Goal: Participate in discussion: Engage in conversation with other users on a specific topic

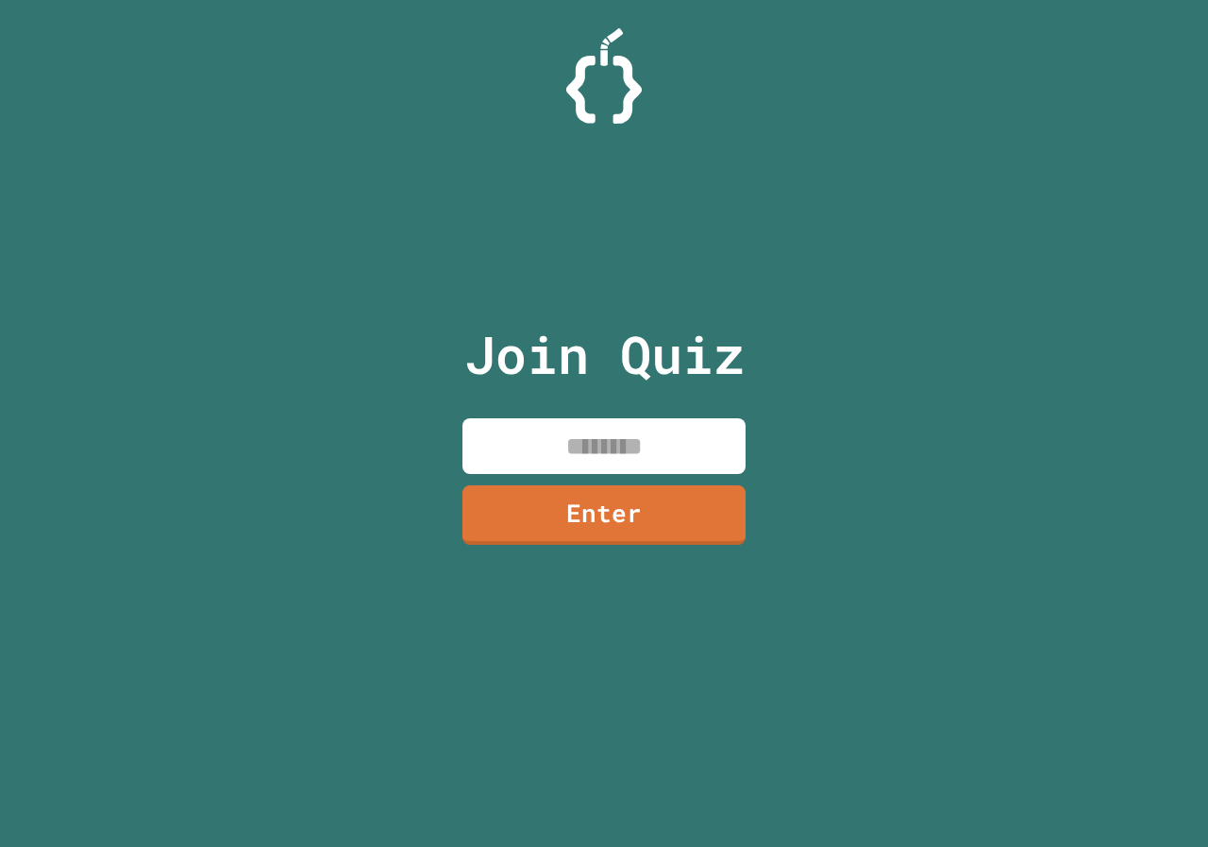
click at [662, 443] on input at bounding box center [603, 446] width 283 height 56
type input "********"
click at [555, 490] on div "Join Quiz ******** Enter" at bounding box center [604, 423] width 318 height 752
click at [579, 496] on link "Enter" at bounding box center [603, 512] width 283 height 62
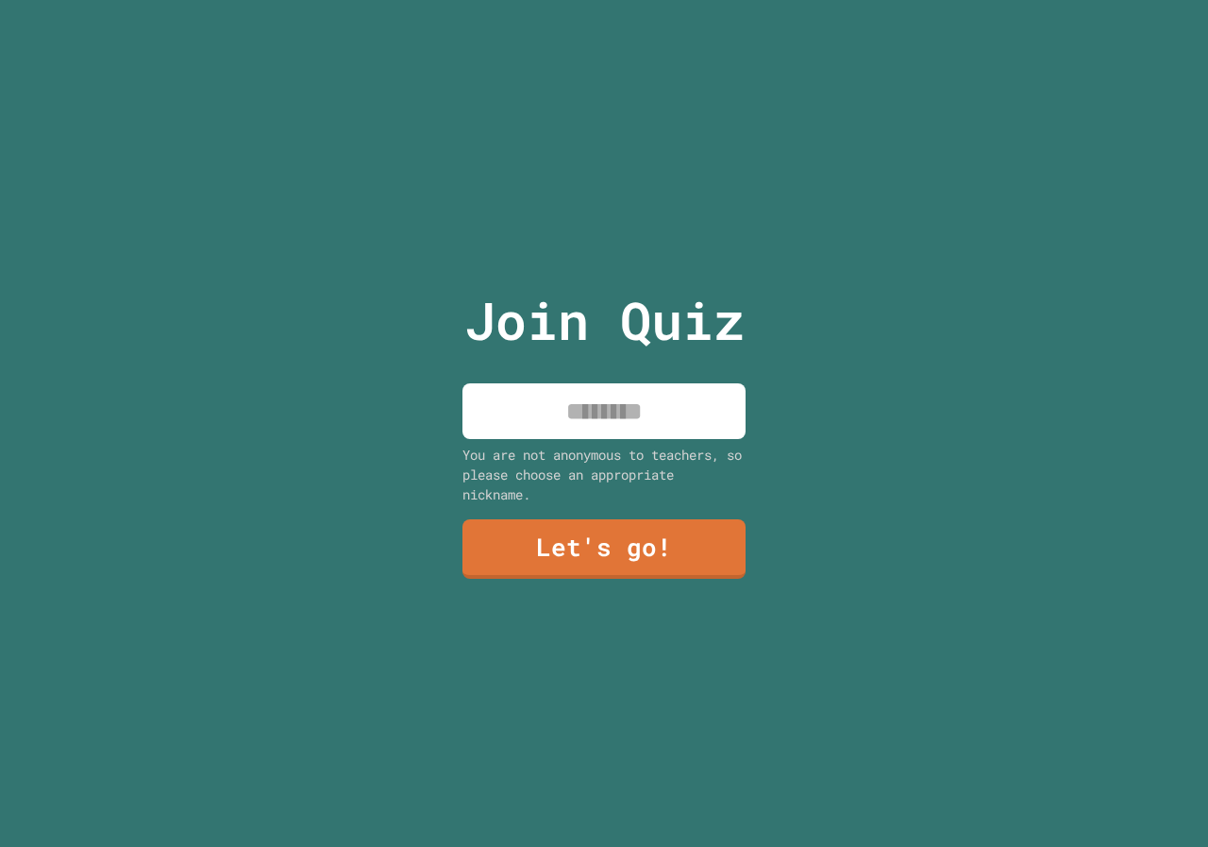
click at [594, 417] on input at bounding box center [603, 411] width 283 height 56
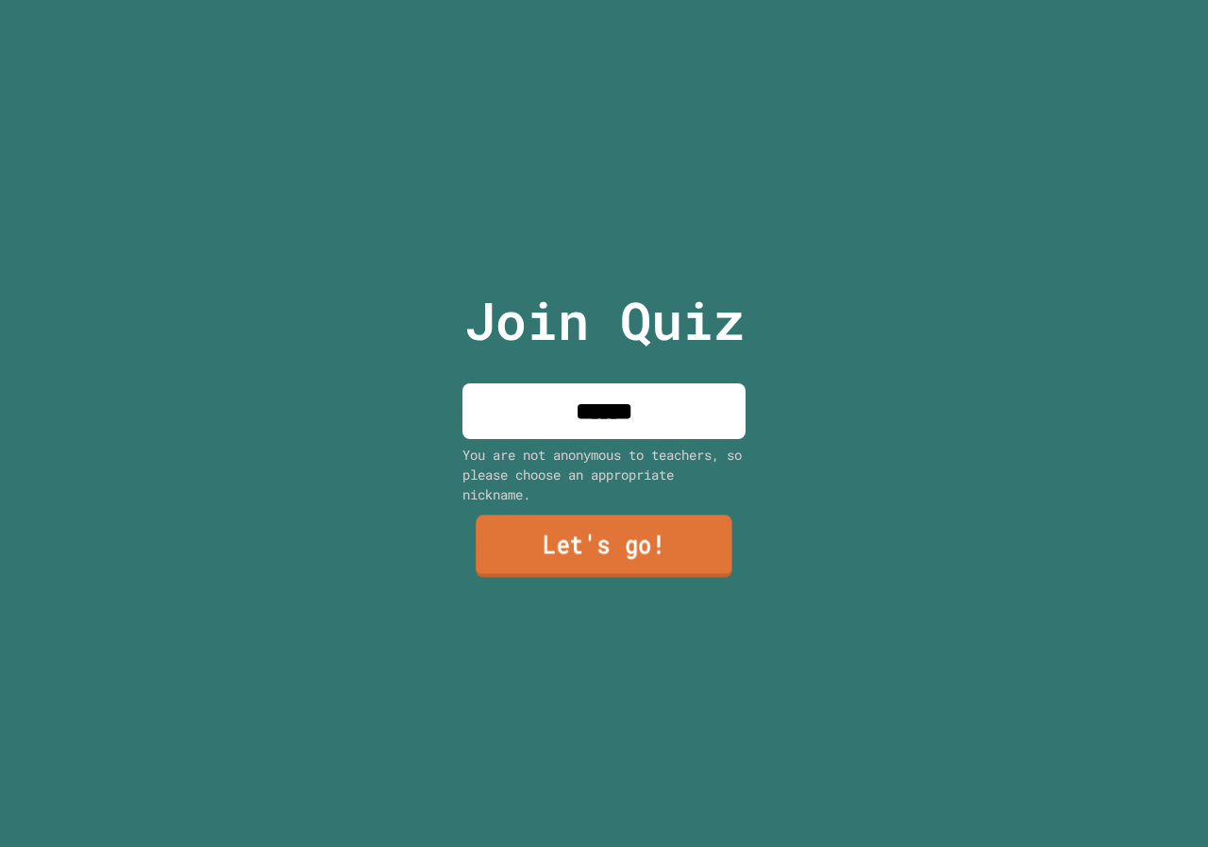
type input "******"
click at [632, 542] on link "Let's go!" at bounding box center [604, 546] width 257 height 62
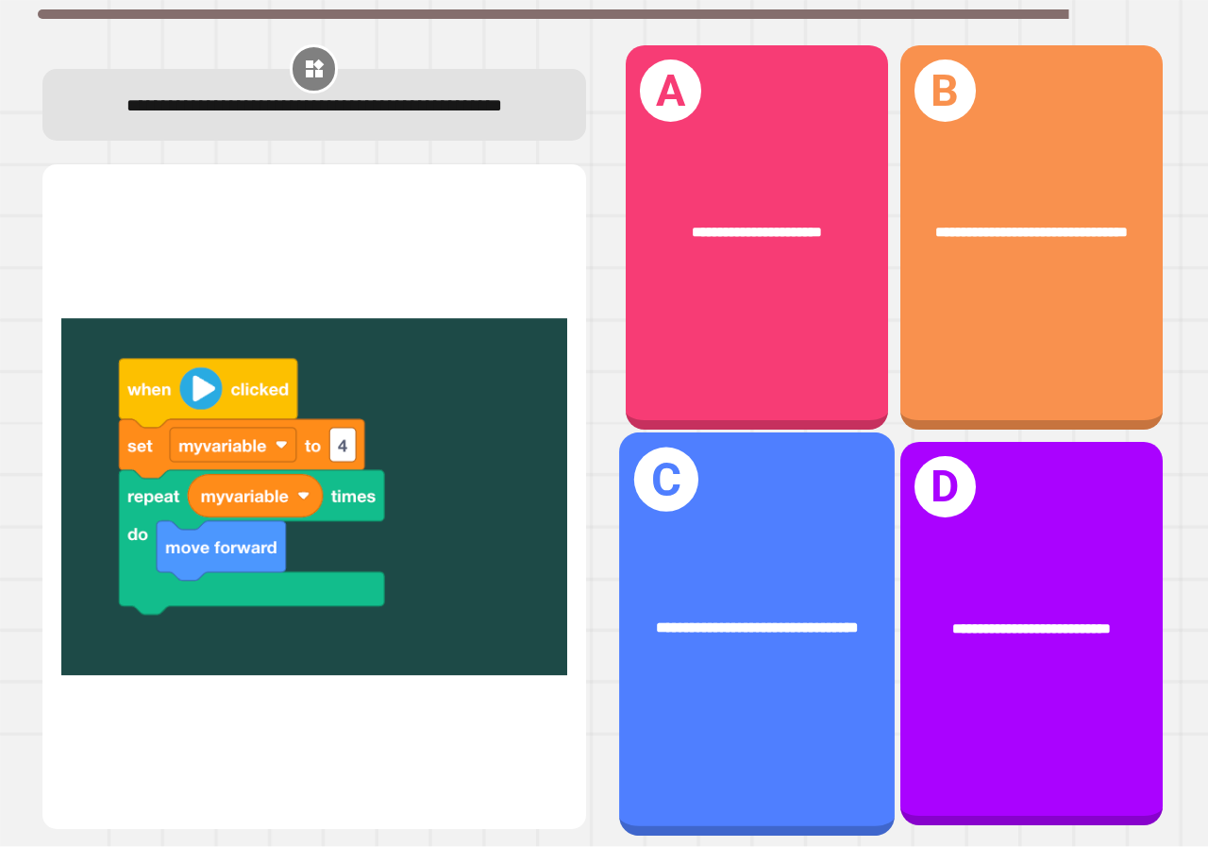
click at [767, 726] on div "**********" at bounding box center [757, 633] width 276 height 403
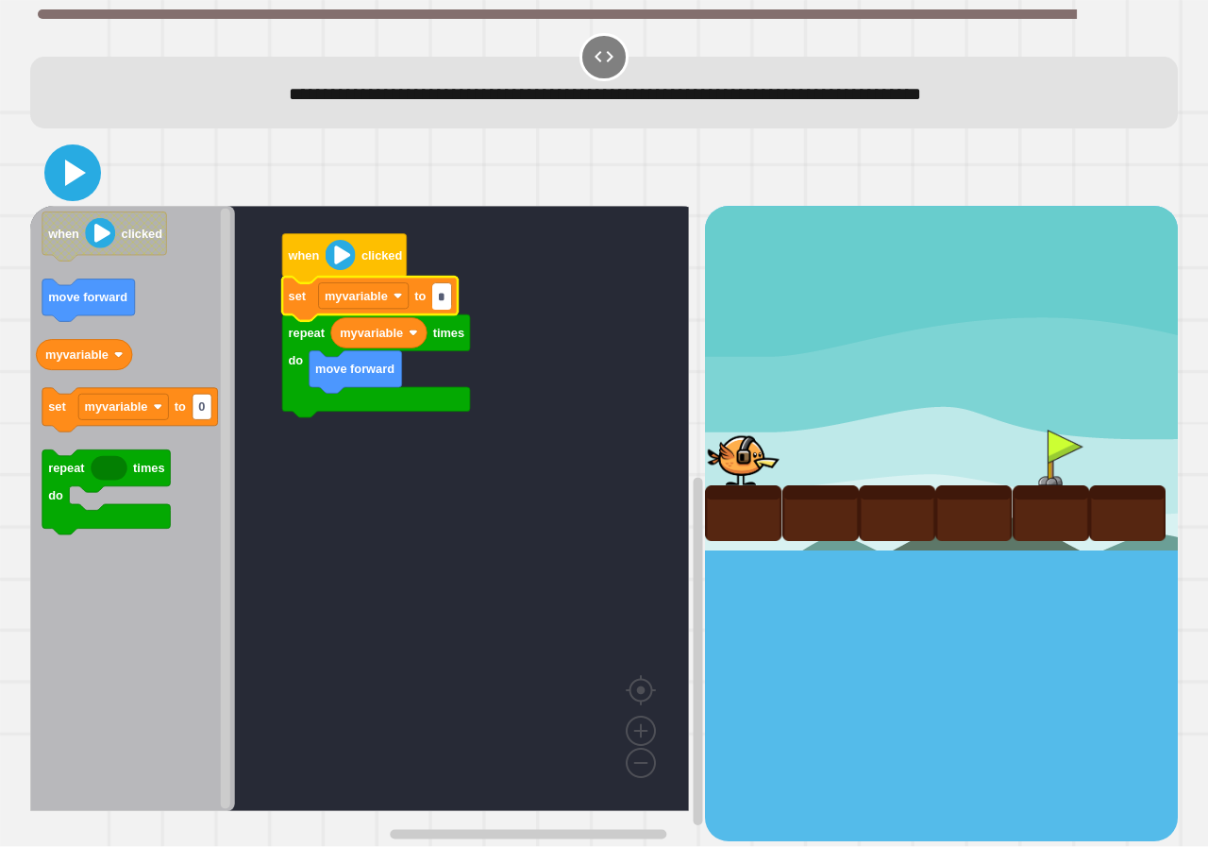
type input "*"
click at [74, 177] on icon at bounding box center [75, 172] width 21 height 26
click at [443, 304] on input "*" at bounding box center [441, 296] width 19 height 25
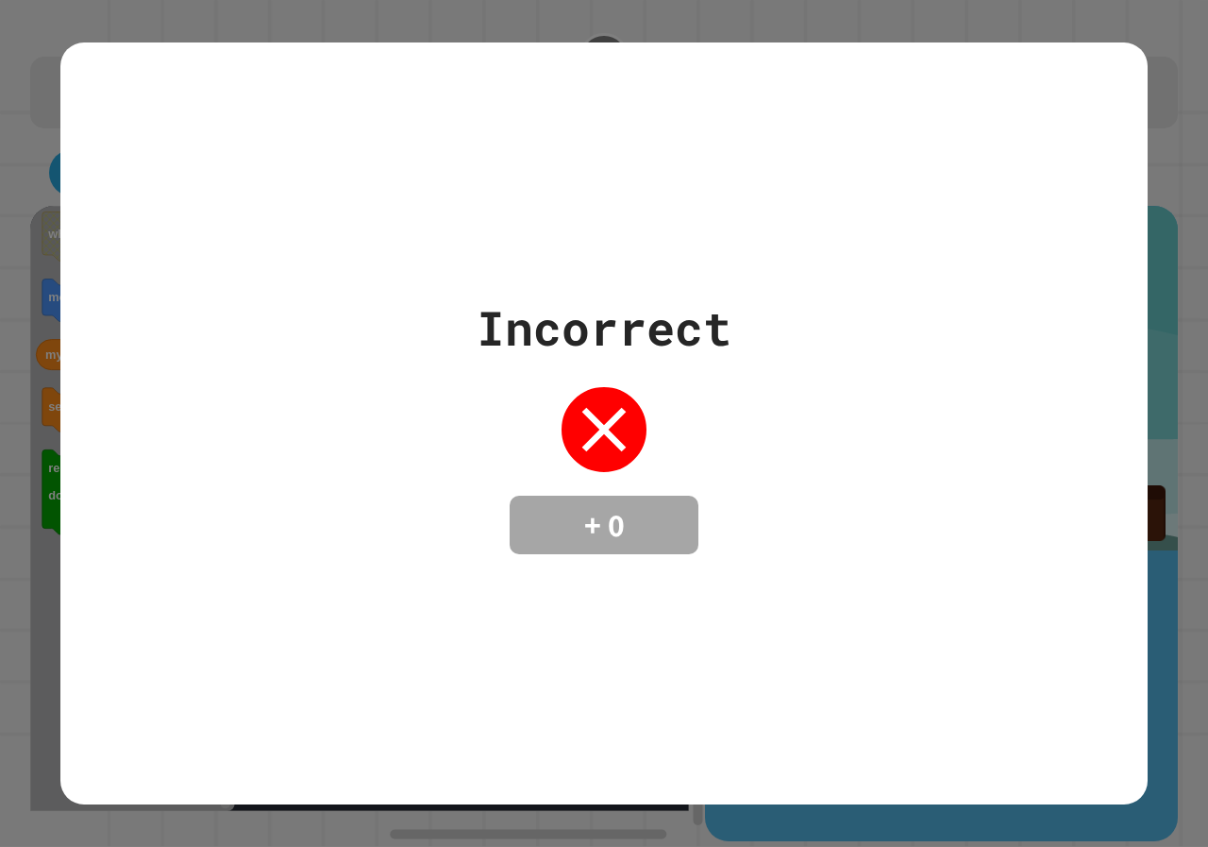
type input "*"
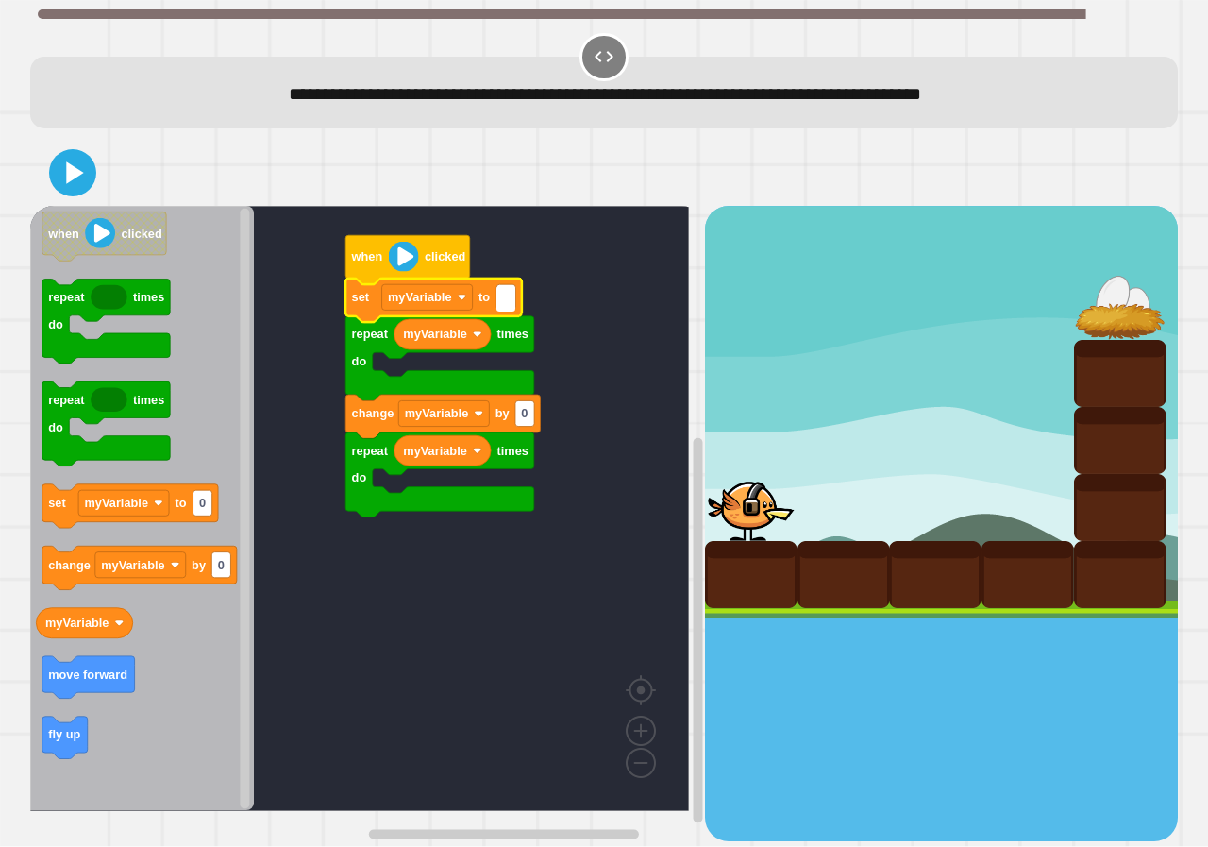
type input "*"
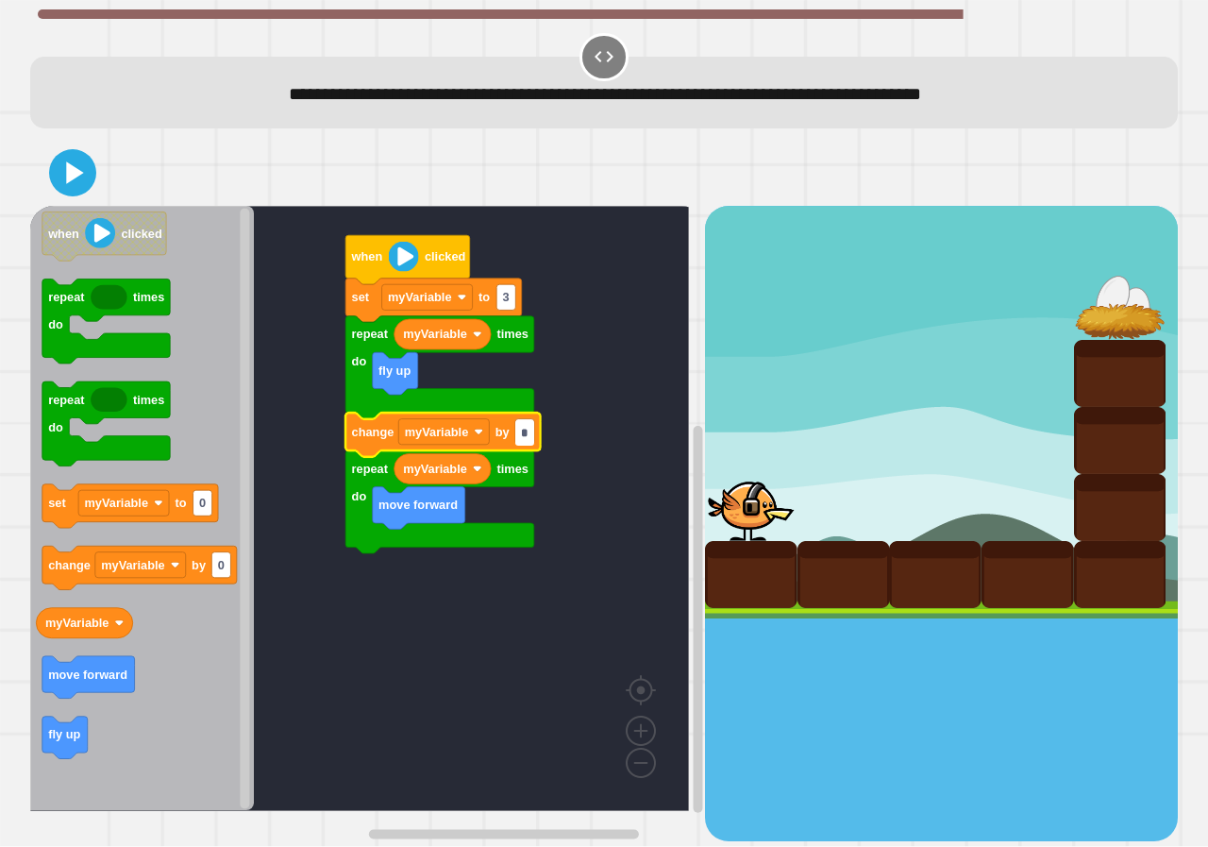
type input "*"
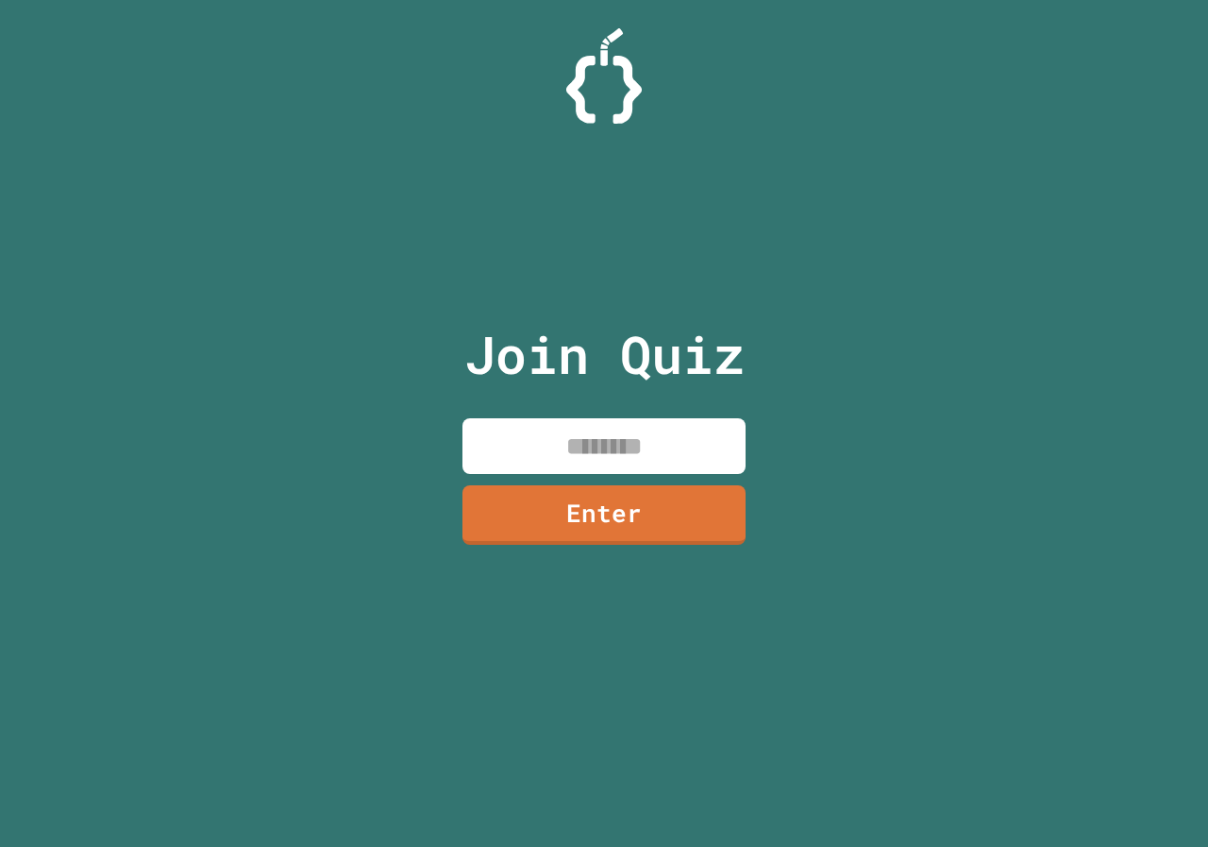
click at [535, 432] on input at bounding box center [603, 446] width 283 height 56
type input "********"
click at [657, 482] on div "Join Quiz ******** Enter" at bounding box center [604, 423] width 318 height 752
click at [645, 512] on link "Enter" at bounding box center [604, 512] width 274 height 62
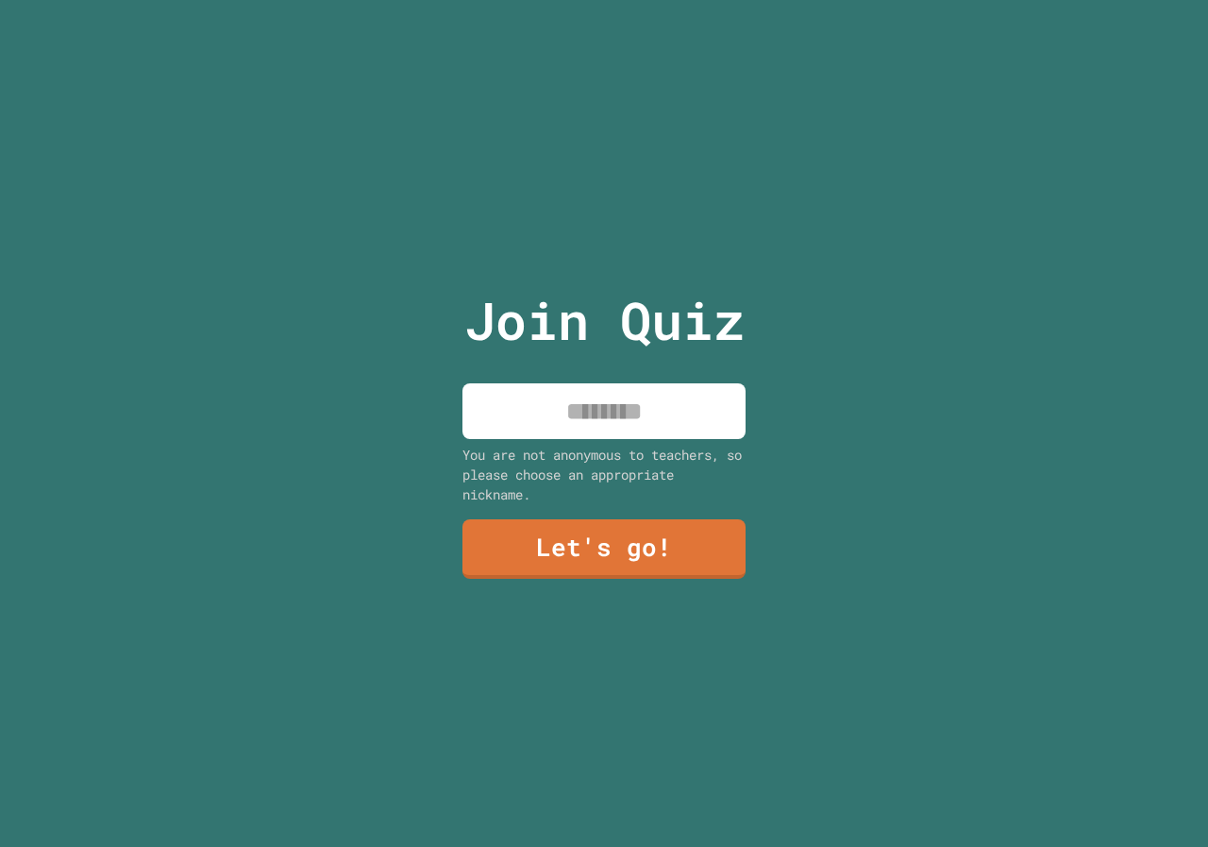
click at [603, 394] on input at bounding box center [603, 411] width 283 height 56
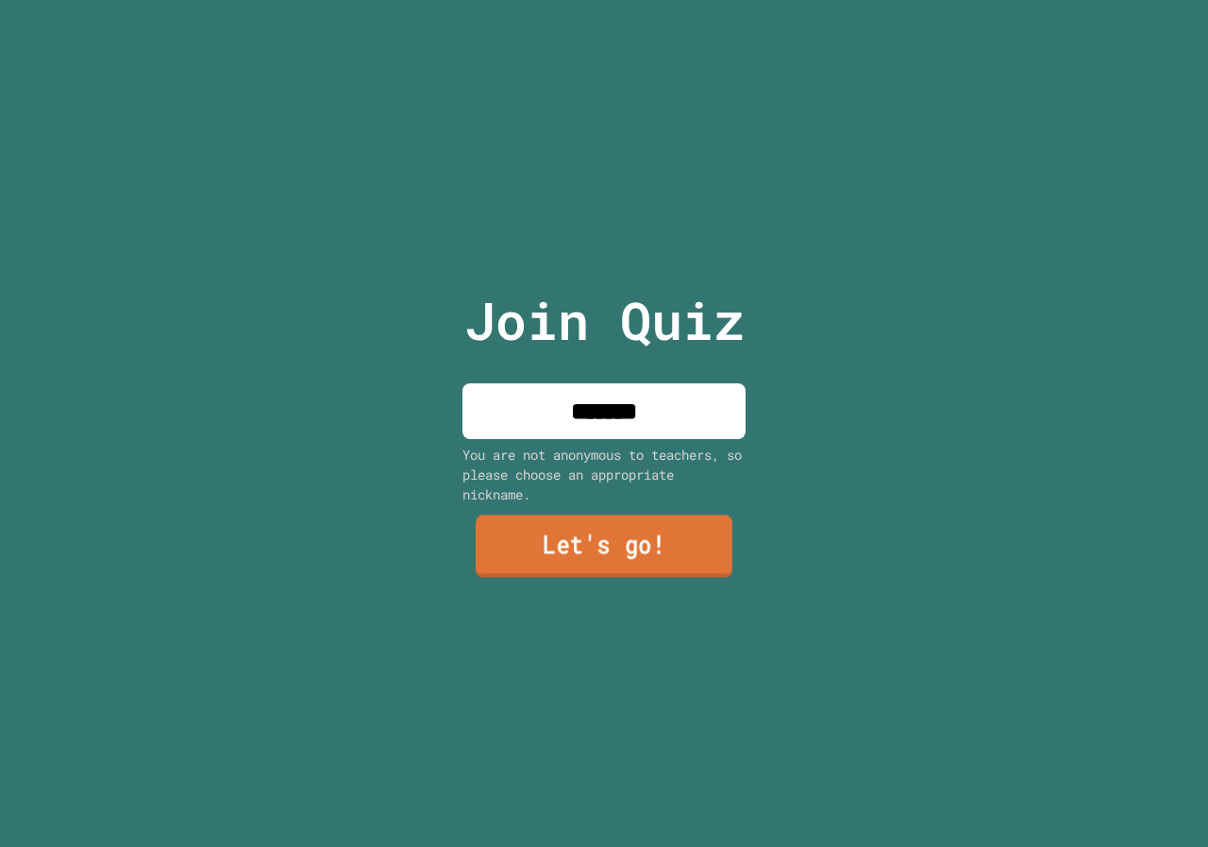
type input "*******"
click at [640, 533] on link "Let's go!" at bounding box center [603, 547] width 281 height 62
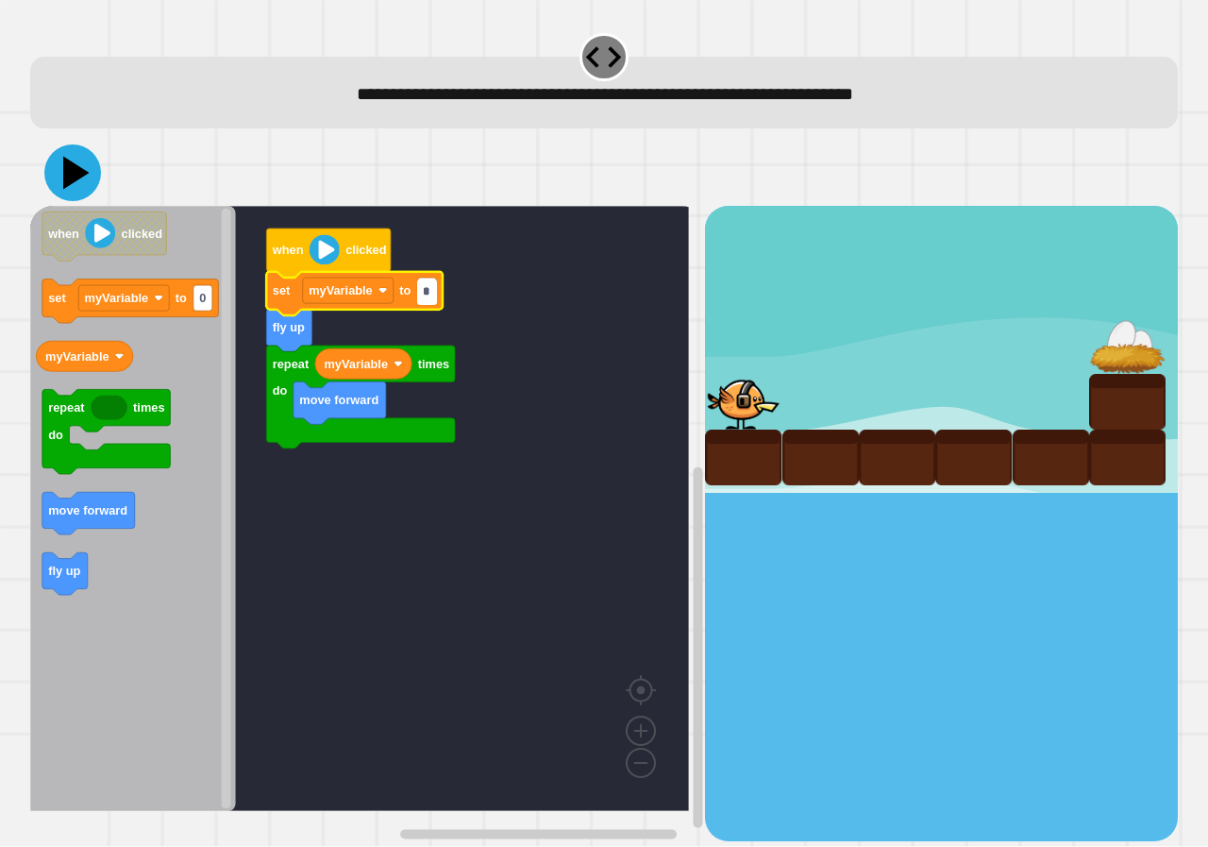
type input "*"
click at [80, 164] on icon at bounding box center [72, 172] width 57 height 57
click at [428, 294] on input "*" at bounding box center [426, 291] width 19 height 25
type input "*"
click at [84, 184] on icon at bounding box center [72, 172] width 57 height 57
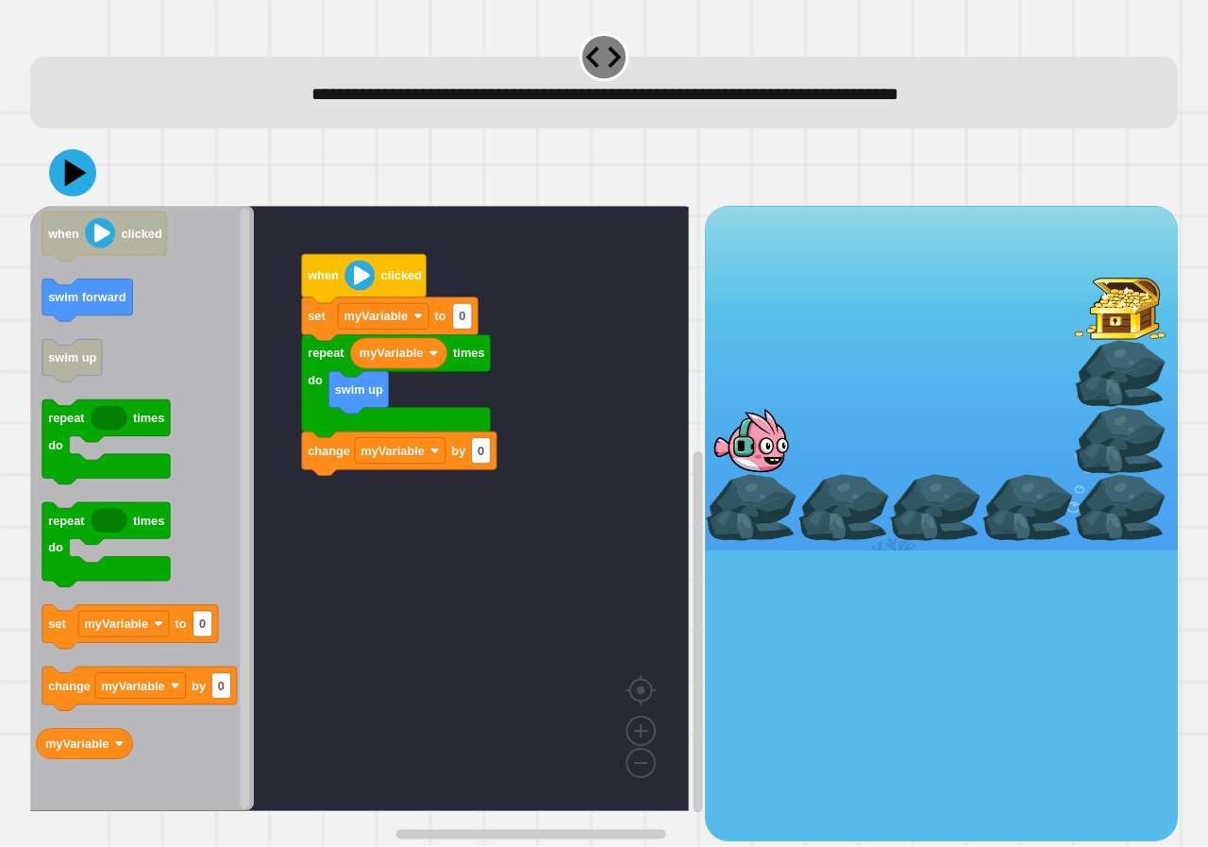
drag, startPoint x: 941, startPoint y: 683, endPoint x: 914, endPoint y: 707, distance: 35.4
click at [914, 707] on div at bounding box center [941, 523] width 473 height 634
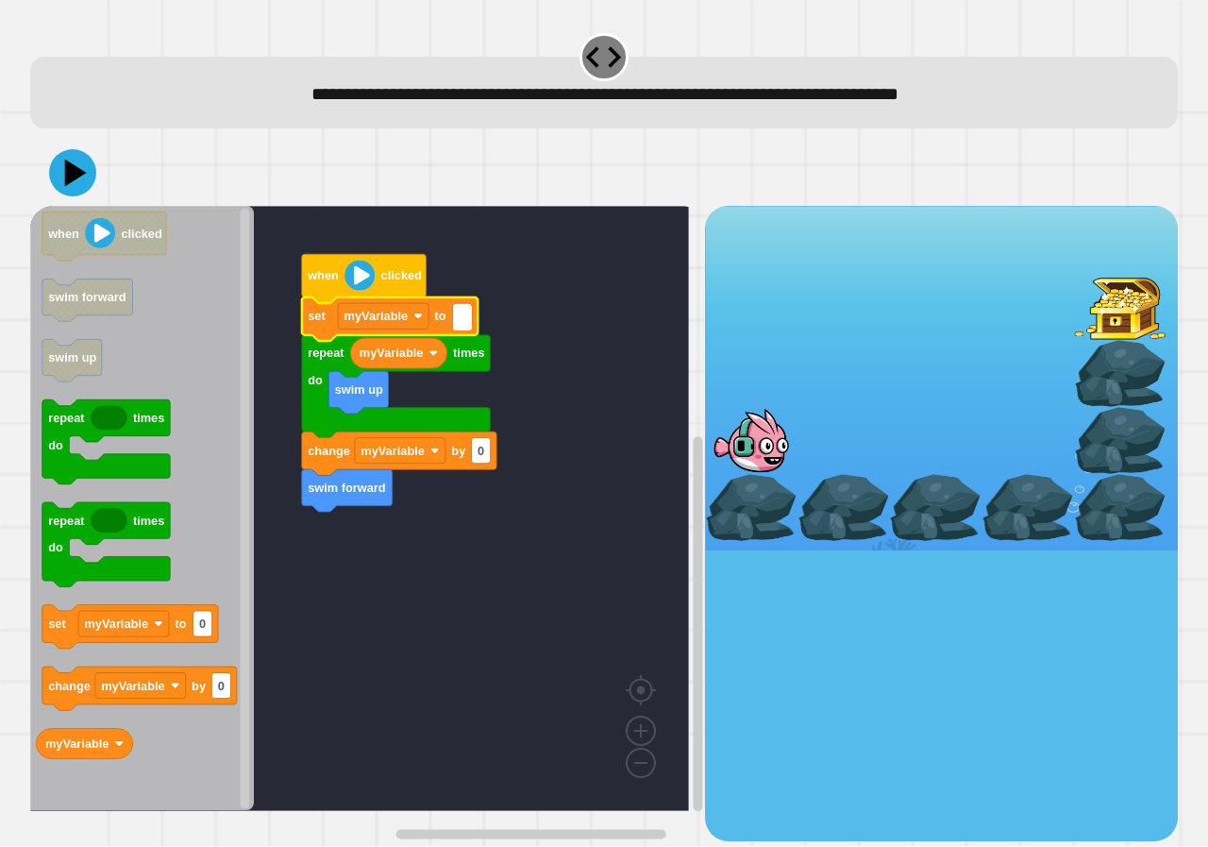
type input "*"
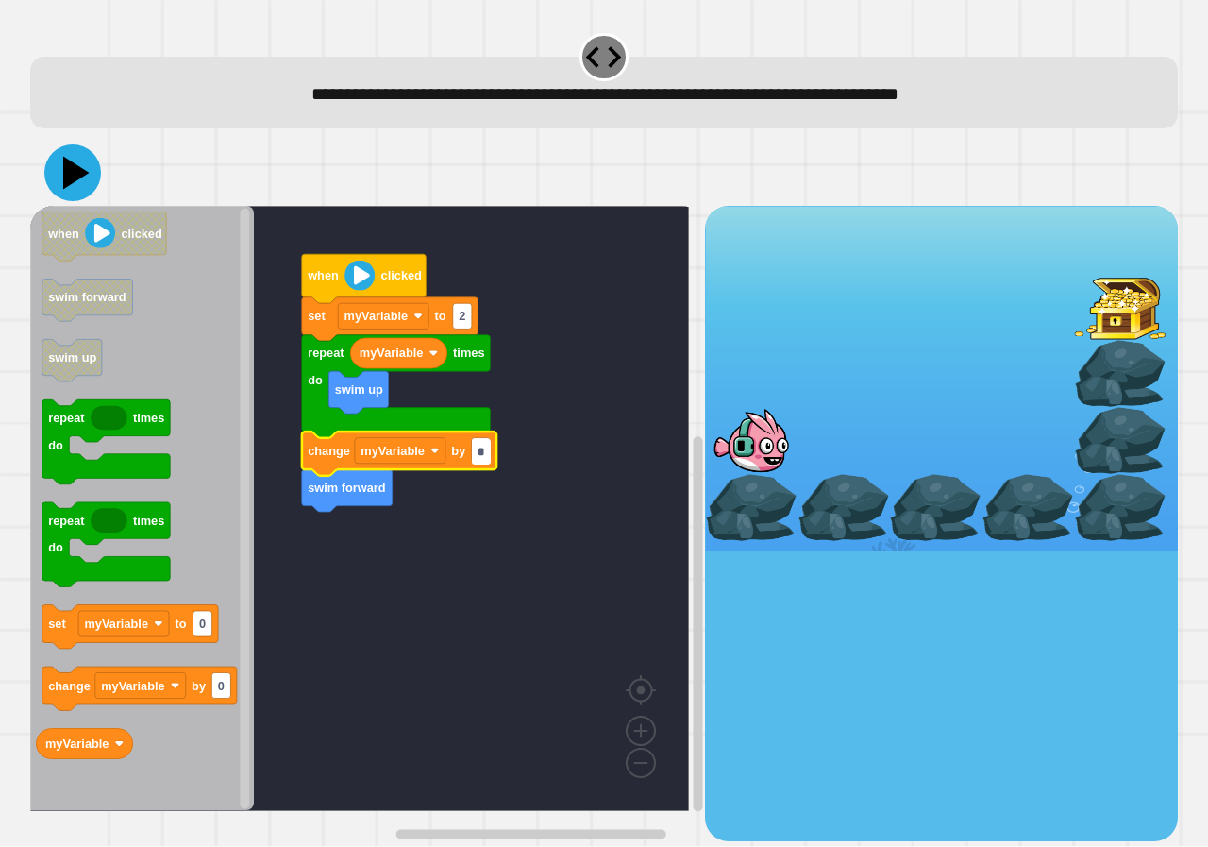
type input "*"
click at [70, 176] on icon at bounding box center [76, 173] width 26 height 33
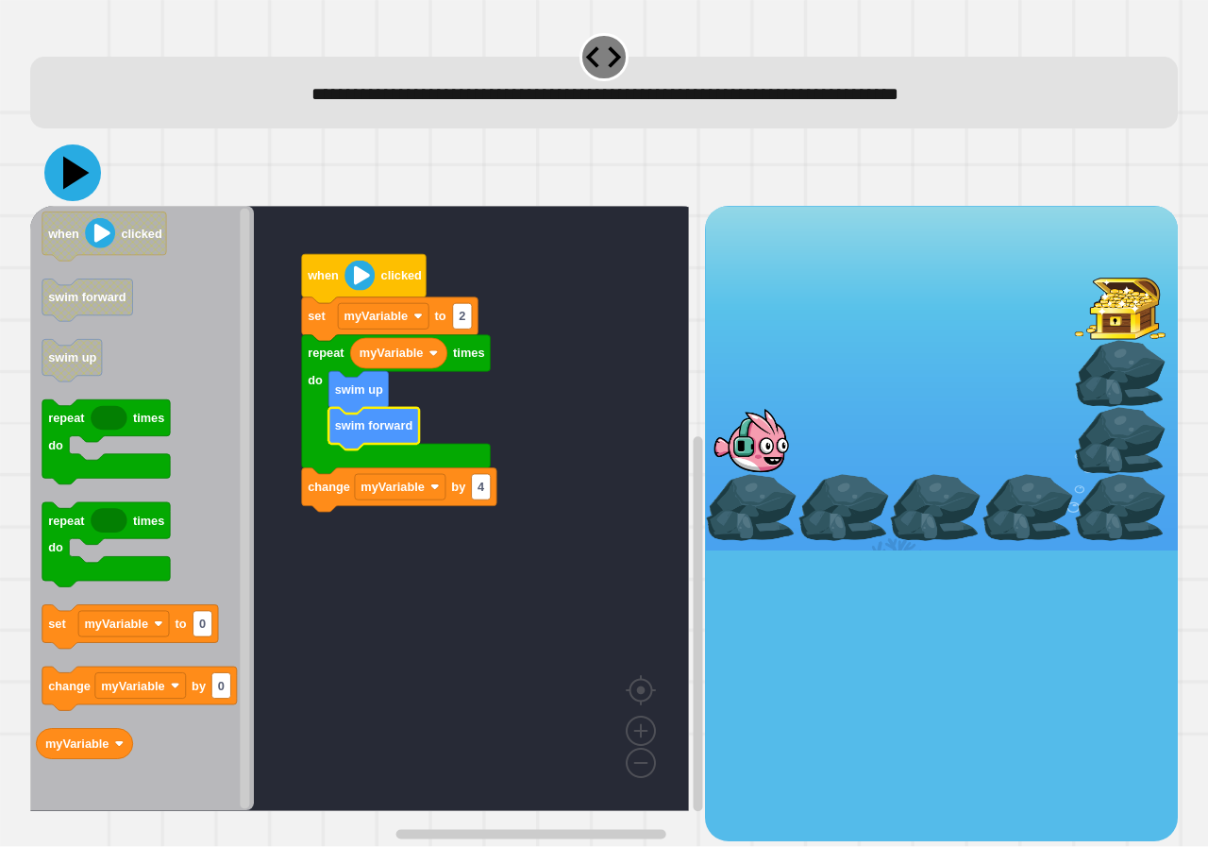
click at [74, 178] on icon at bounding box center [76, 173] width 26 height 33
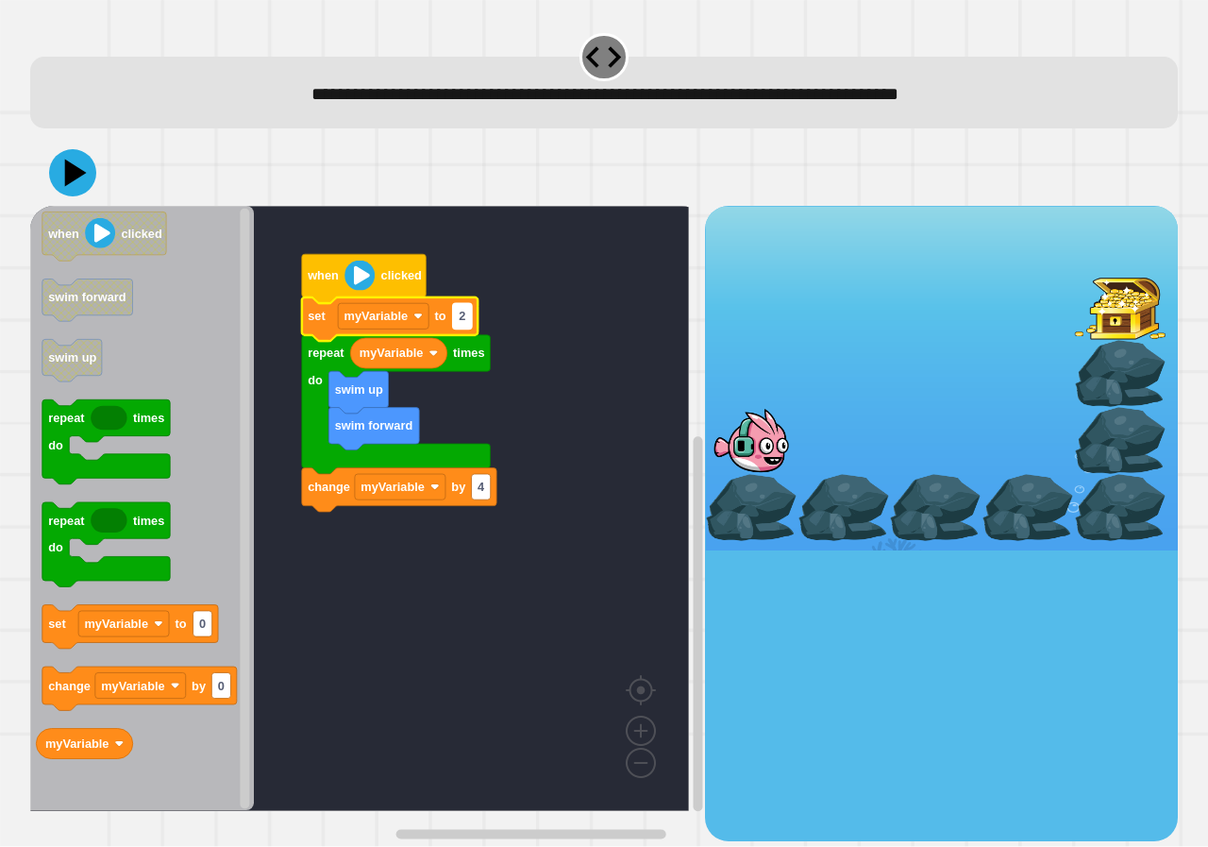
click at [465, 321] on text "2" at bounding box center [462, 317] width 7 height 14
type input "*"
click at [445, 431] on rect "Blockly Workspace" at bounding box center [359, 508] width 659 height 605
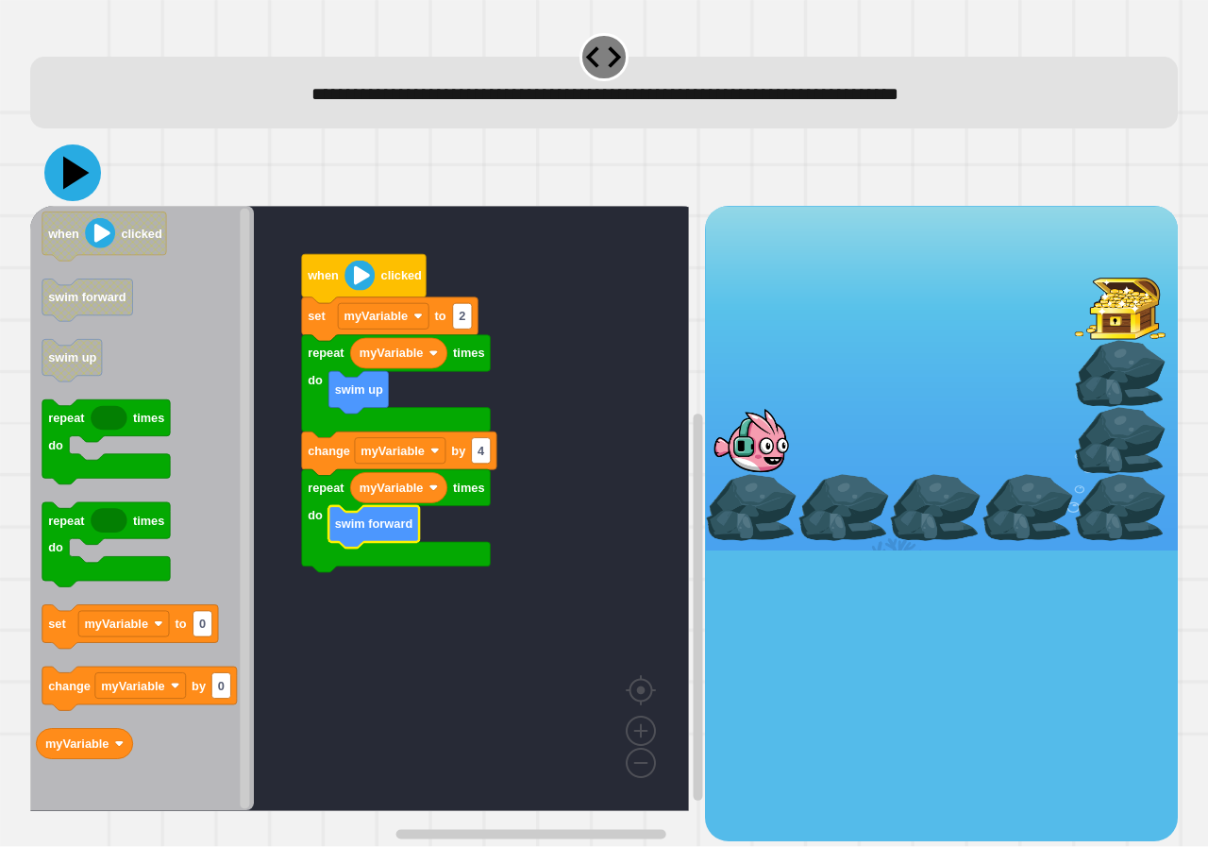
click at [79, 163] on icon at bounding box center [72, 172] width 57 height 57
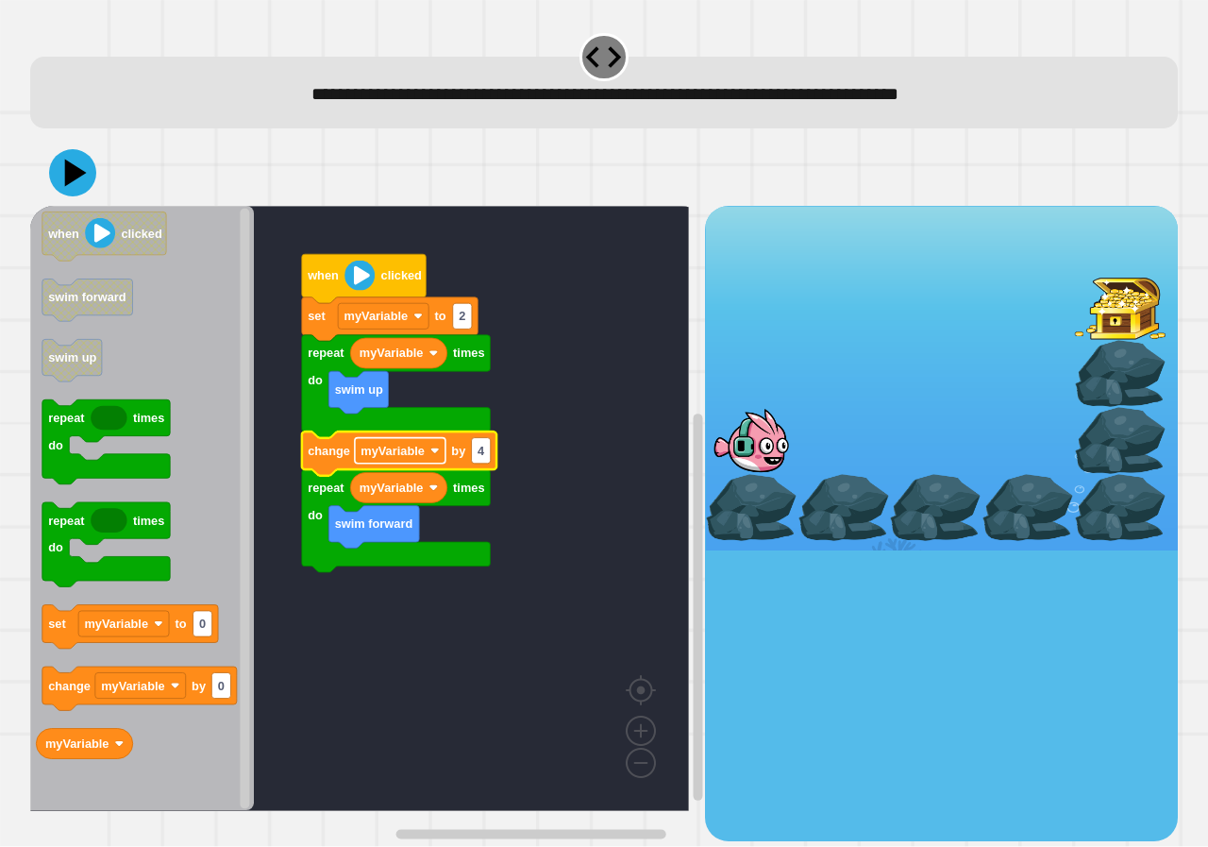
click at [418, 457] on text "myVariable" at bounding box center [393, 451] width 64 height 14
click at [512, 462] on rect "Blockly Workspace" at bounding box center [359, 508] width 659 height 605
click at [482, 453] on text "4" at bounding box center [482, 451] width 8 height 14
type input "*"
click at [74, 163] on icon at bounding box center [72, 172] width 57 height 57
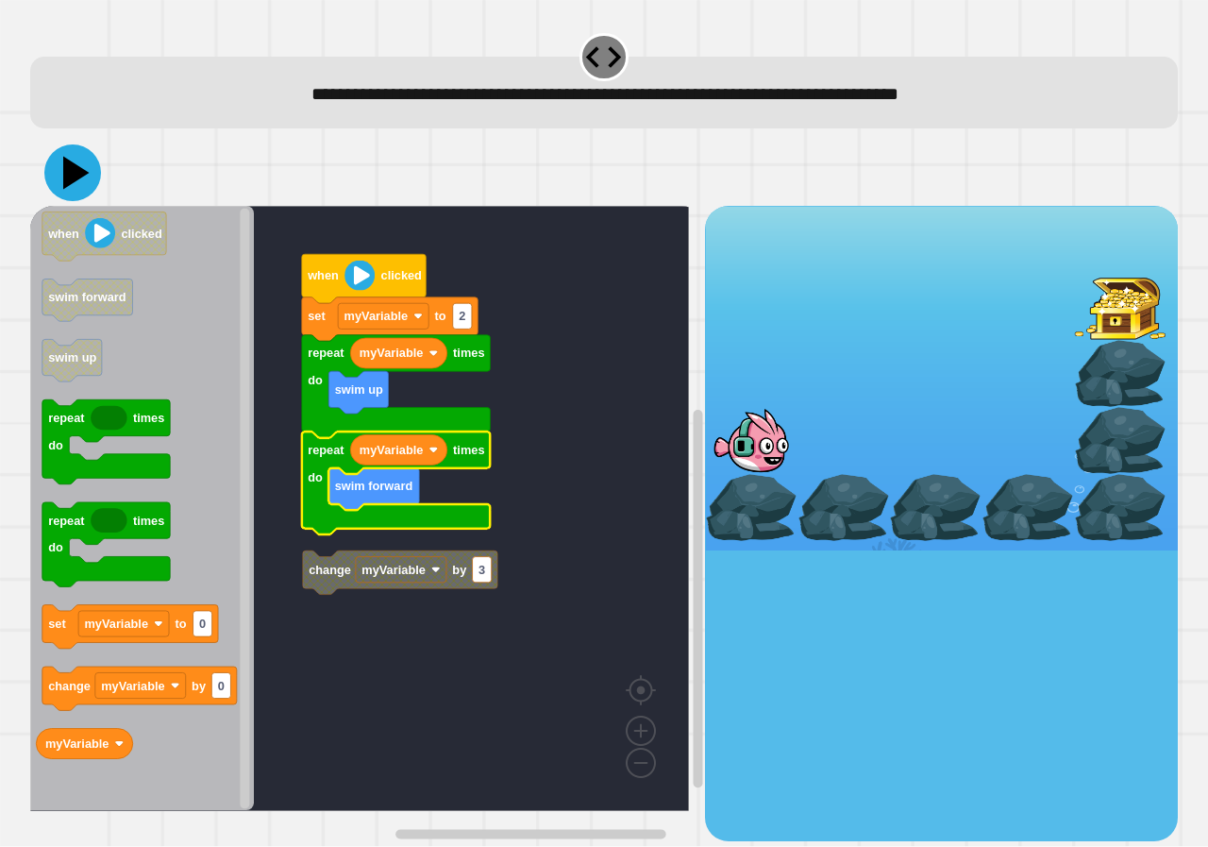
click at [76, 171] on icon at bounding box center [76, 173] width 26 height 33
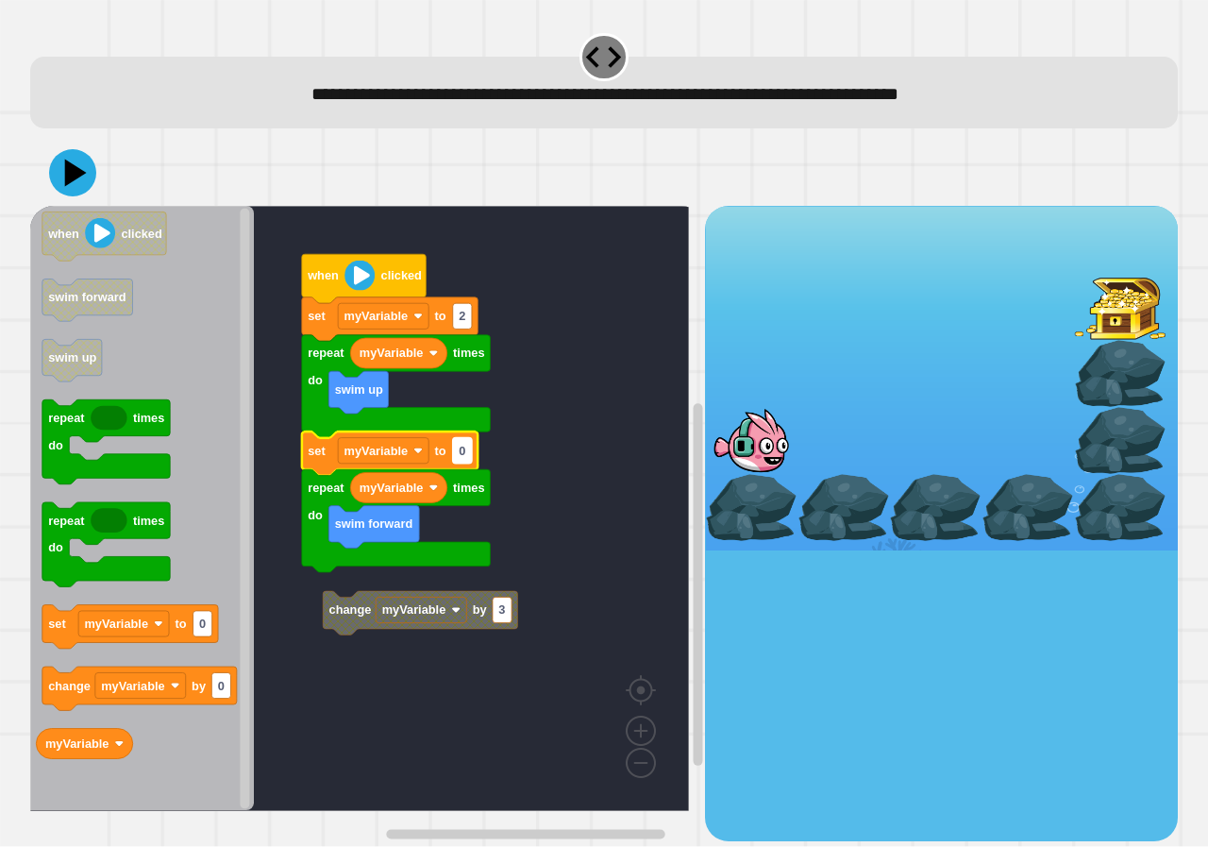
click at [466, 451] on rect "Blockly Workspace" at bounding box center [462, 450] width 19 height 25
type input "*"
click at [58, 178] on icon at bounding box center [72, 172] width 57 height 57
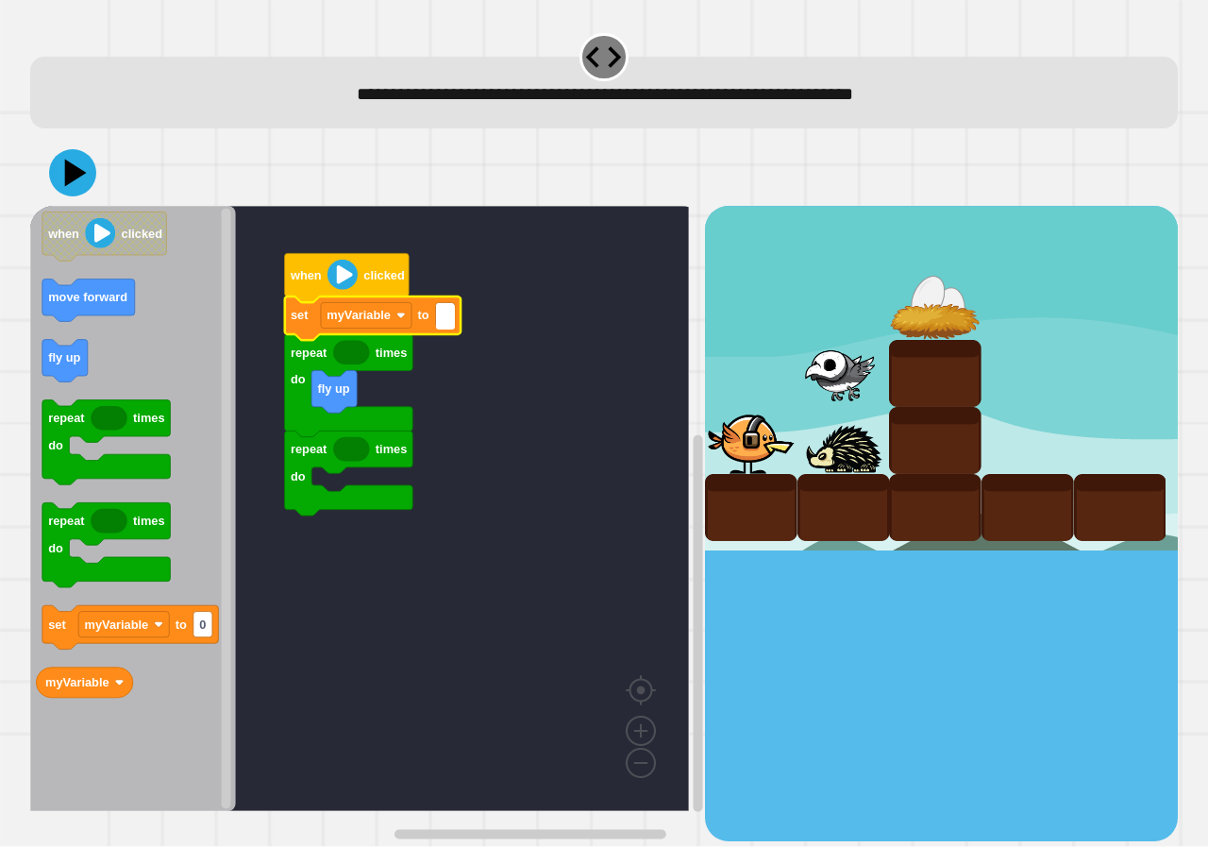
type input "*"
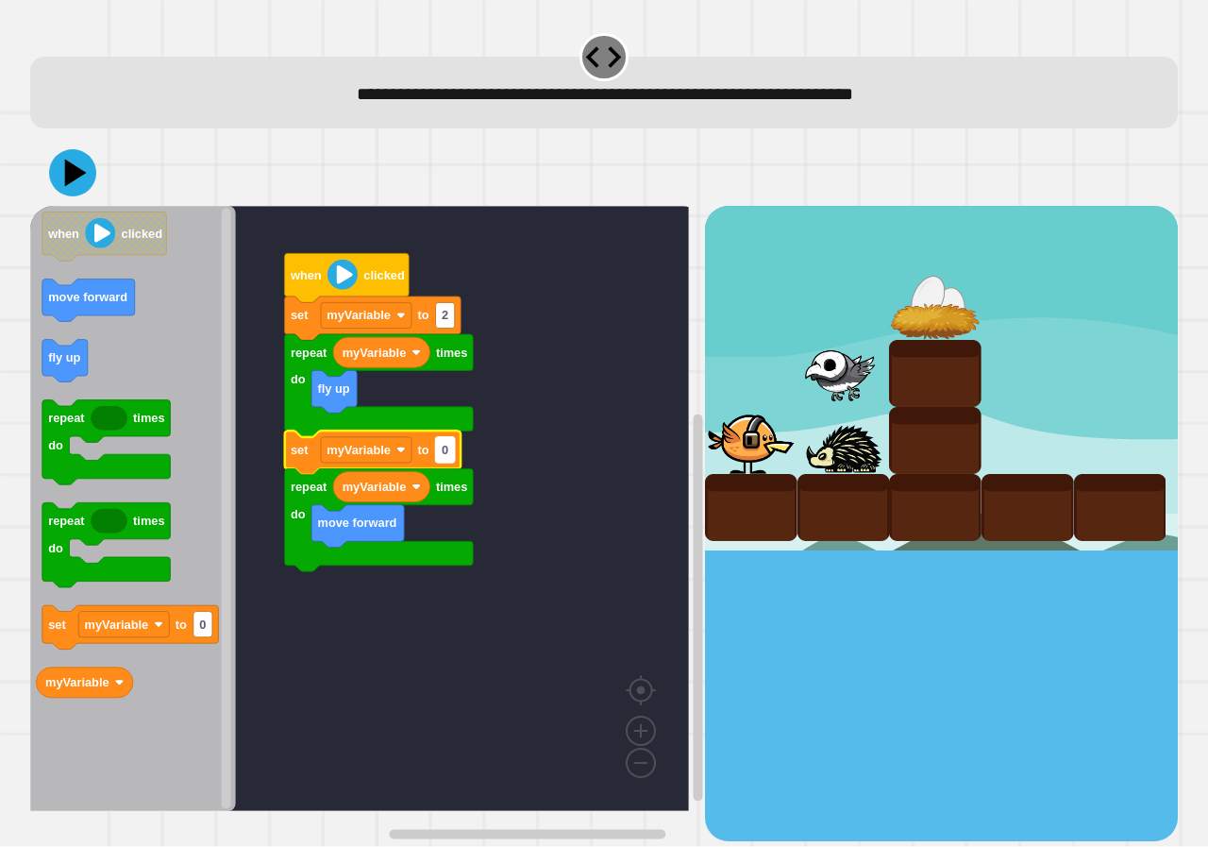
click at [442, 446] on text "0" at bounding box center [445, 450] width 7 height 14
type input "*"
click at [66, 173] on icon at bounding box center [76, 173] width 26 height 33
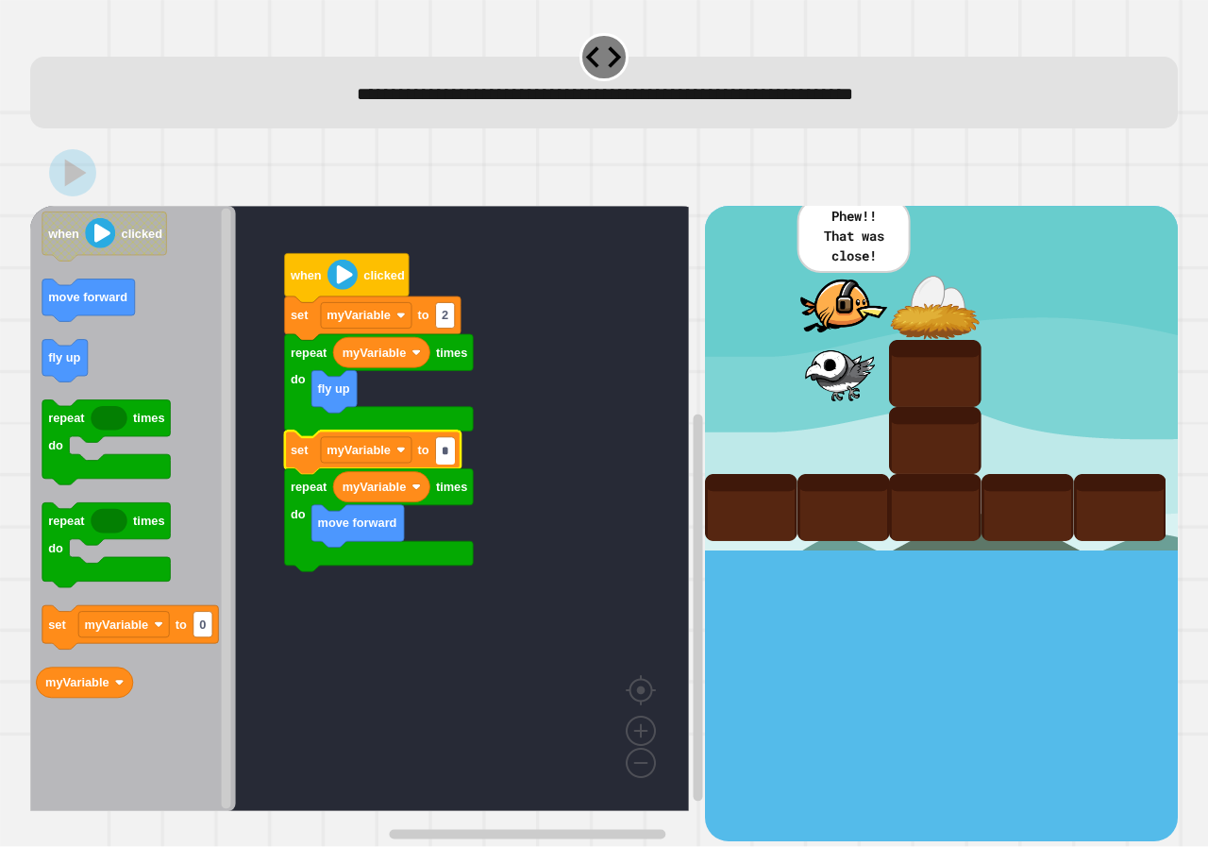
click at [445, 444] on input "*" at bounding box center [445, 450] width 19 height 25
click at [446, 452] on input "*" at bounding box center [445, 450] width 19 height 25
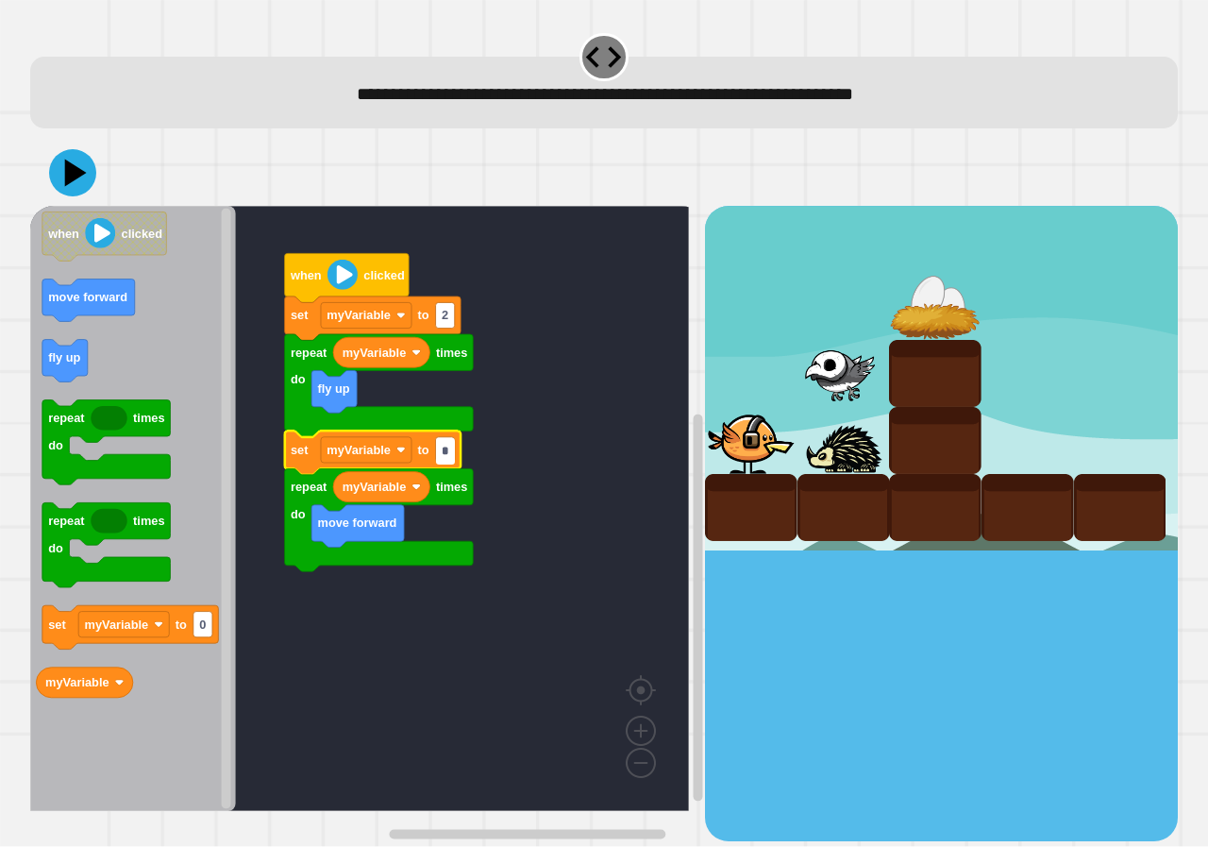
type input "*"
click at [87, 163] on icon at bounding box center [72, 172] width 57 height 57
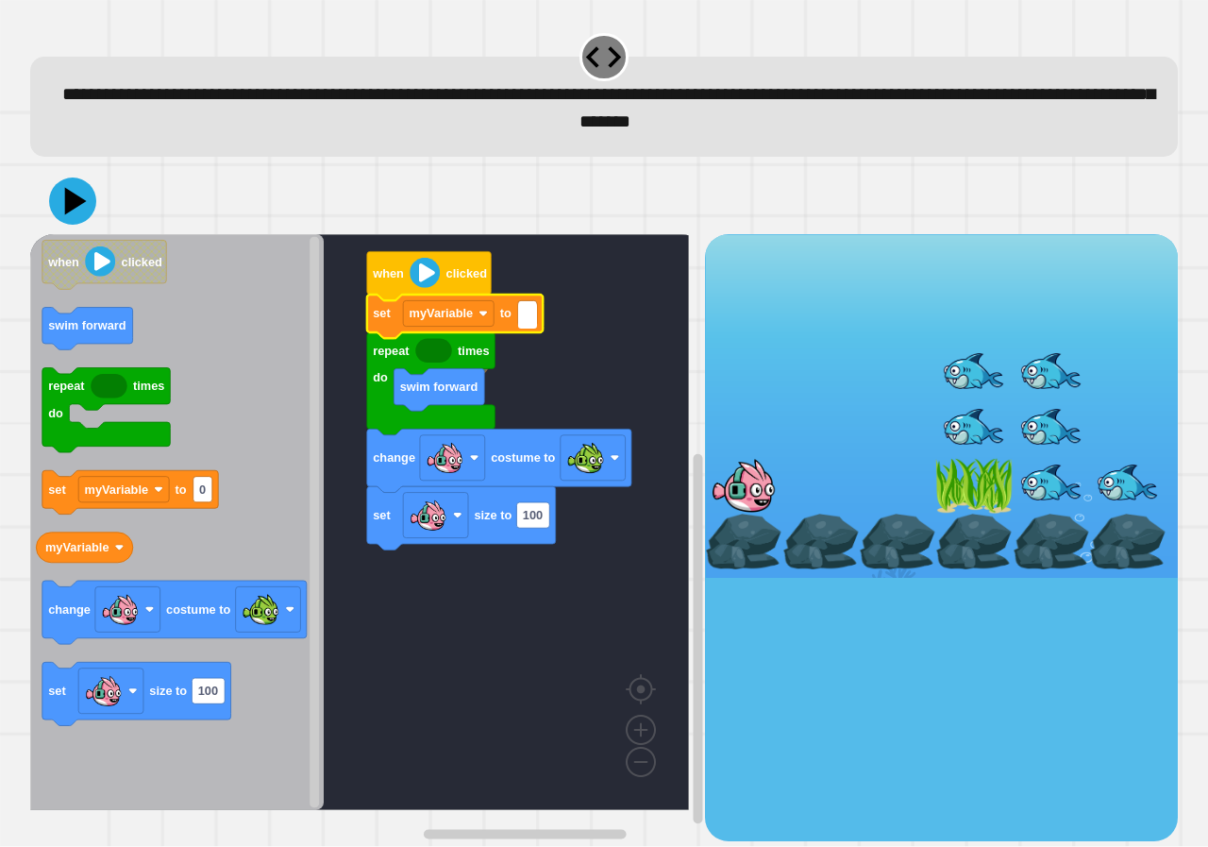
type input "*"
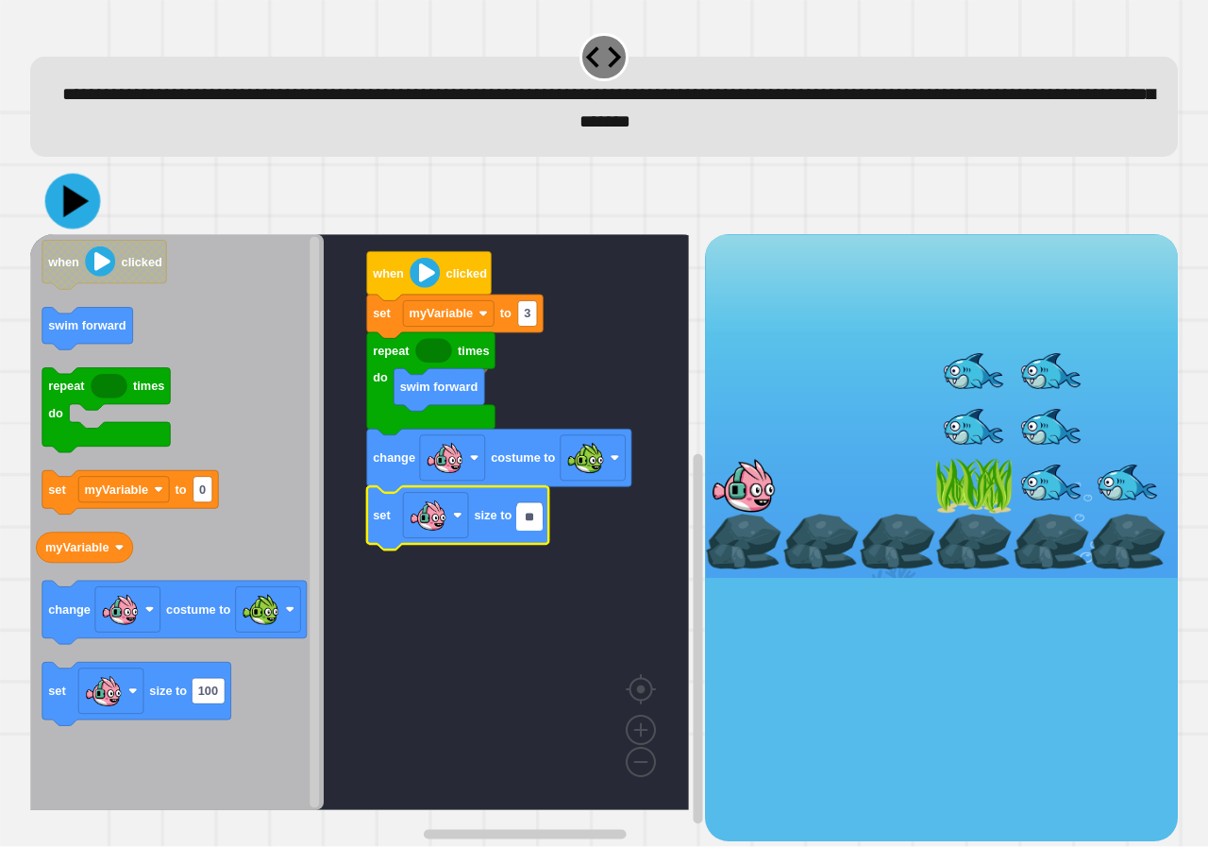
type input "**"
click at [75, 204] on icon at bounding box center [76, 201] width 26 height 33
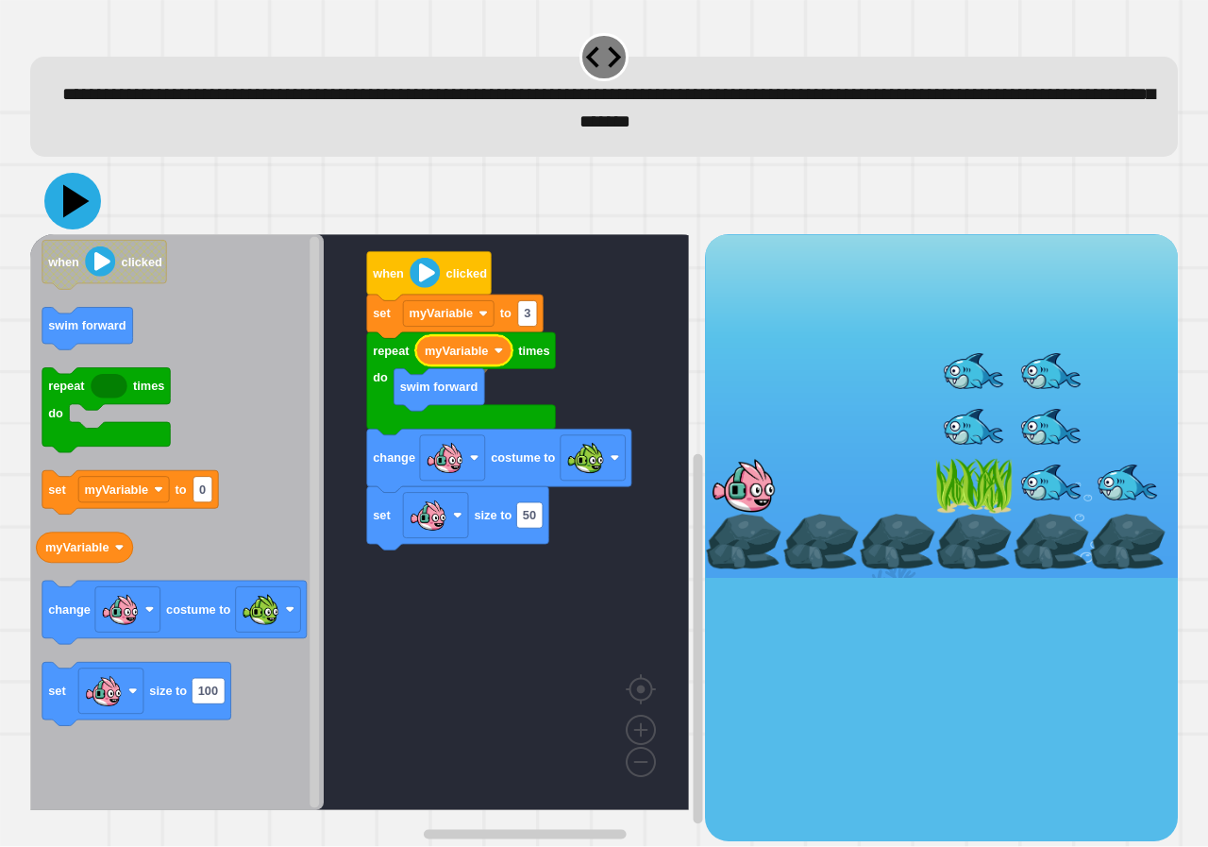
click at [82, 201] on icon at bounding box center [72, 201] width 57 height 57
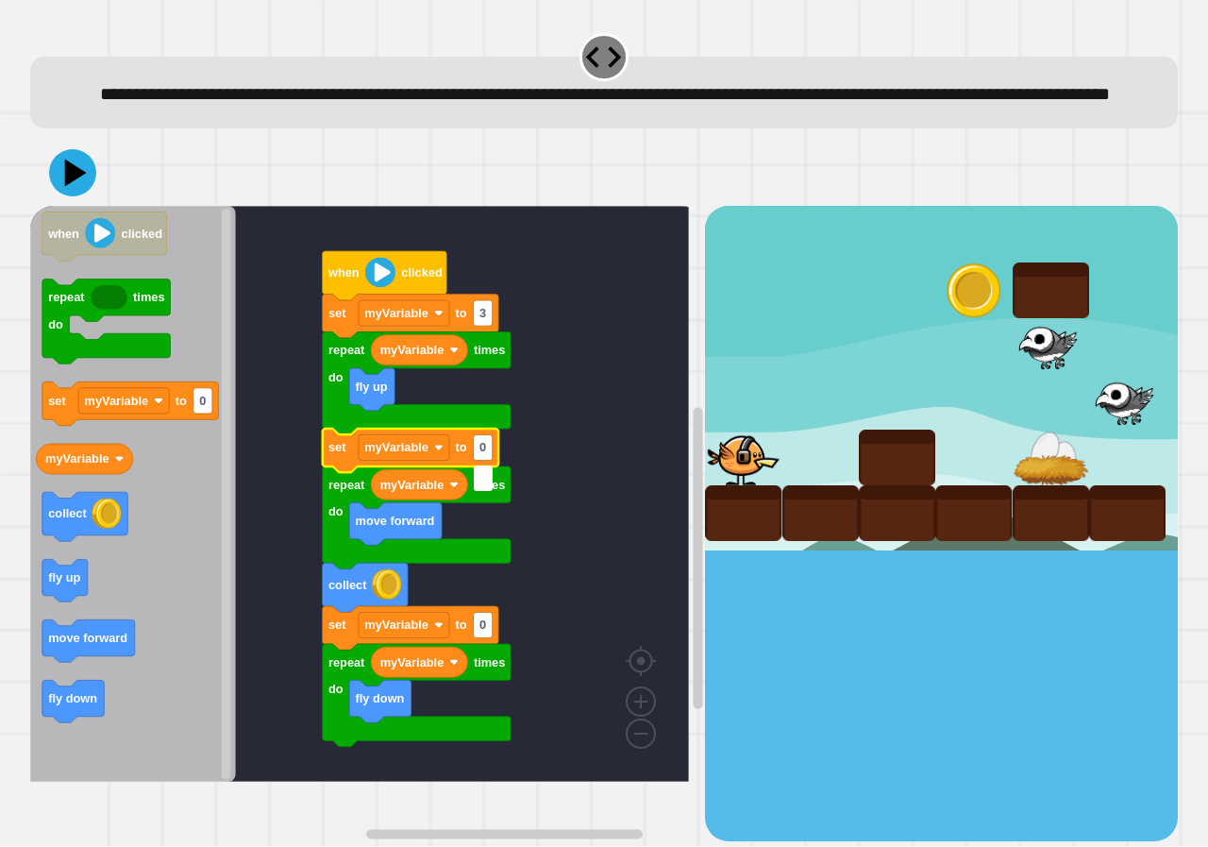
type input "*"
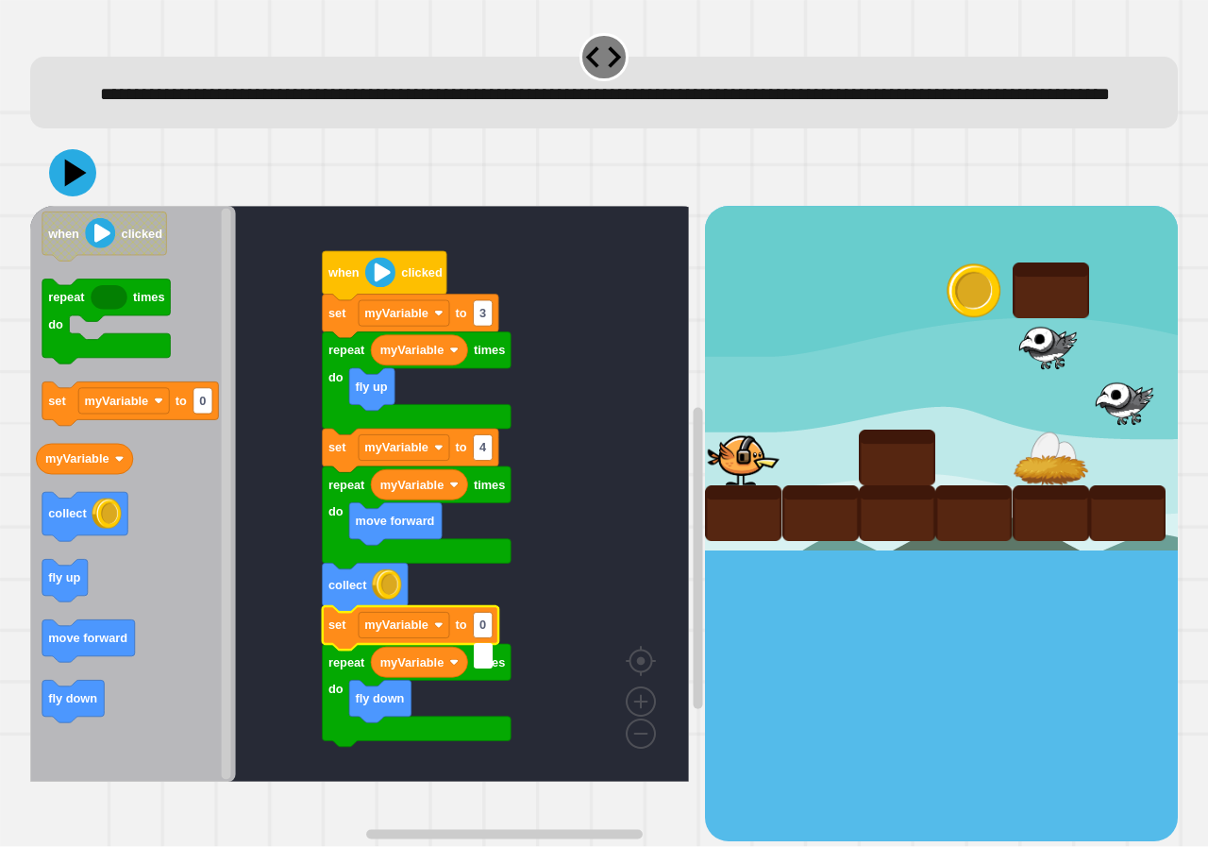
type input "*"
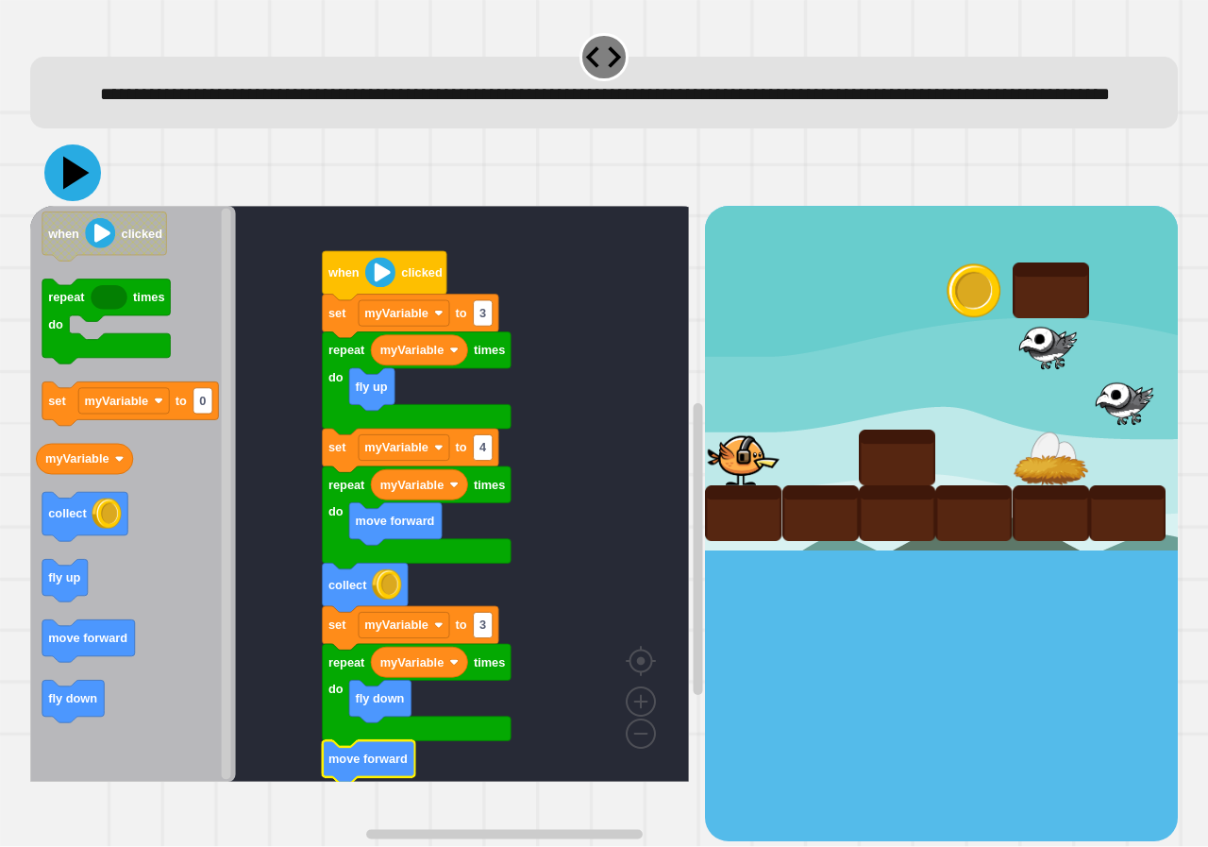
drag, startPoint x: 77, startPoint y: 191, endPoint x: 68, endPoint y: 192, distance: 9.5
click at [76, 191] on icon at bounding box center [72, 172] width 57 height 57
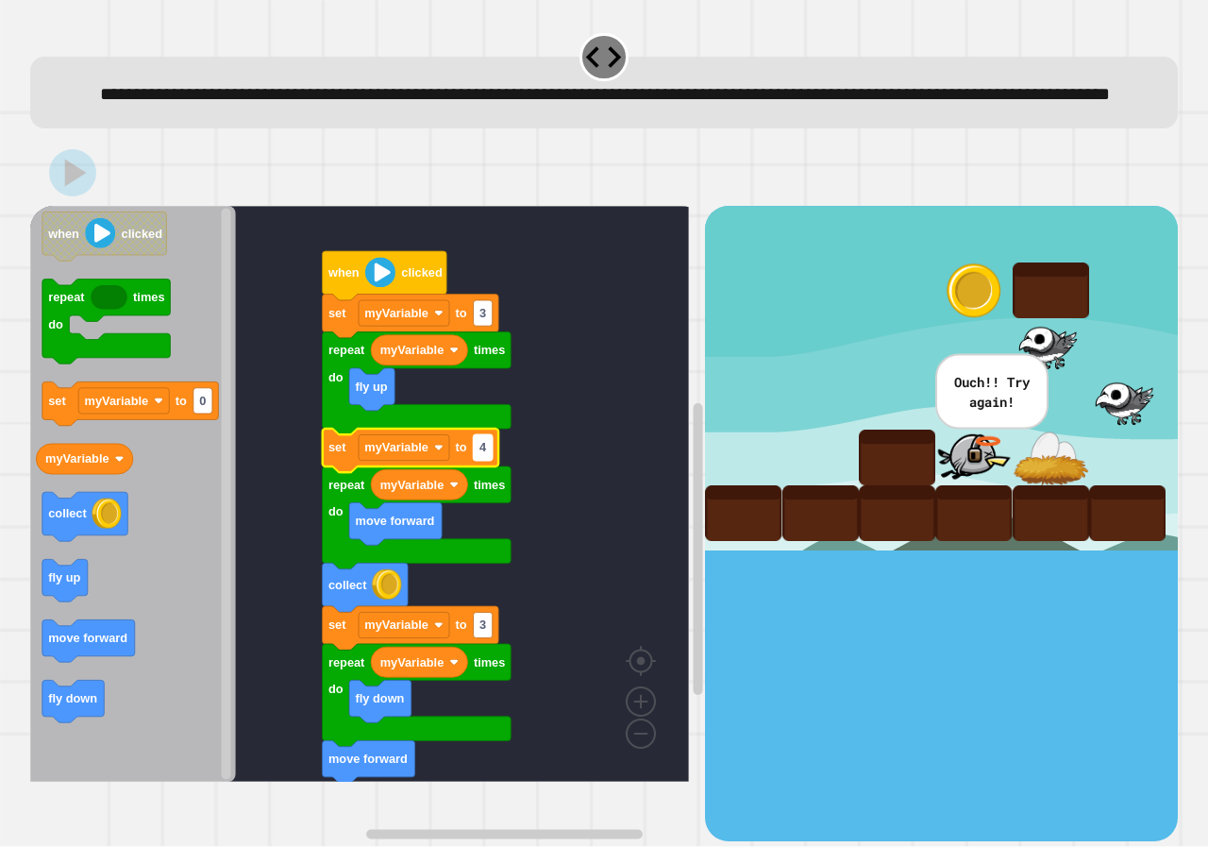
click at [487, 461] on rect "Blockly Workspace" at bounding box center [483, 447] width 19 height 25
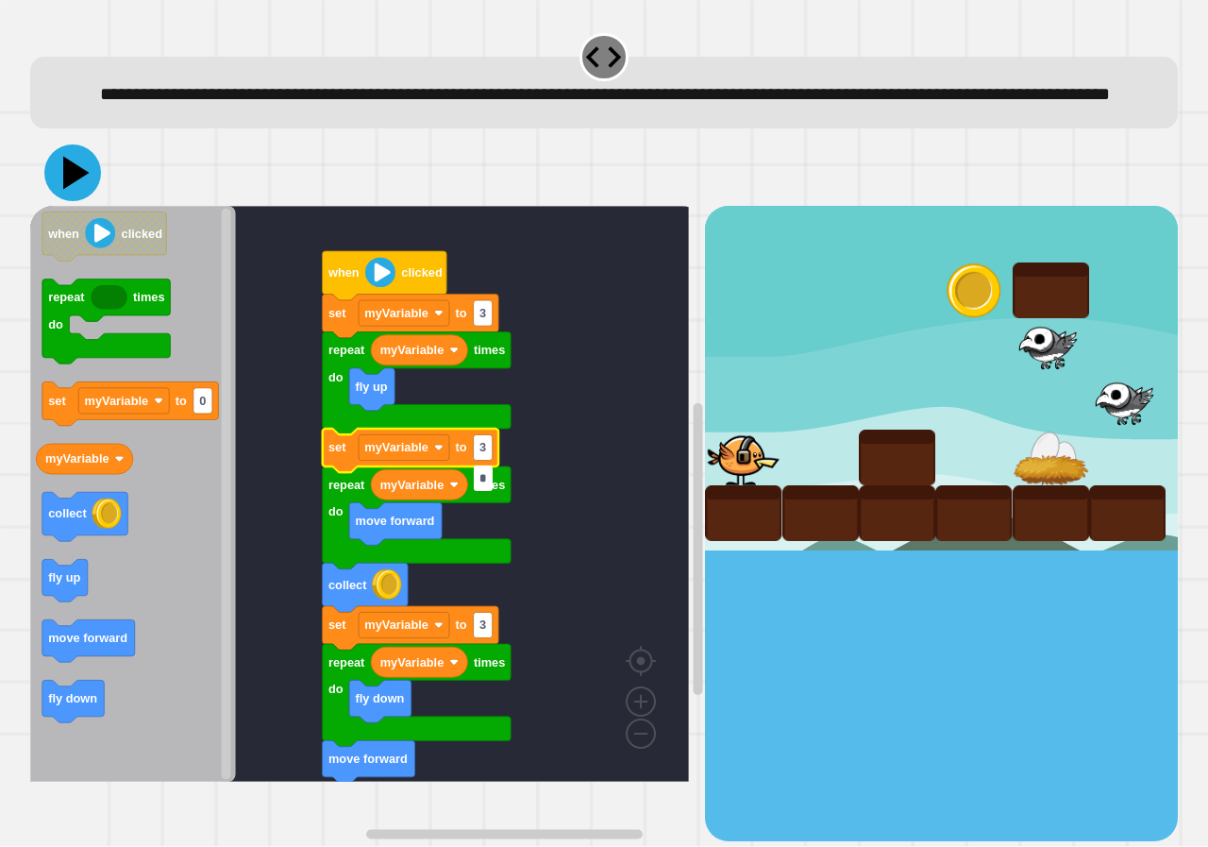
type input "*"
click at [76, 193] on icon at bounding box center [72, 172] width 57 height 57
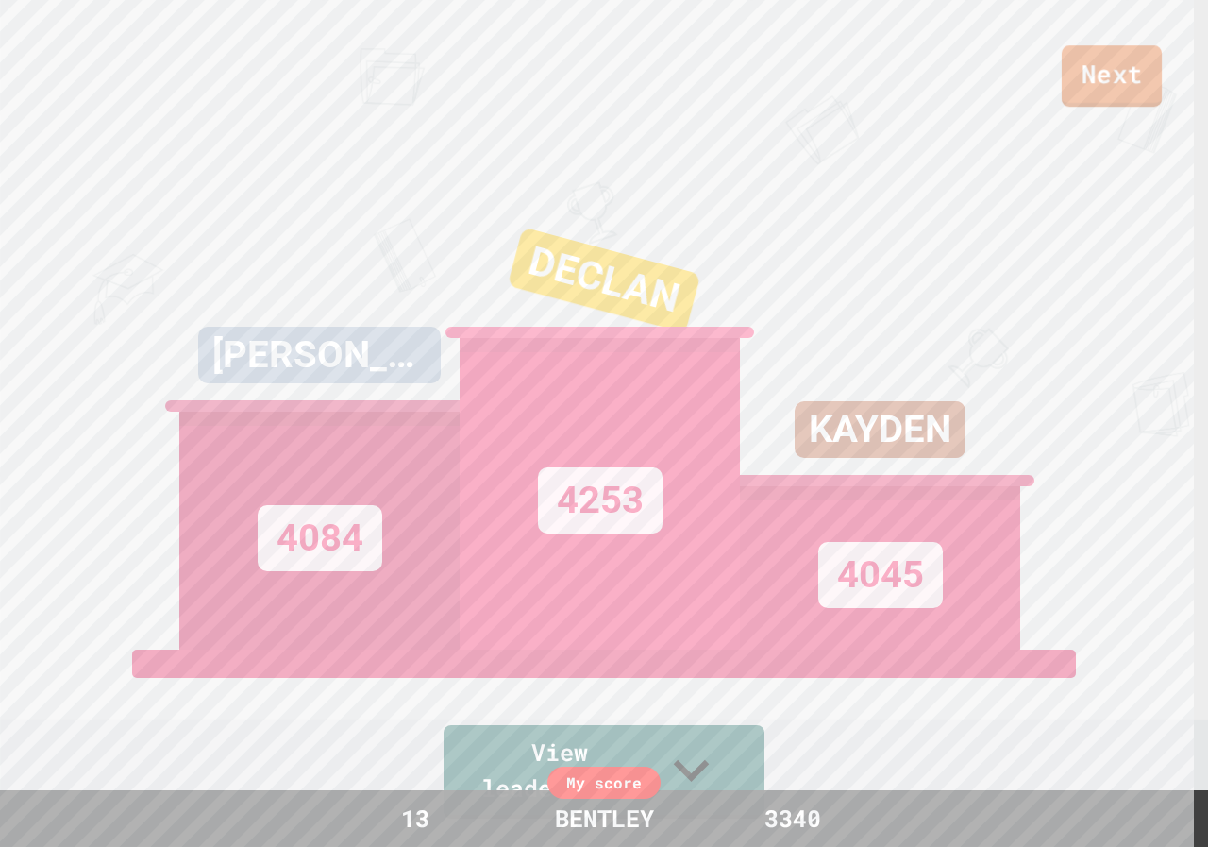
click at [1139, 78] on link "Next" at bounding box center [1112, 75] width 100 height 61
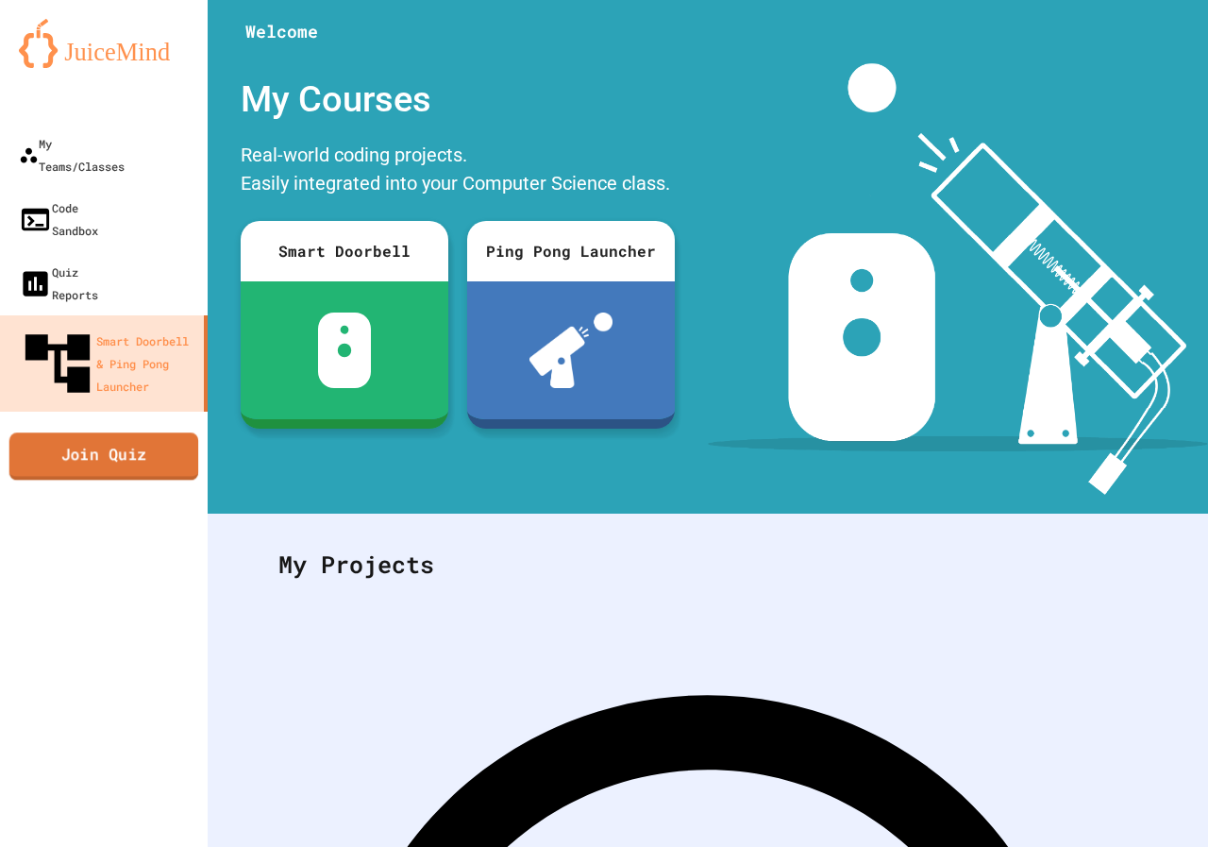
click at [93, 432] on link "Join Quiz" at bounding box center [104, 455] width 190 height 47
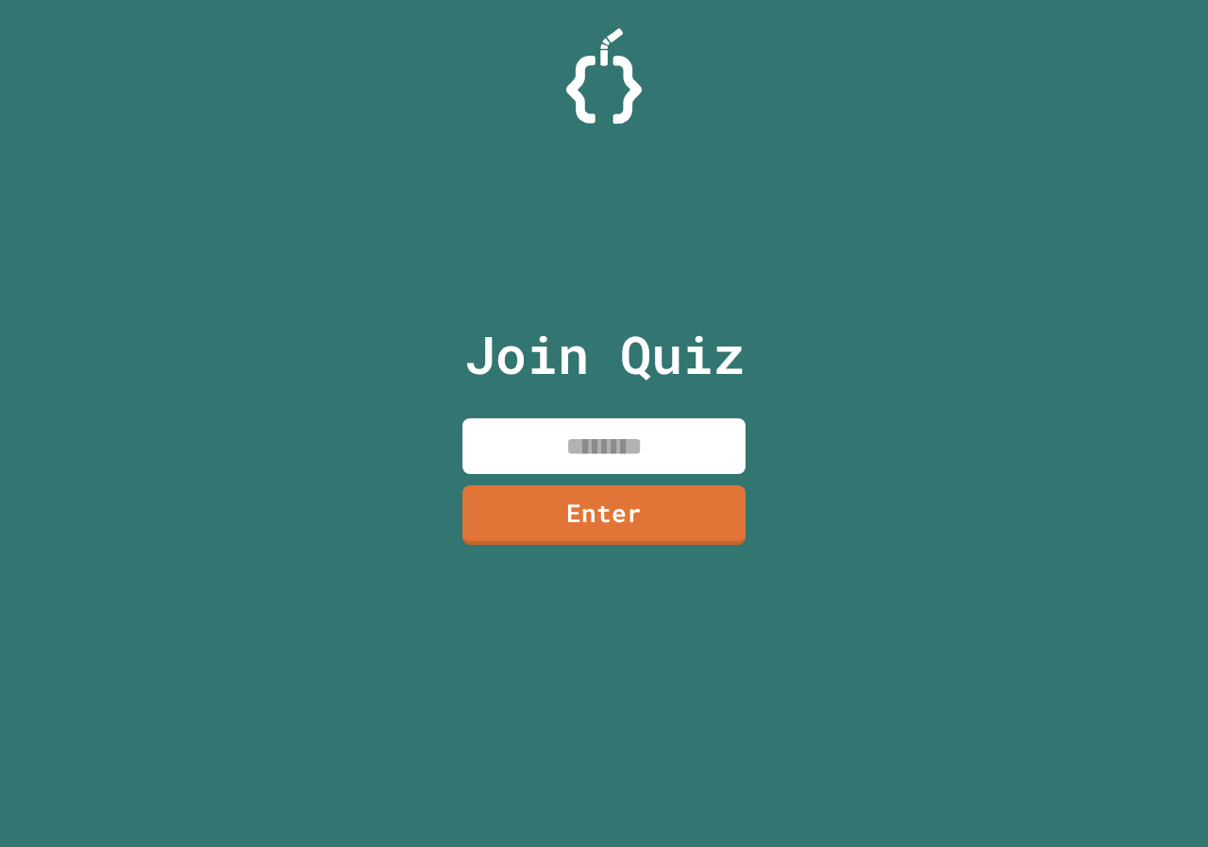
drag, startPoint x: 597, startPoint y: 426, endPoint x: 597, endPoint y: 441, distance: 15.1
click at [597, 441] on input at bounding box center [603, 446] width 283 height 56
type input "********"
click at [632, 495] on link "Enter" at bounding box center [604, 512] width 274 height 62
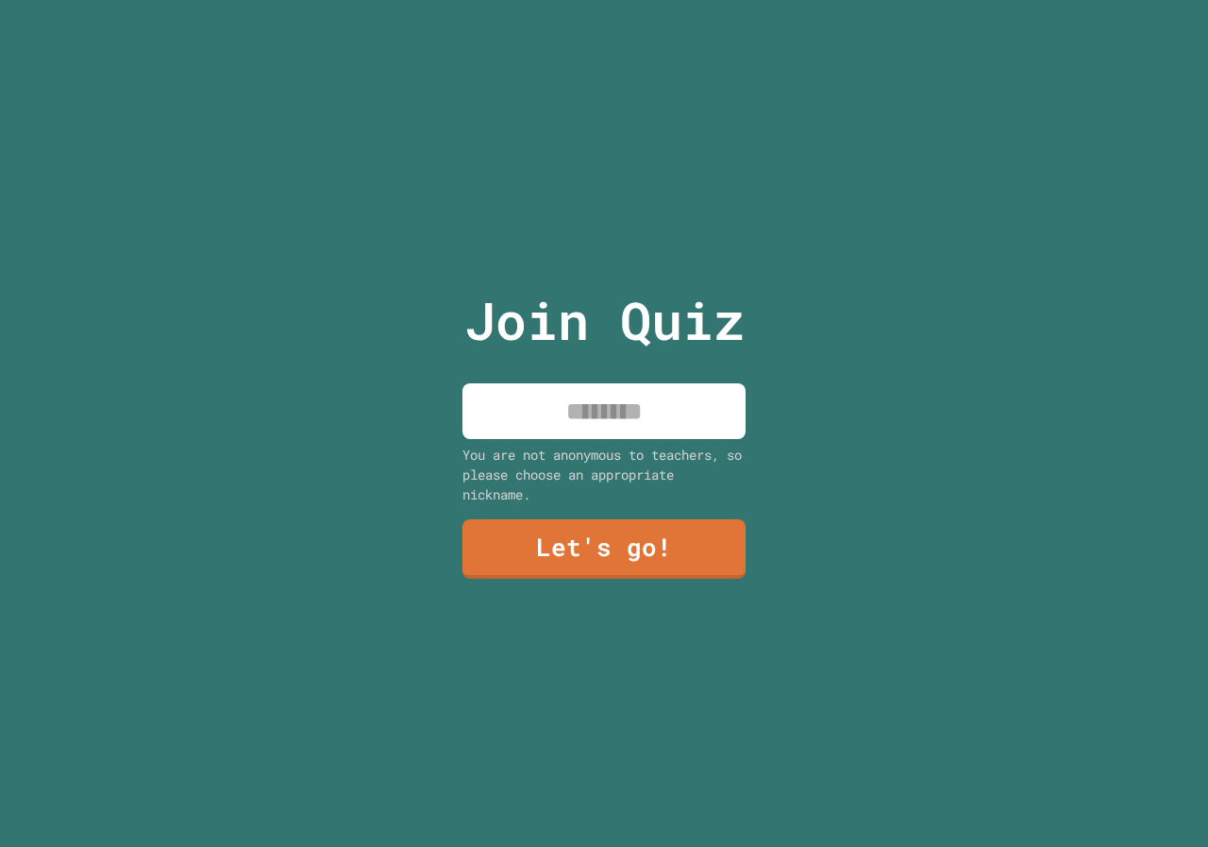
click at [592, 404] on input at bounding box center [603, 411] width 283 height 56
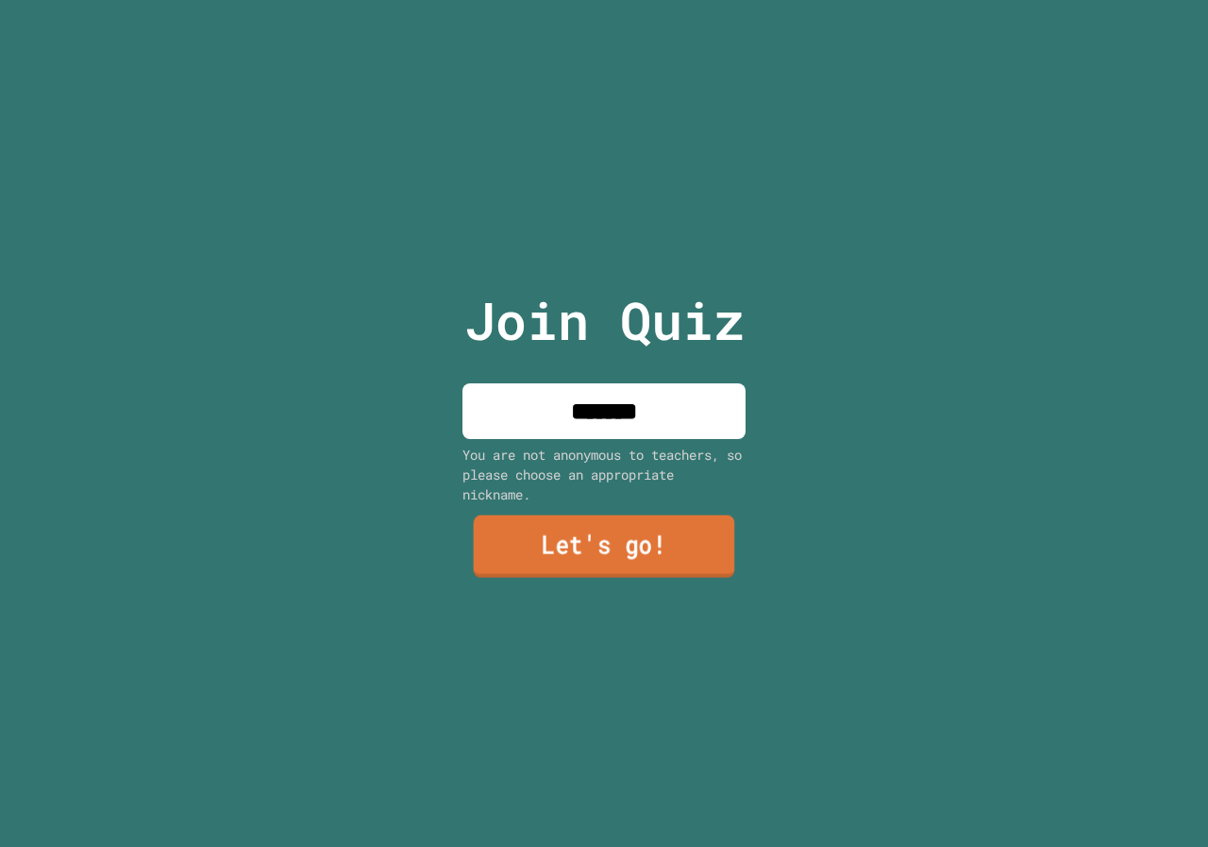
type input "*******"
click at [652, 540] on link "Let's go!" at bounding box center [604, 546] width 261 height 62
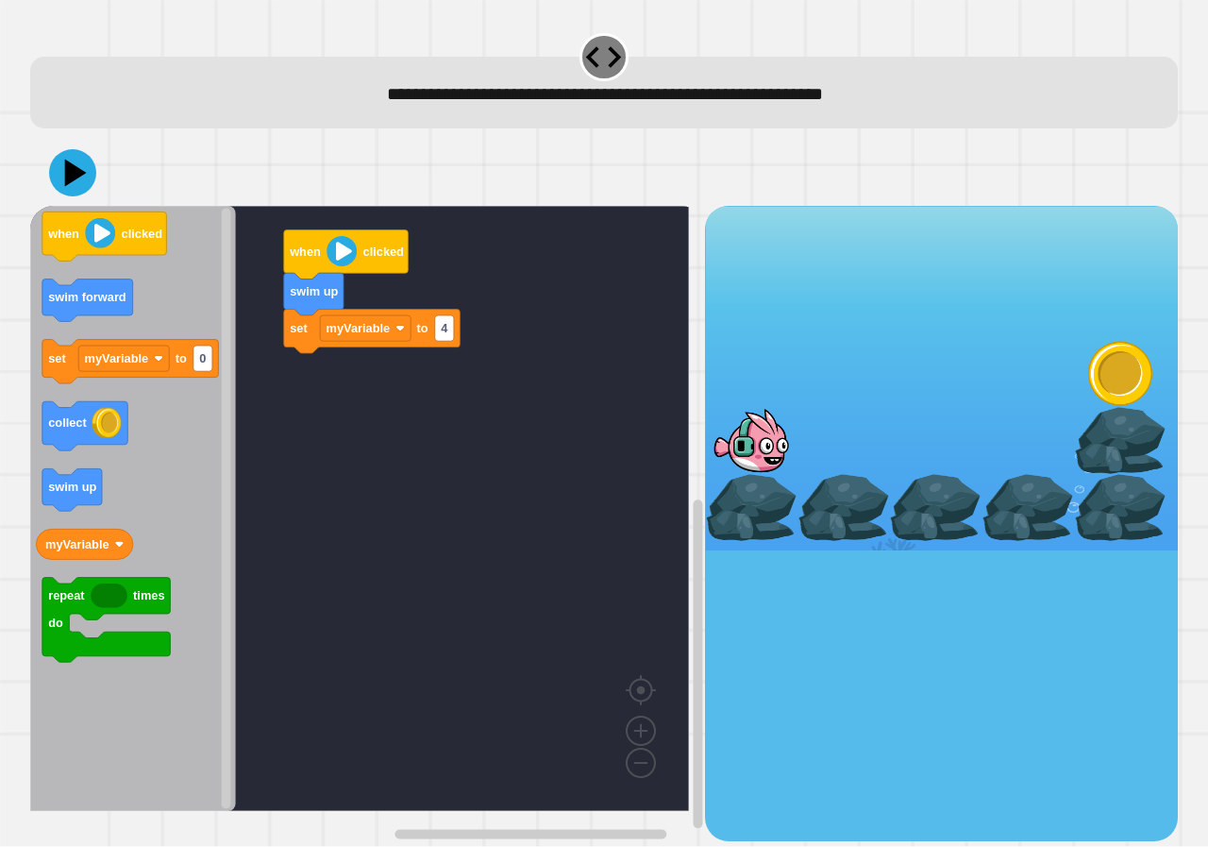
drag, startPoint x: 779, startPoint y: 8, endPoint x: 789, endPoint y: 132, distance: 125.0
click at [789, 132] on div "**********" at bounding box center [605, 80] width 1160 height 110
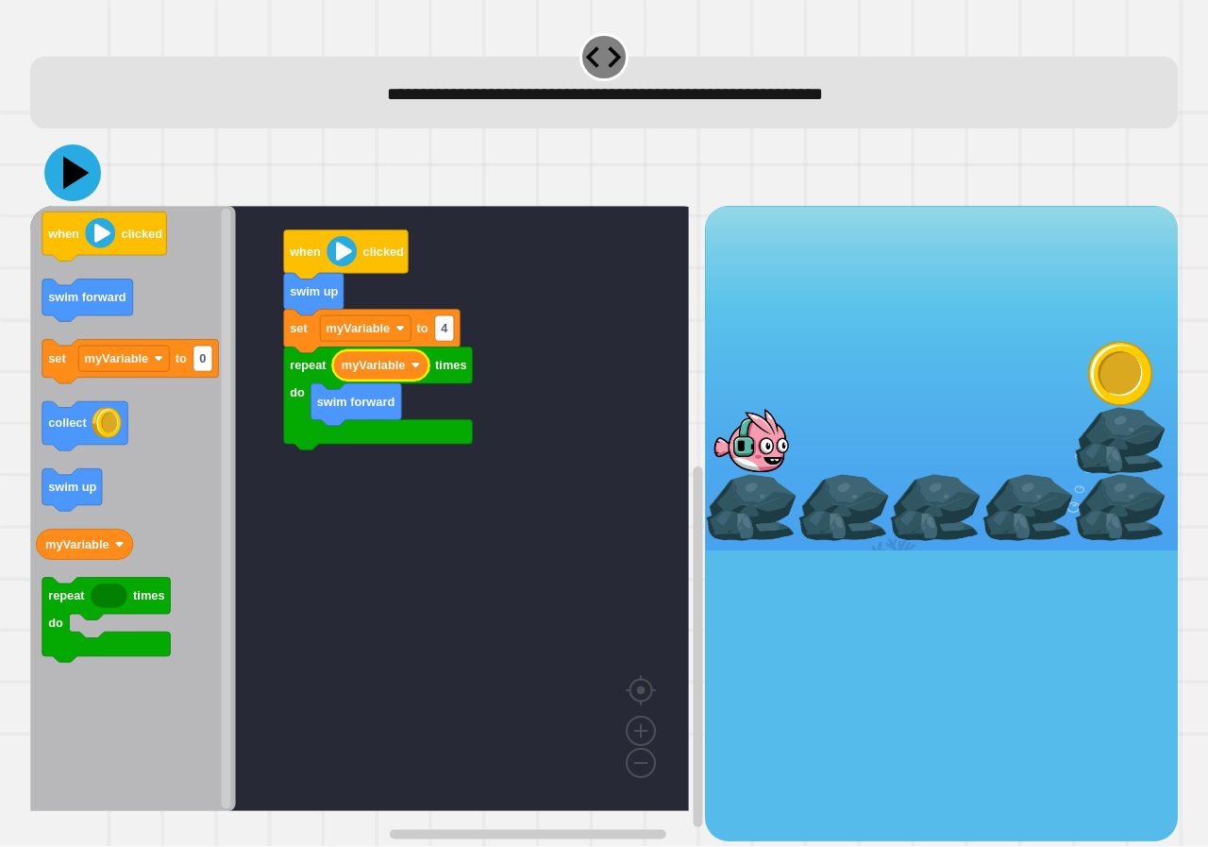
click at [80, 177] on icon at bounding box center [72, 172] width 57 height 57
click at [75, 164] on icon at bounding box center [72, 172] width 57 height 57
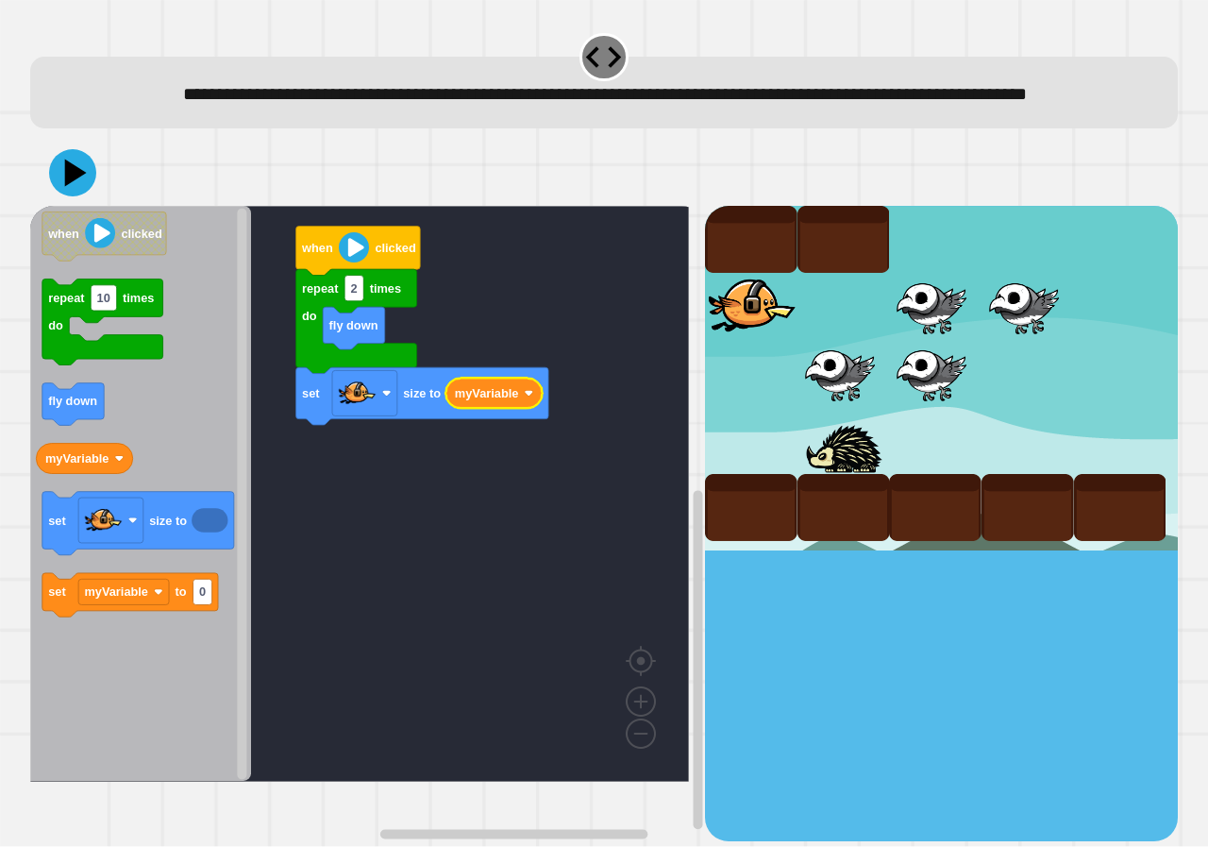
click at [321, 526] on rect "Blockly Workspace" at bounding box center [359, 494] width 659 height 576
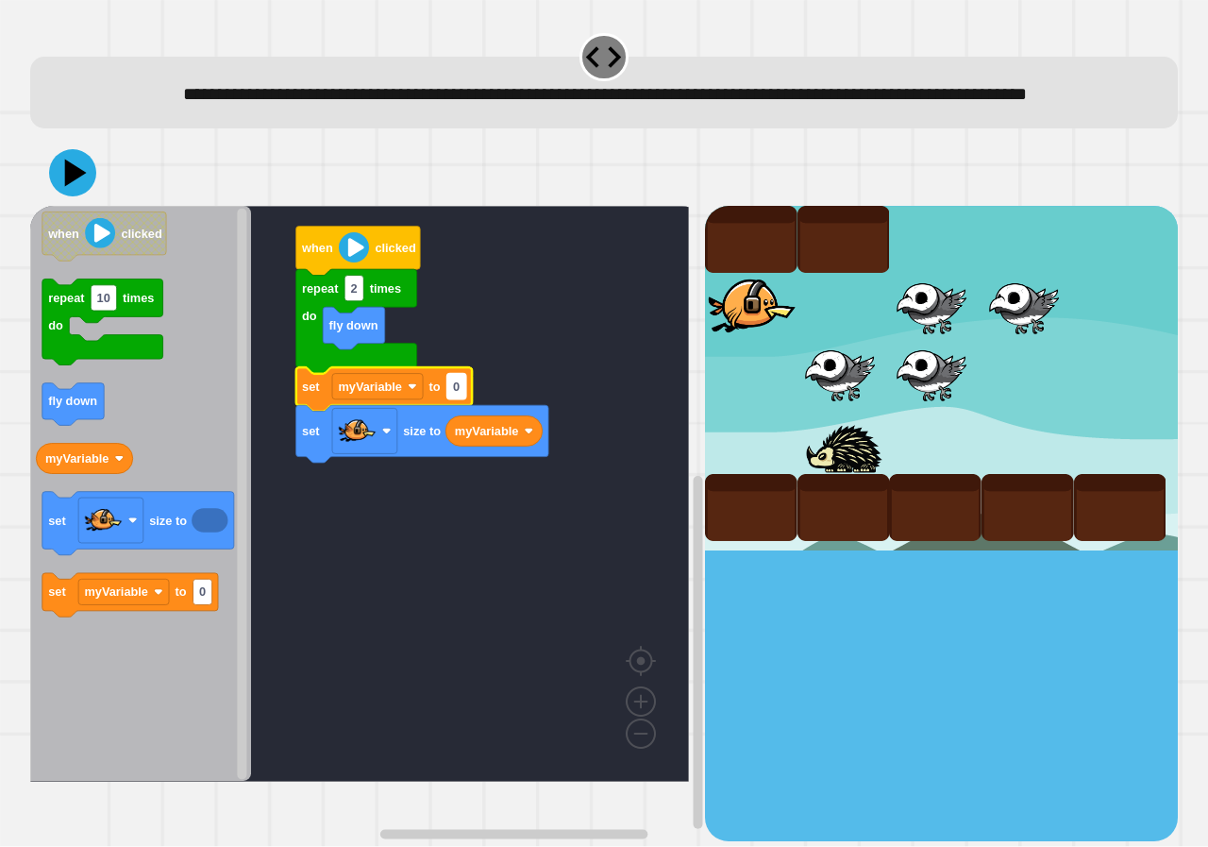
click at [458, 394] on text "0" at bounding box center [456, 386] width 7 height 14
type input "*"
type input "***"
click at [75, 190] on icon at bounding box center [76, 173] width 26 height 33
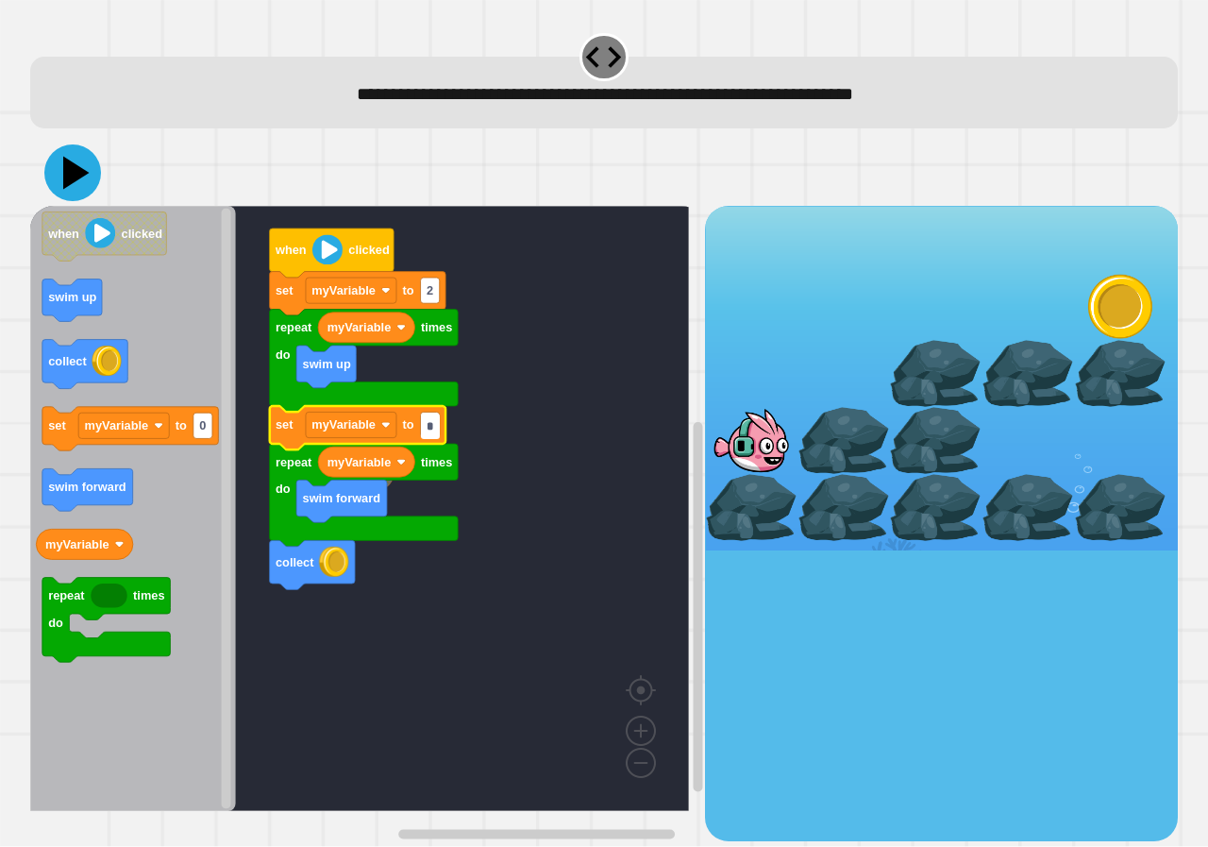
type input "*"
click at [79, 162] on icon at bounding box center [72, 172] width 57 height 57
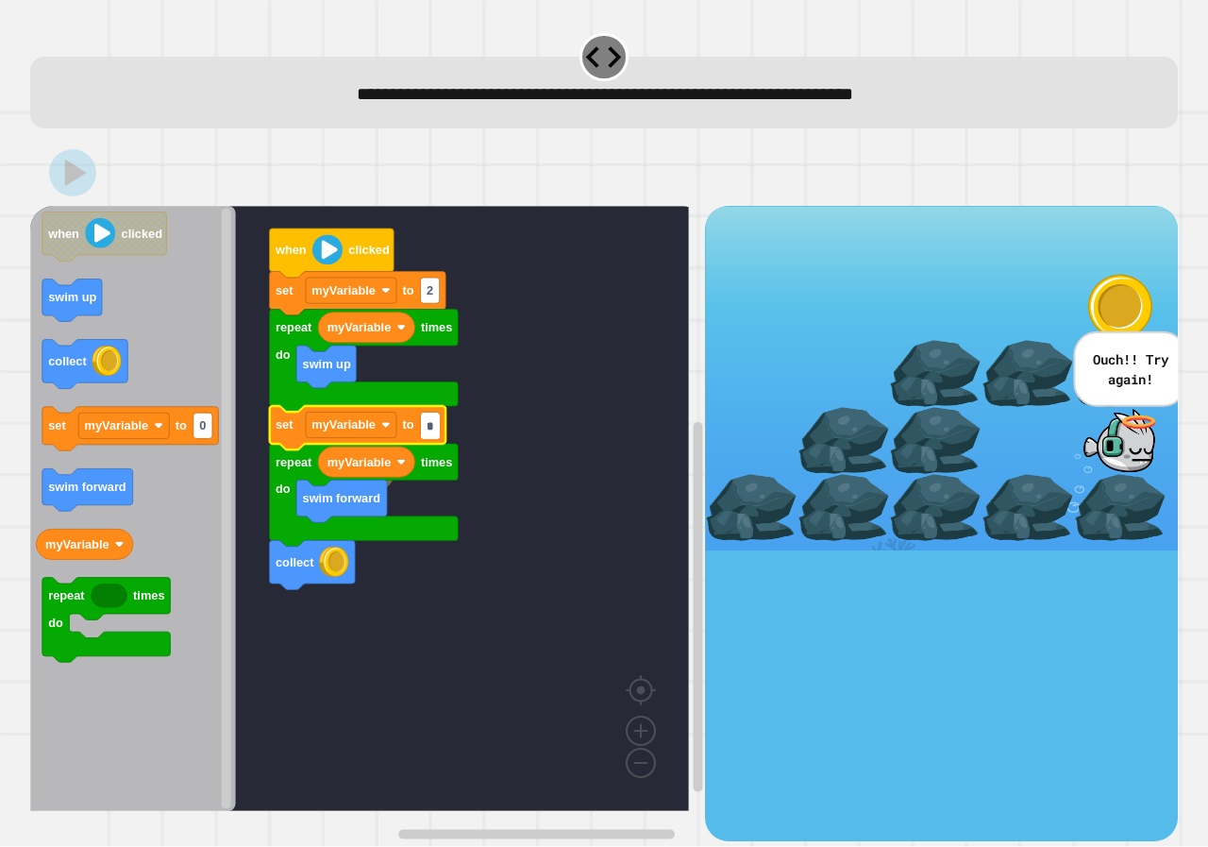
click at [434, 429] on input "*" at bounding box center [430, 425] width 19 height 25
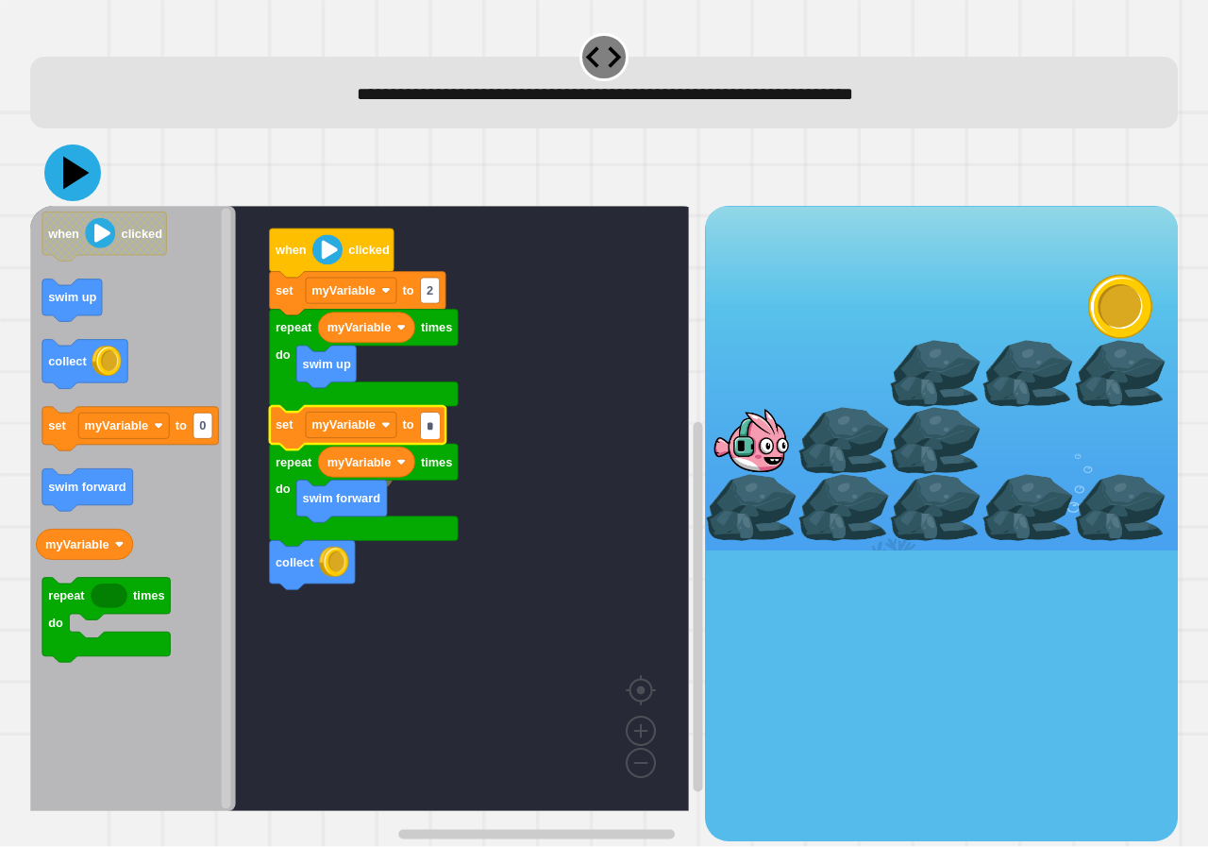
type input "*"
click at [91, 179] on icon at bounding box center [72, 172] width 57 height 57
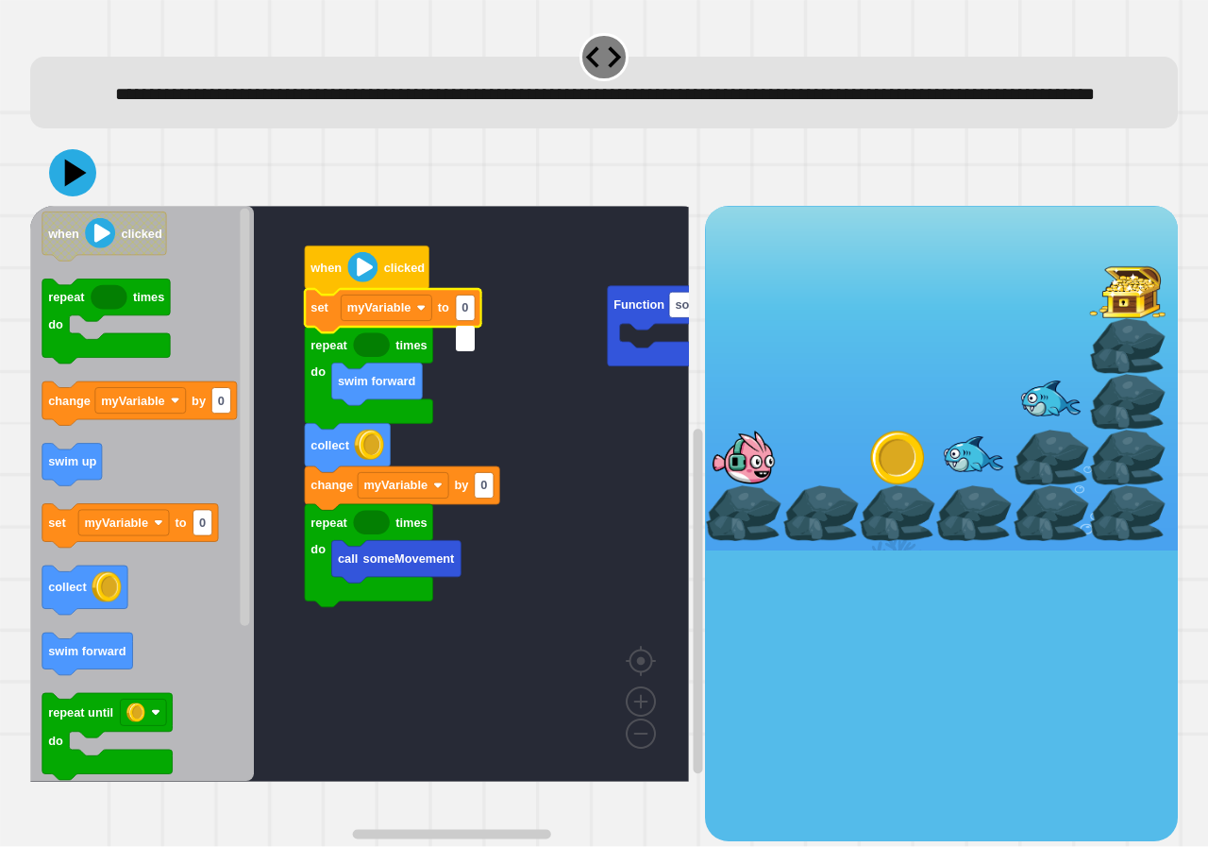
type input "*"
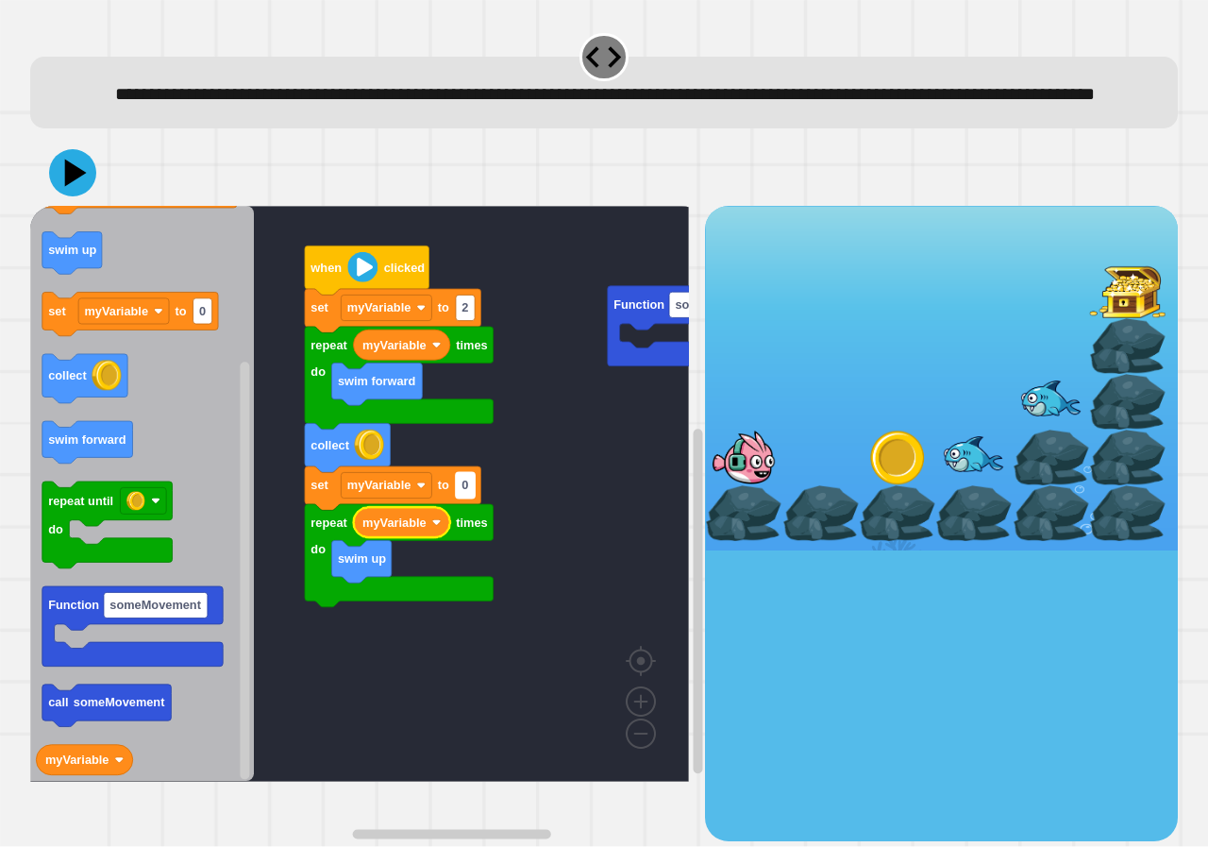
click at [470, 498] on rect "Blockly Workspace" at bounding box center [465, 485] width 19 height 25
type input "*"
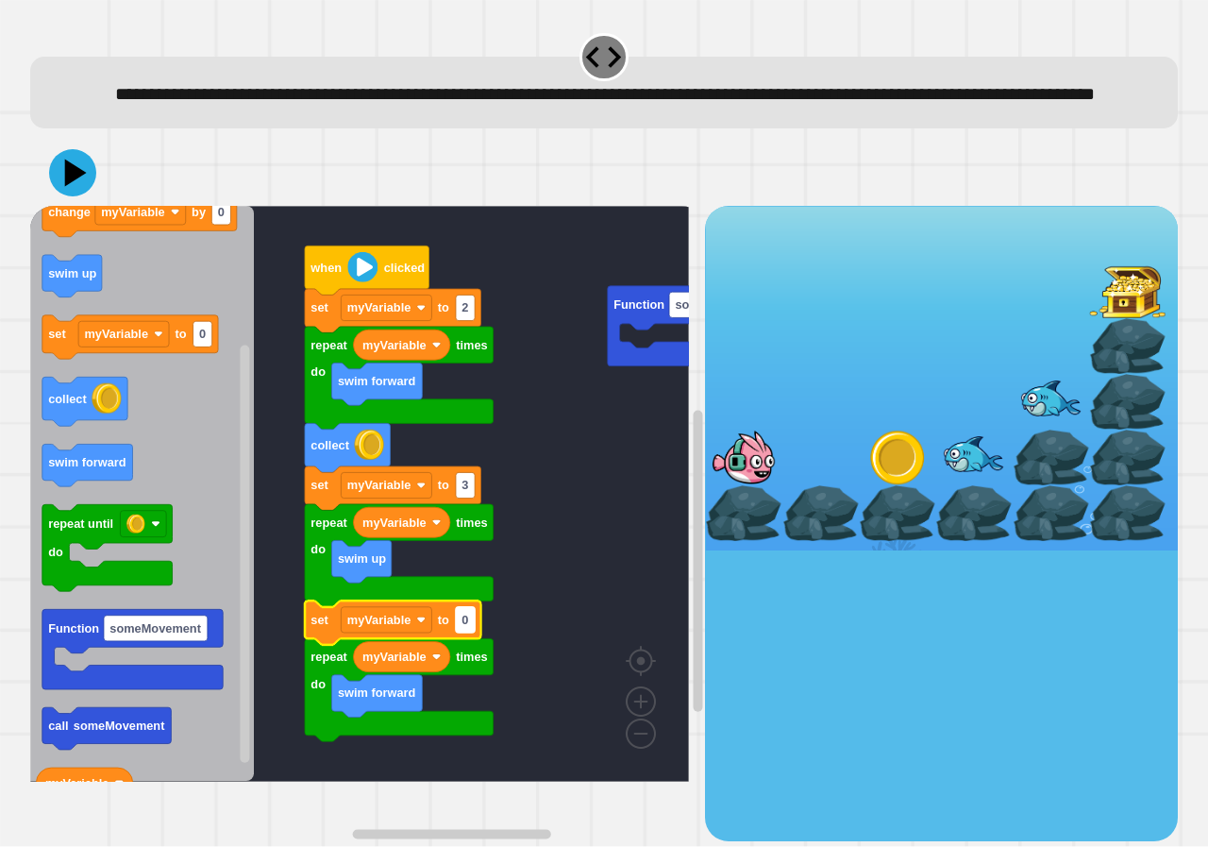
click at [471, 632] on rect "Blockly Workspace" at bounding box center [465, 619] width 19 height 25
type input "*"
click at [60, 196] on icon at bounding box center [72, 172] width 57 height 57
click at [467, 654] on input "*" at bounding box center [465, 649] width 19 height 25
type input "*"
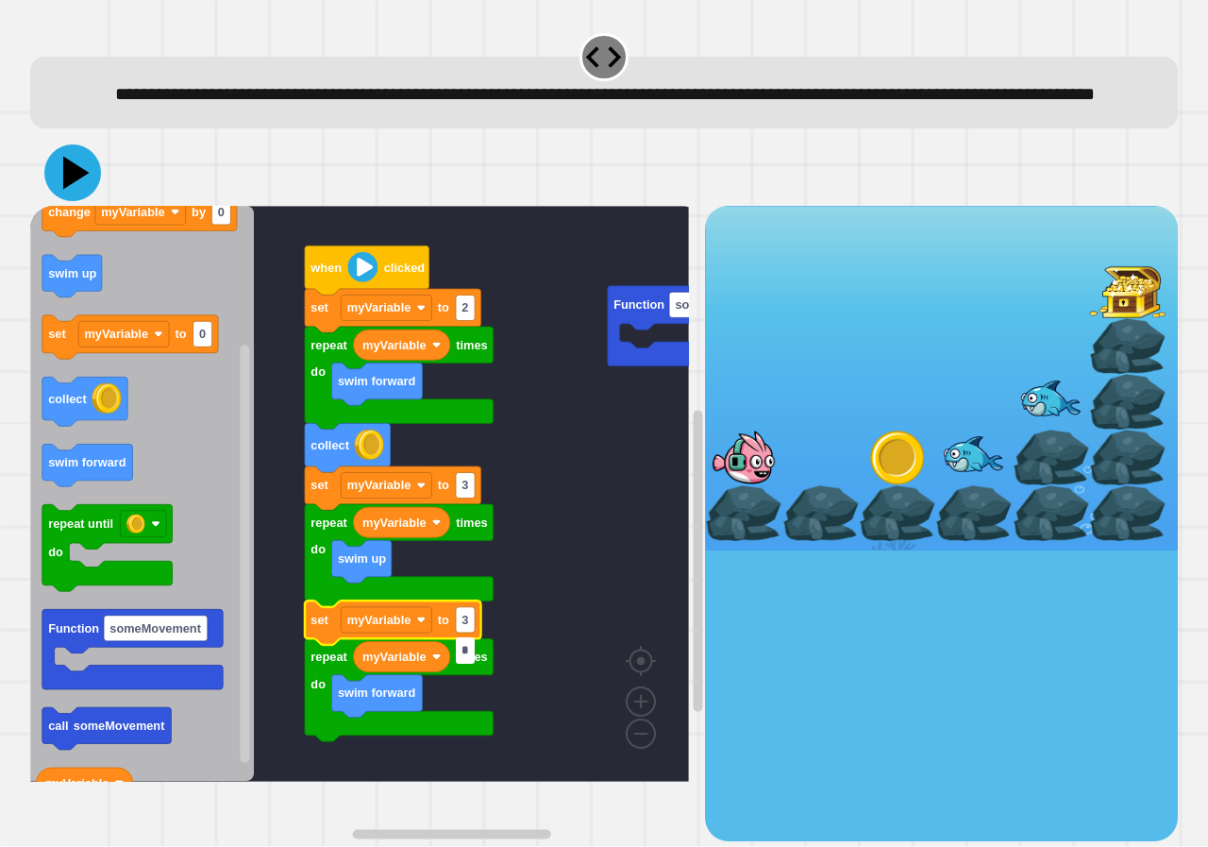
drag, startPoint x: 81, startPoint y: 210, endPoint x: 86, endPoint y: 249, distance: 39.0
click at [81, 201] on icon at bounding box center [72, 172] width 57 height 57
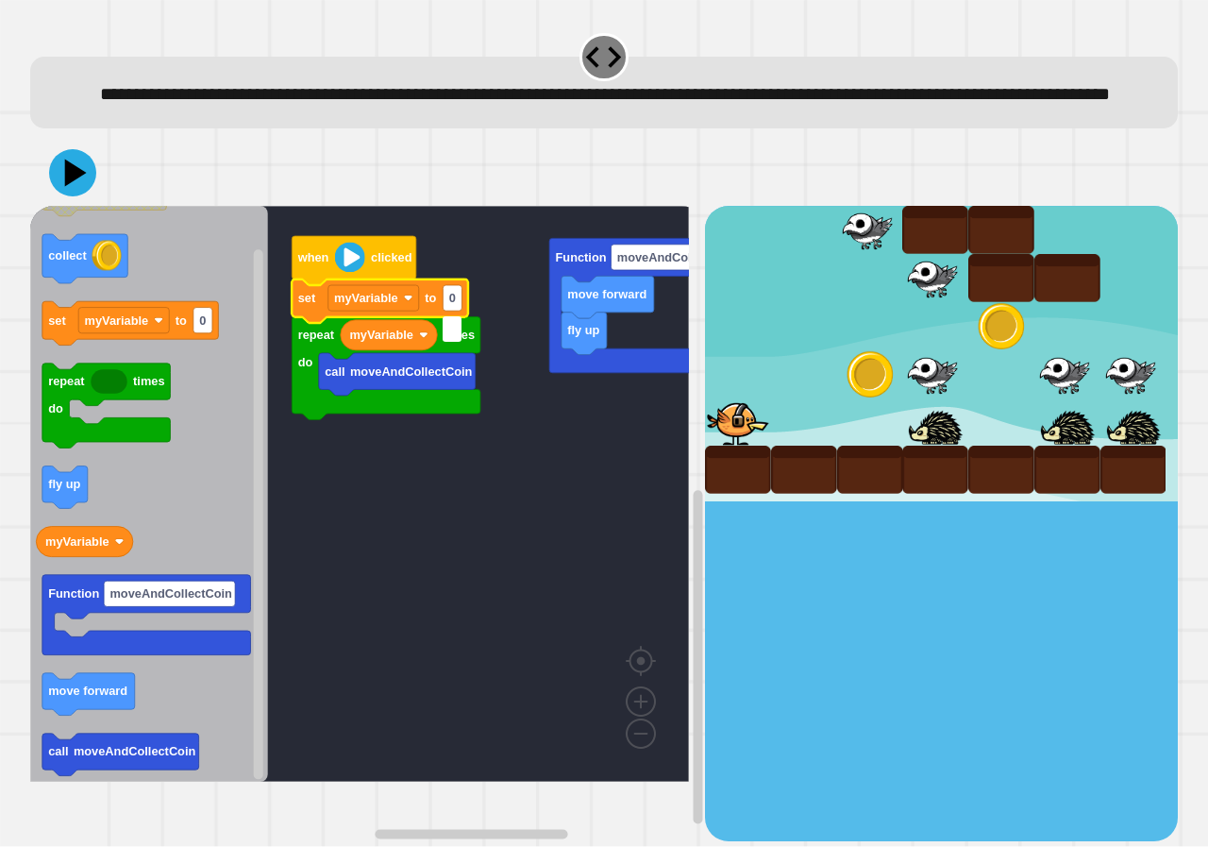
type input "*"
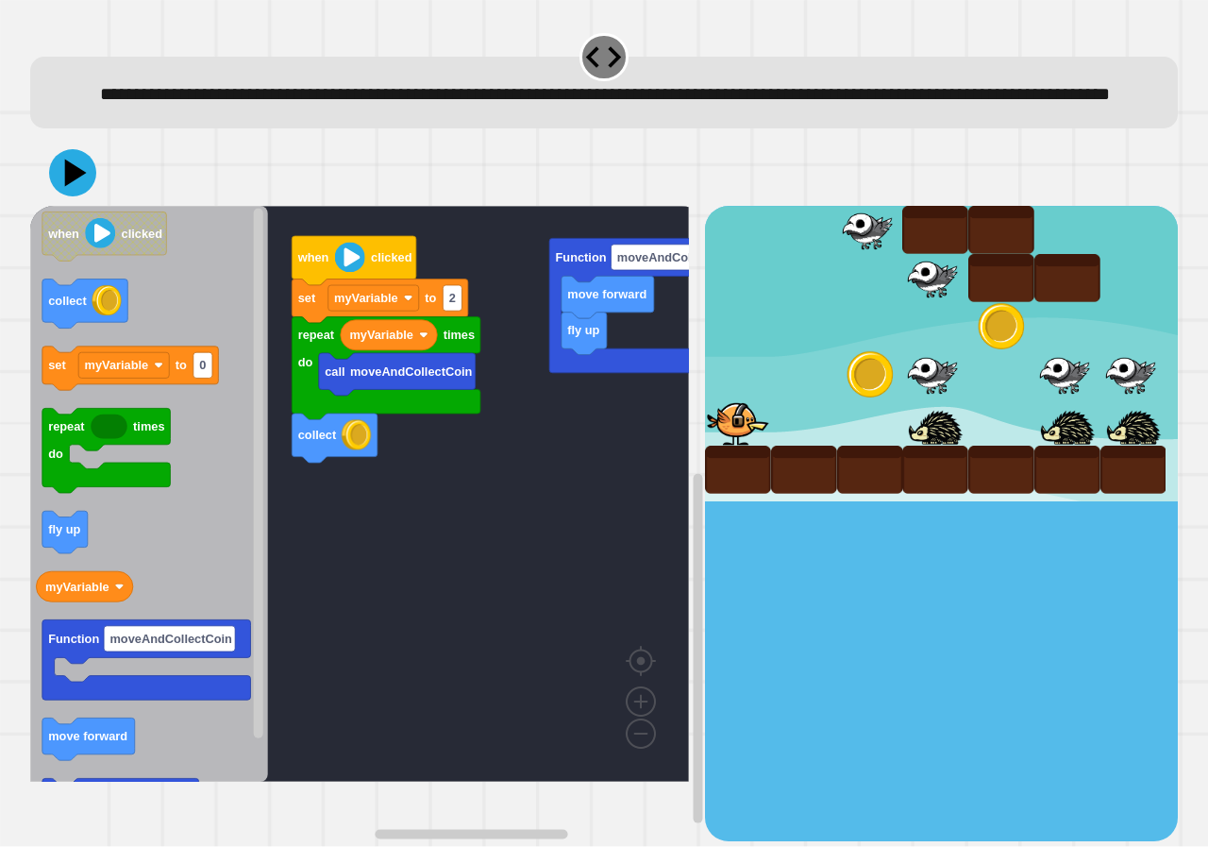
click at [281, 555] on div "Function moveAndCollectCoin move forward fly up when clicked call moveAndCollec…" at bounding box center [367, 523] width 675 height 634
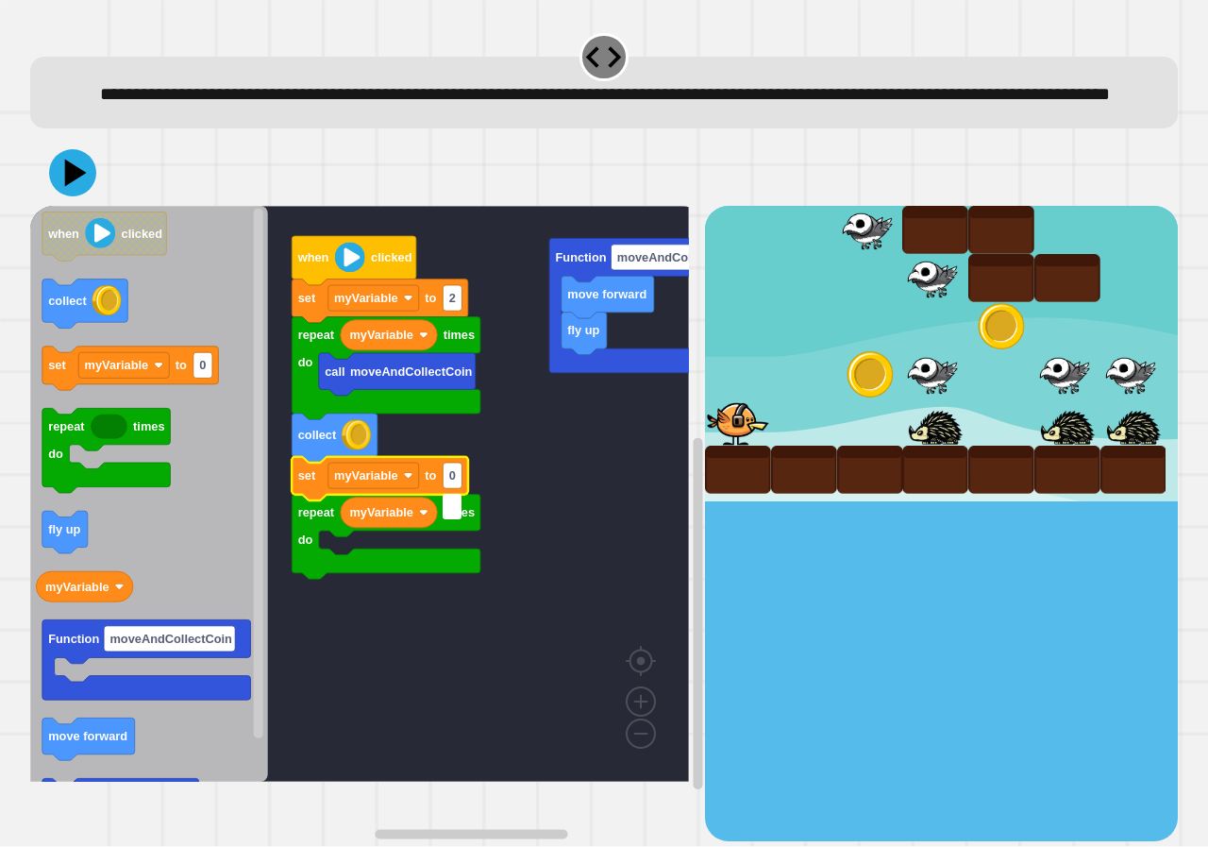
type input "*"
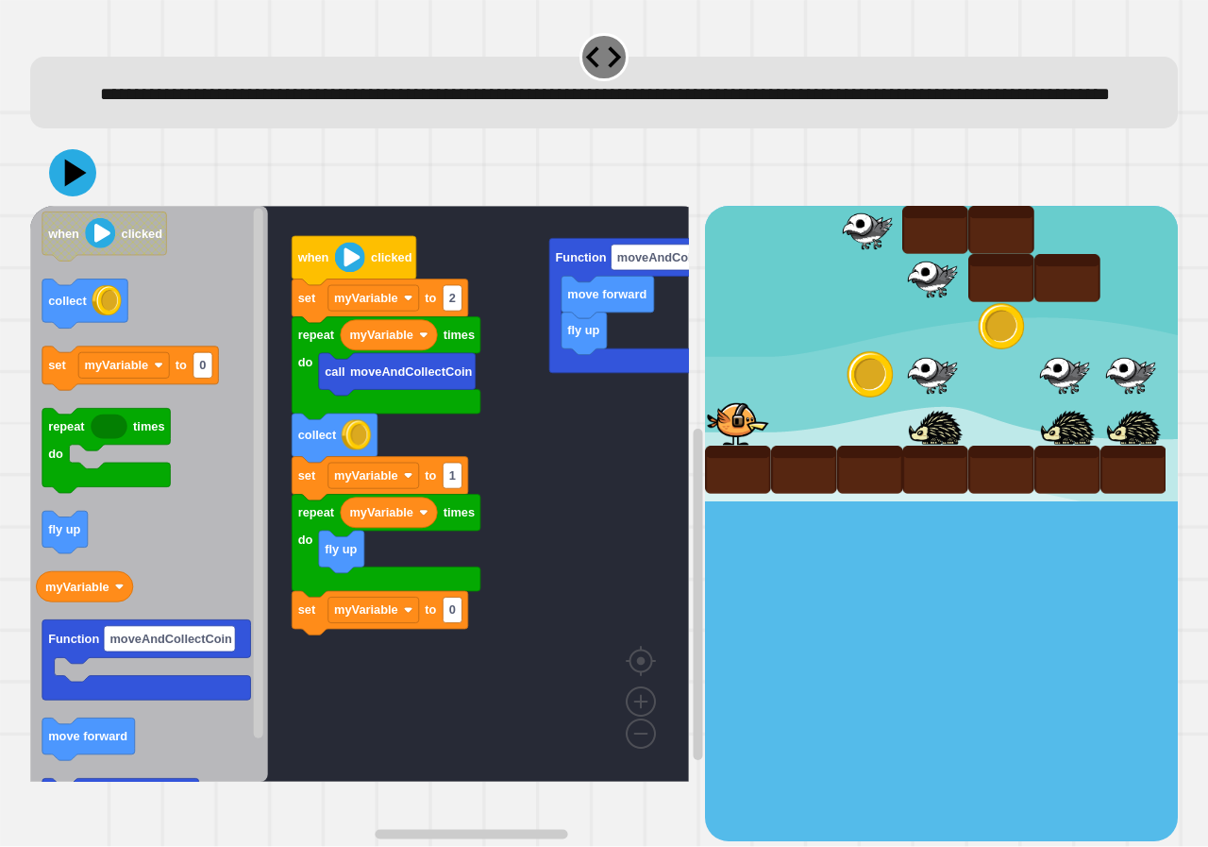
click at [235, 686] on g "when clicked collect set myVariable to 0 repeat times do fly up myVariable Func…" at bounding box center [143, 516] width 214 height 609
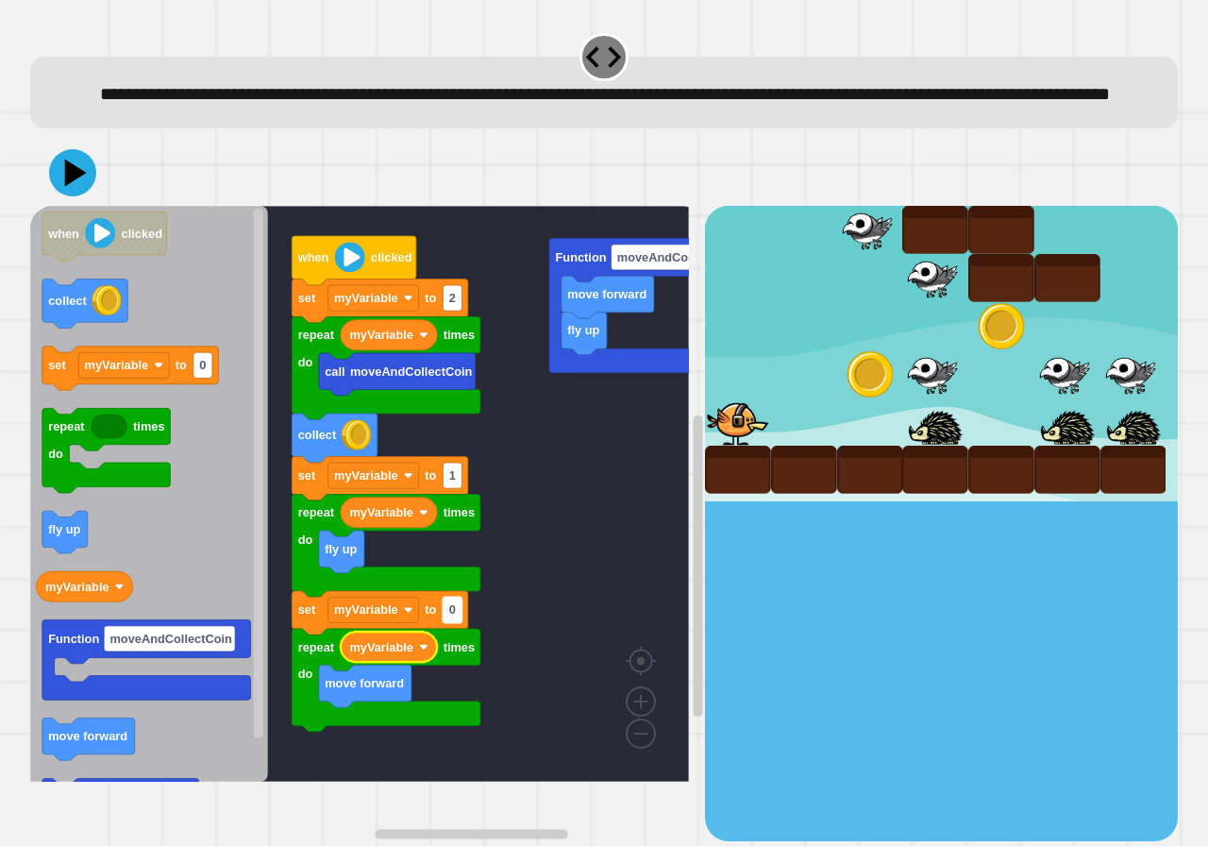
click at [452, 617] on text "0" at bounding box center [452, 610] width 7 height 14
type input "*"
click at [67, 190] on icon at bounding box center [76, 173] width 26 height 33
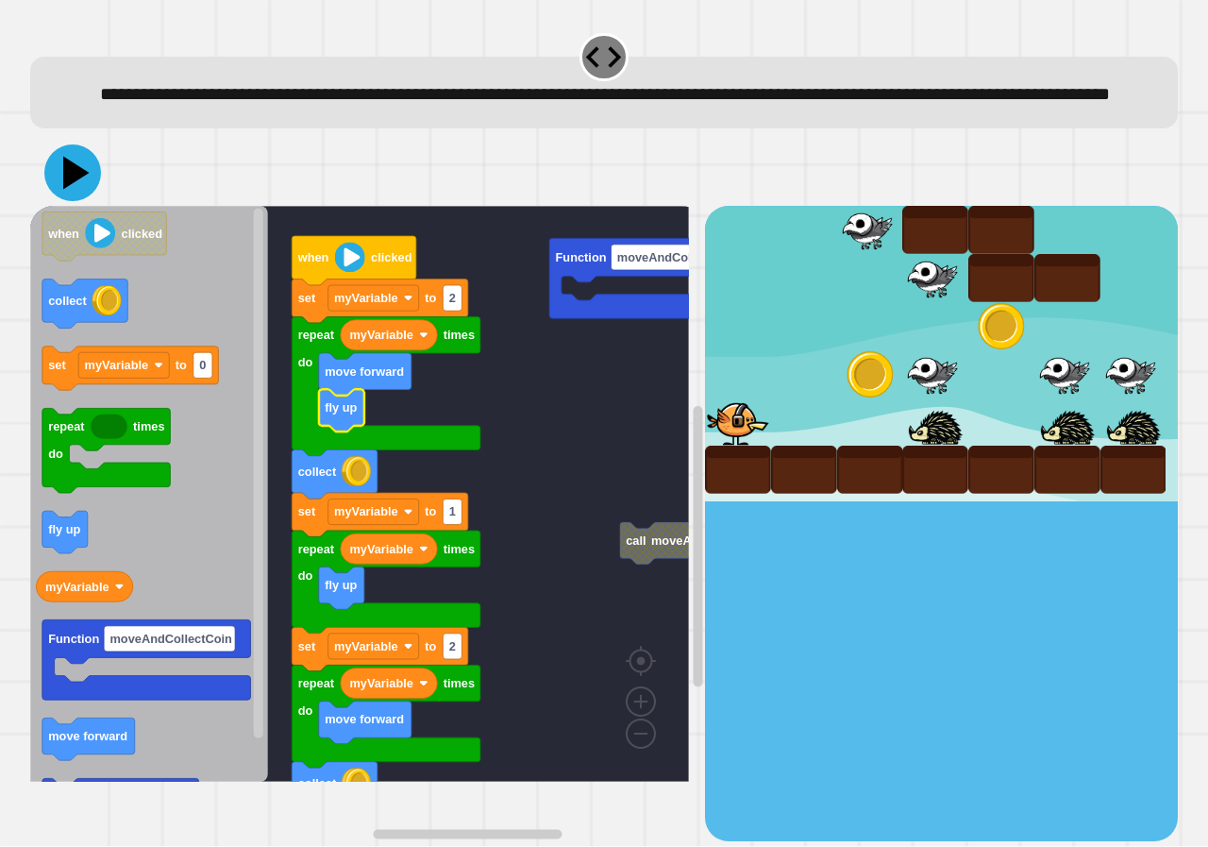
click at [87, 196] on icon at bounding box center [72, 172] width 57 height 57
click at [449, 306] on text "2" at bounding box center [452, 299] width 7 height 14
type input "*"
click at [82, 201] on icon at bounding box center [72, 172] width 57 height 57
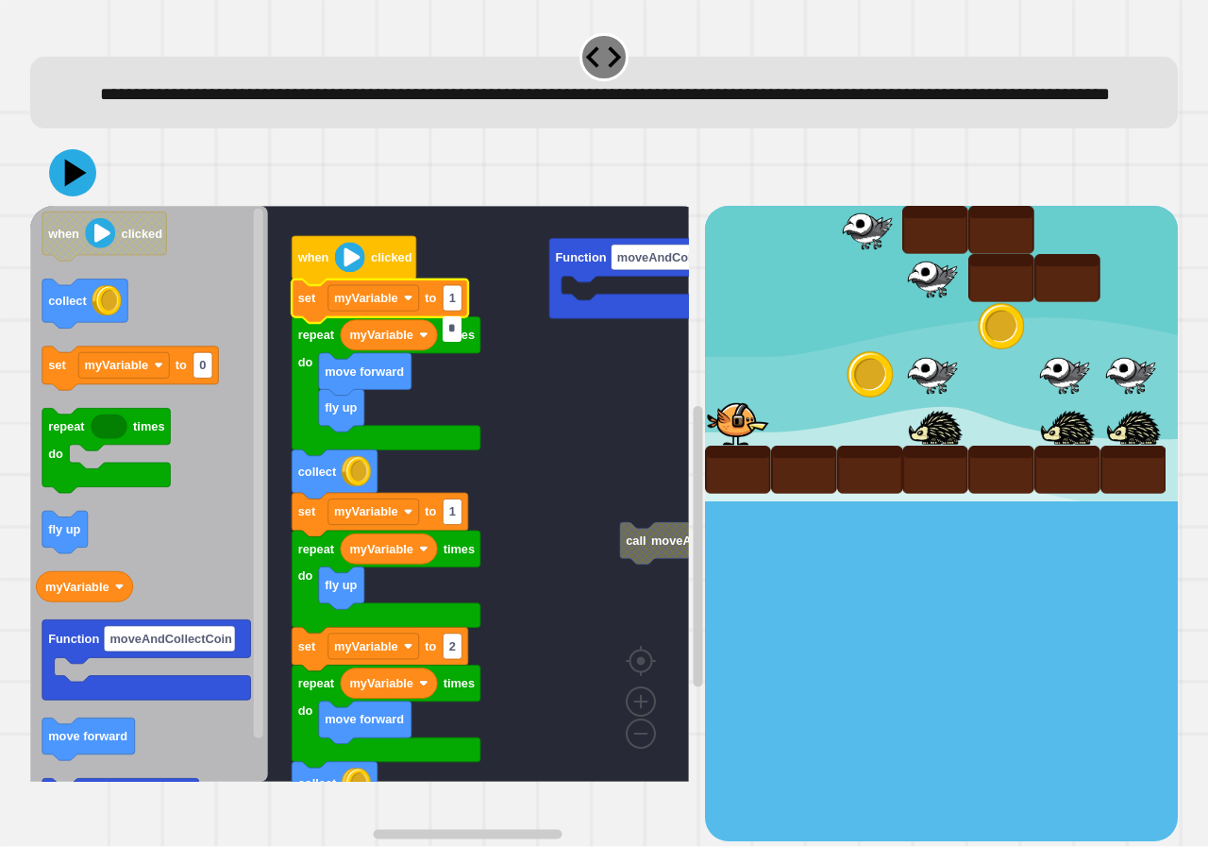
click at [456, 335] on input "*" at bounding box center [452, 328] width 19 height 25
type input "*"
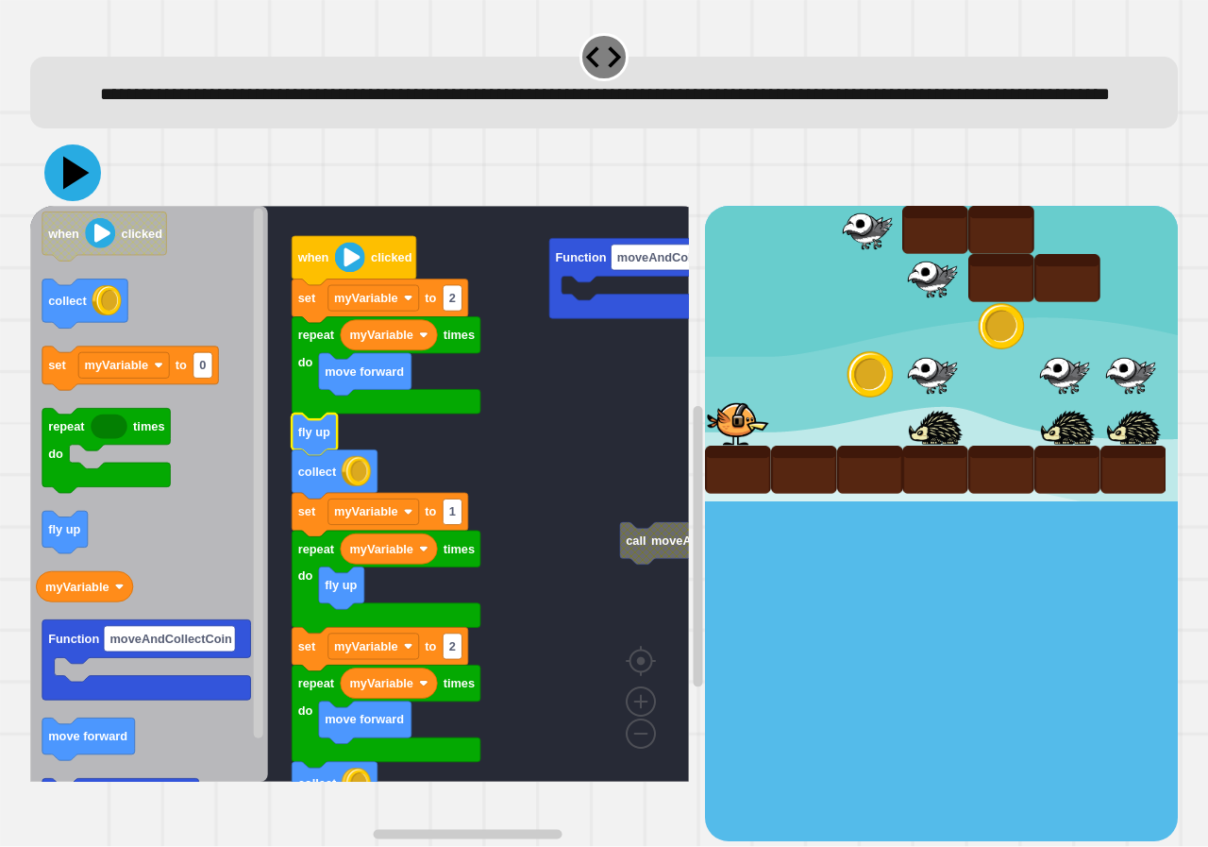
click at [75, 190] on icon at bounding box center [76, 173] width 26 height 33
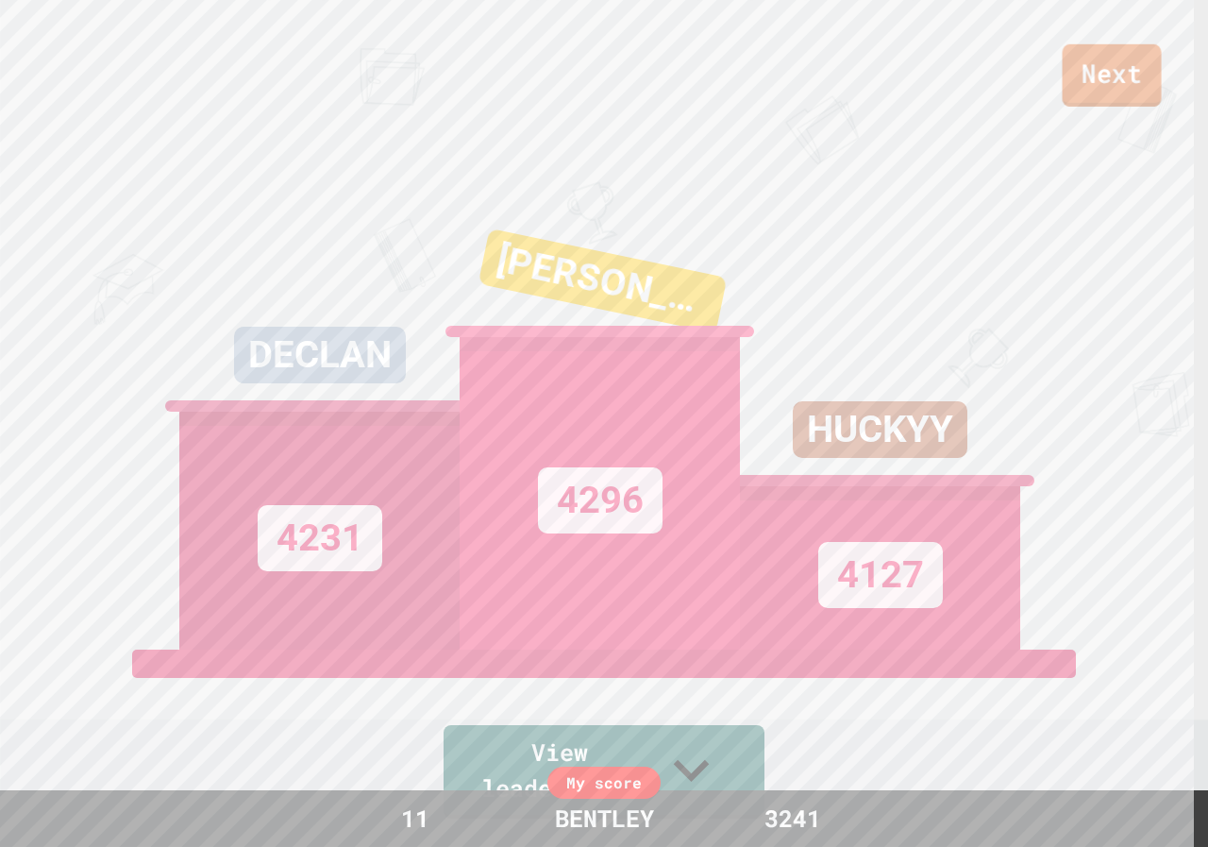
click at [1128, 77] on link "Next" at bounding box center [1112, 75] width 99 height 62
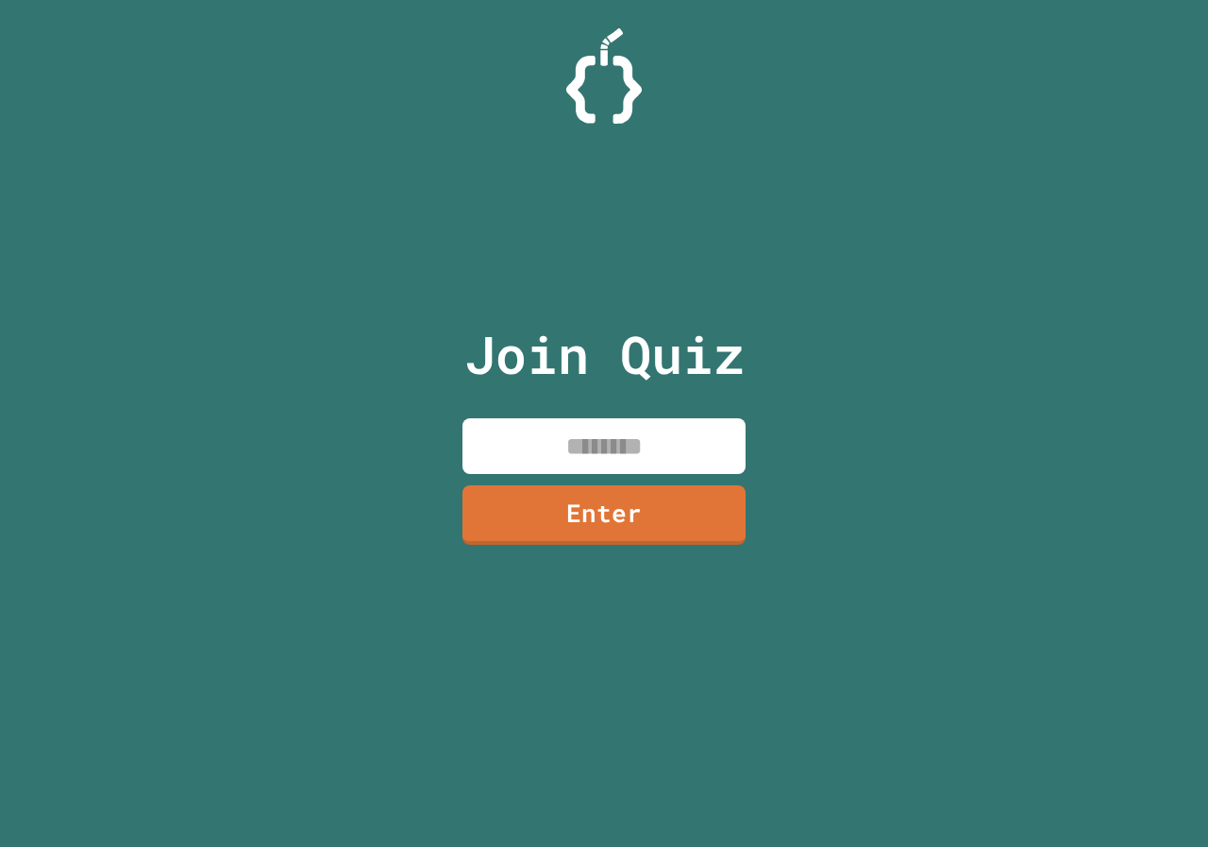
click at [671, 437] on input at bounding box center [603, 446] width 283 height 56
paste input "********"
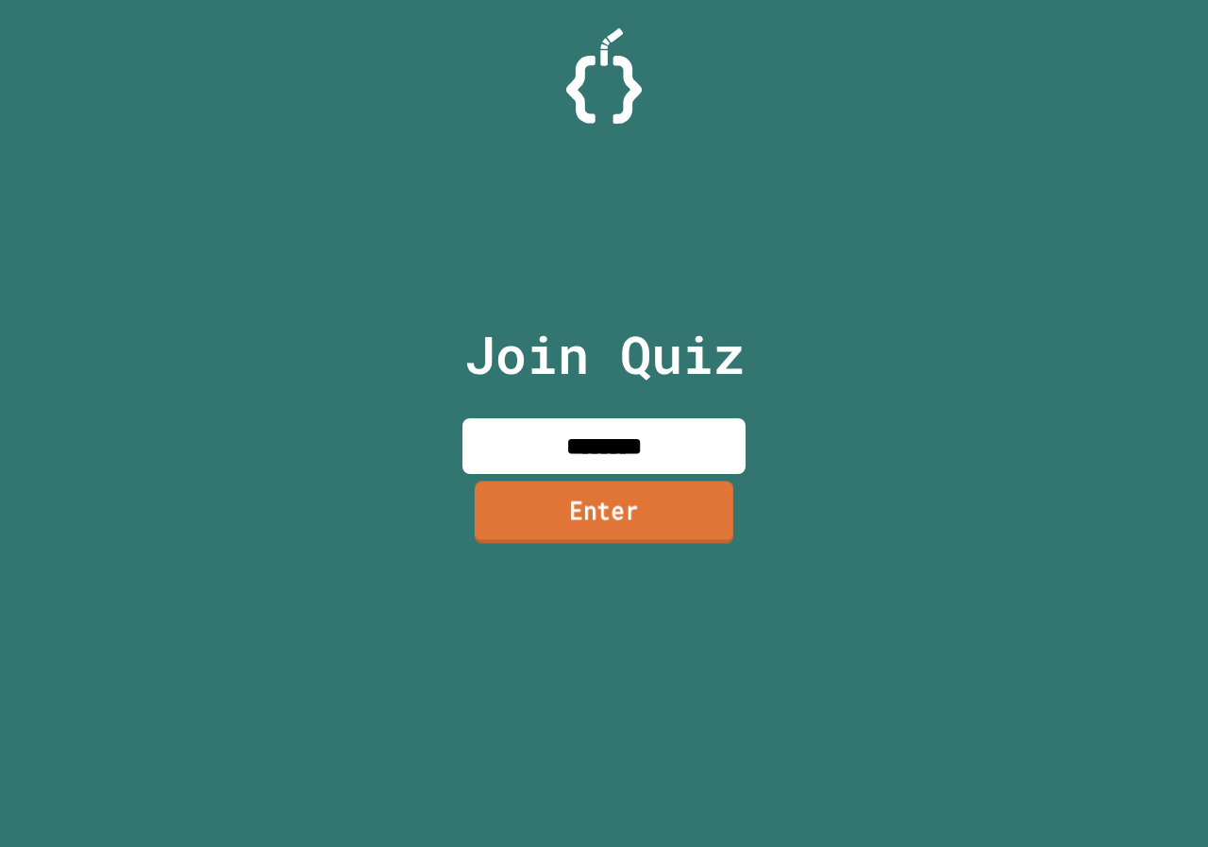
type input "********"
click at [604, 494] on link "Enter" at bounding box center [603, 512] width 277 height 62
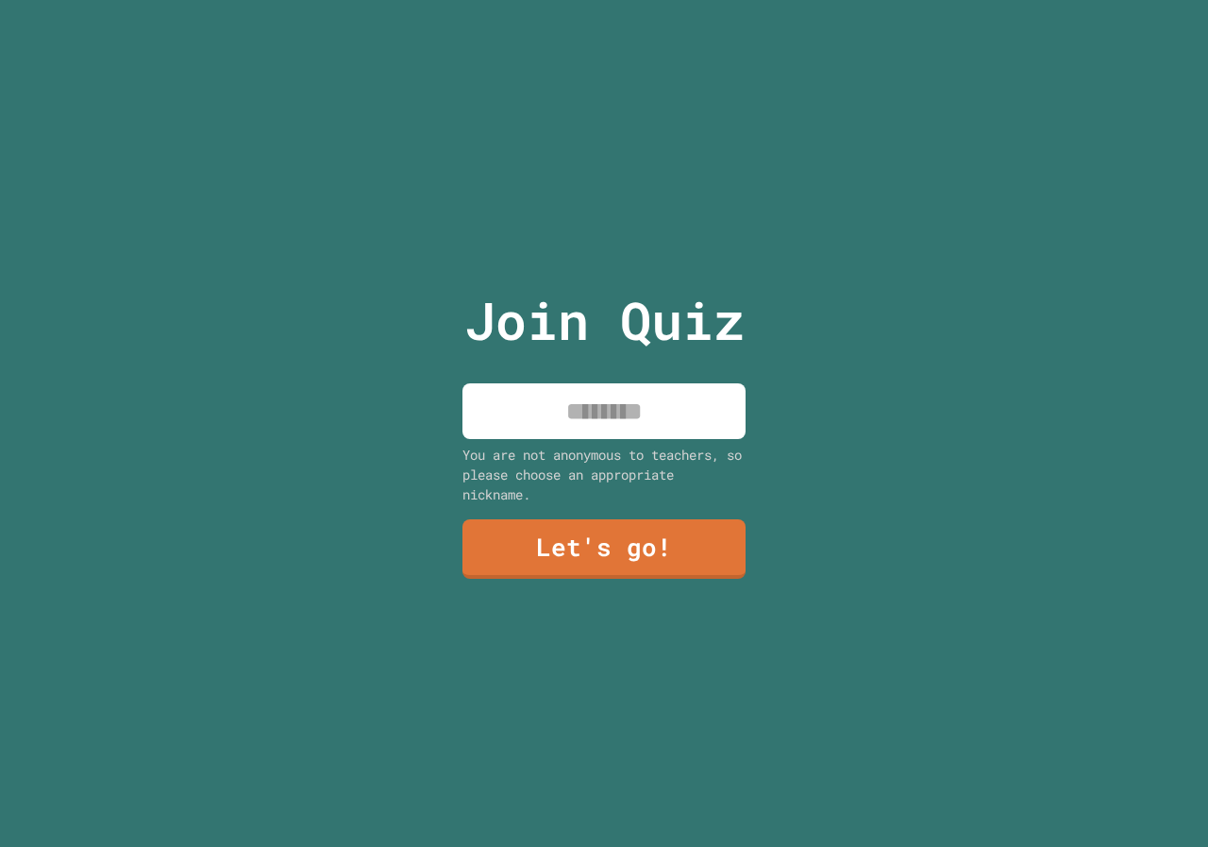
click at [590, 396] on input at bounding box center [603, 411] width 283 height 56
type input "*******"
click at [688, 543] on link "Let's go!" at bounding box center [603, 547] width 281 height 62
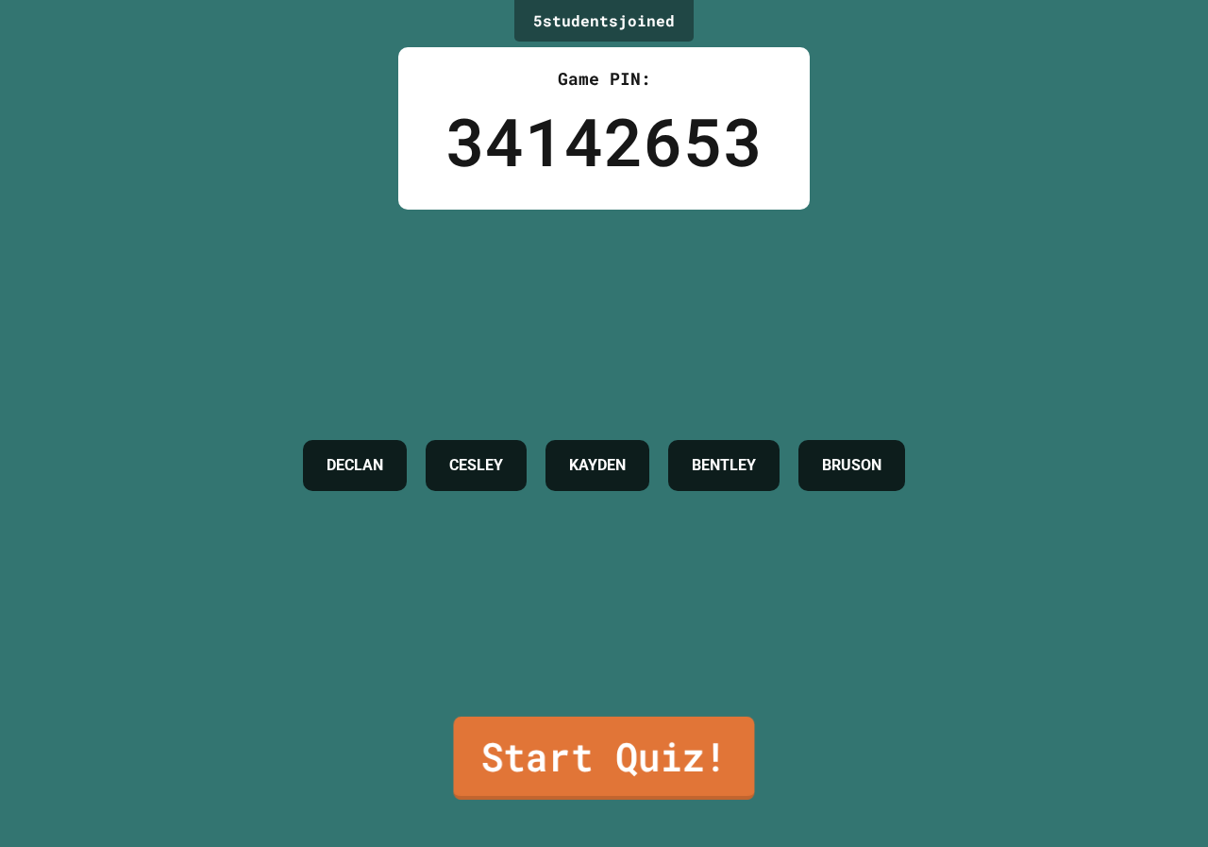
click at [576, 761] on link "Start Quiz!" at bounding box center [603, 757] width 301 height 83
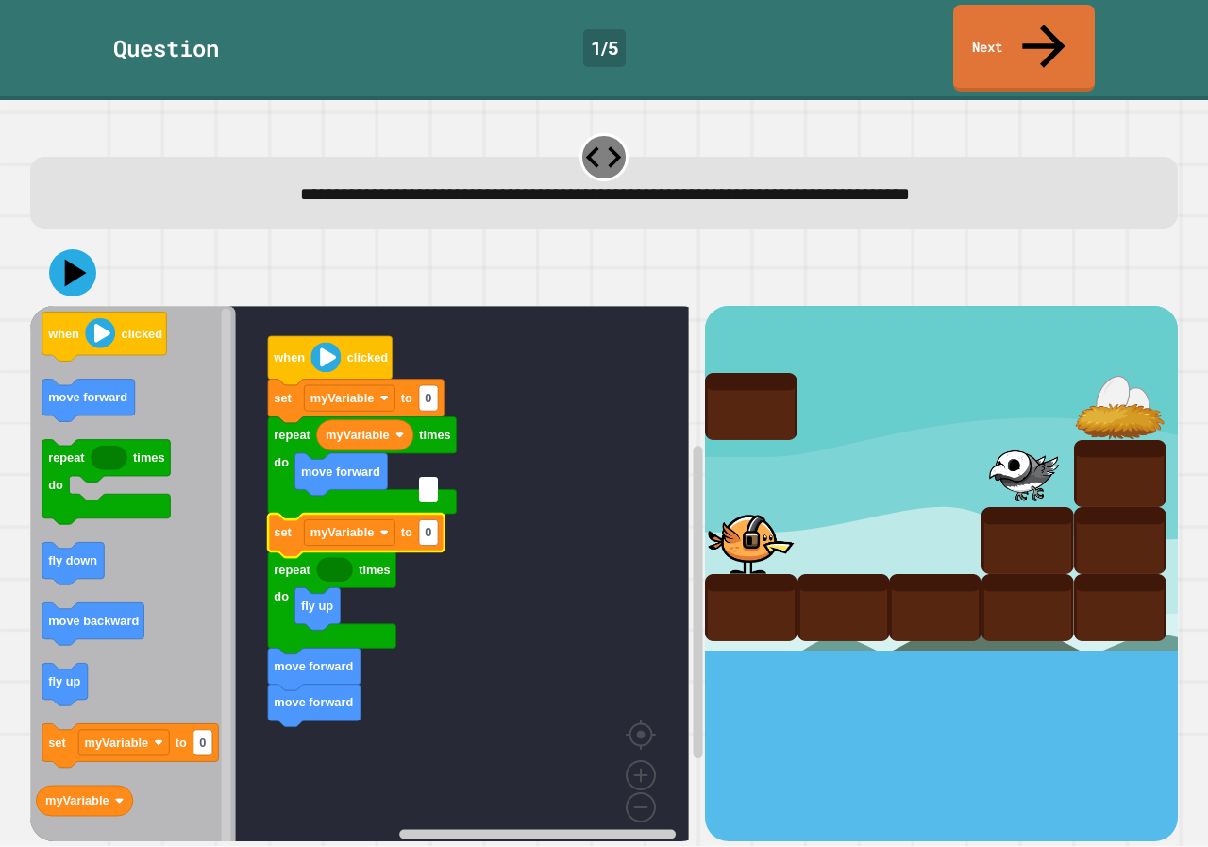
type input "*"
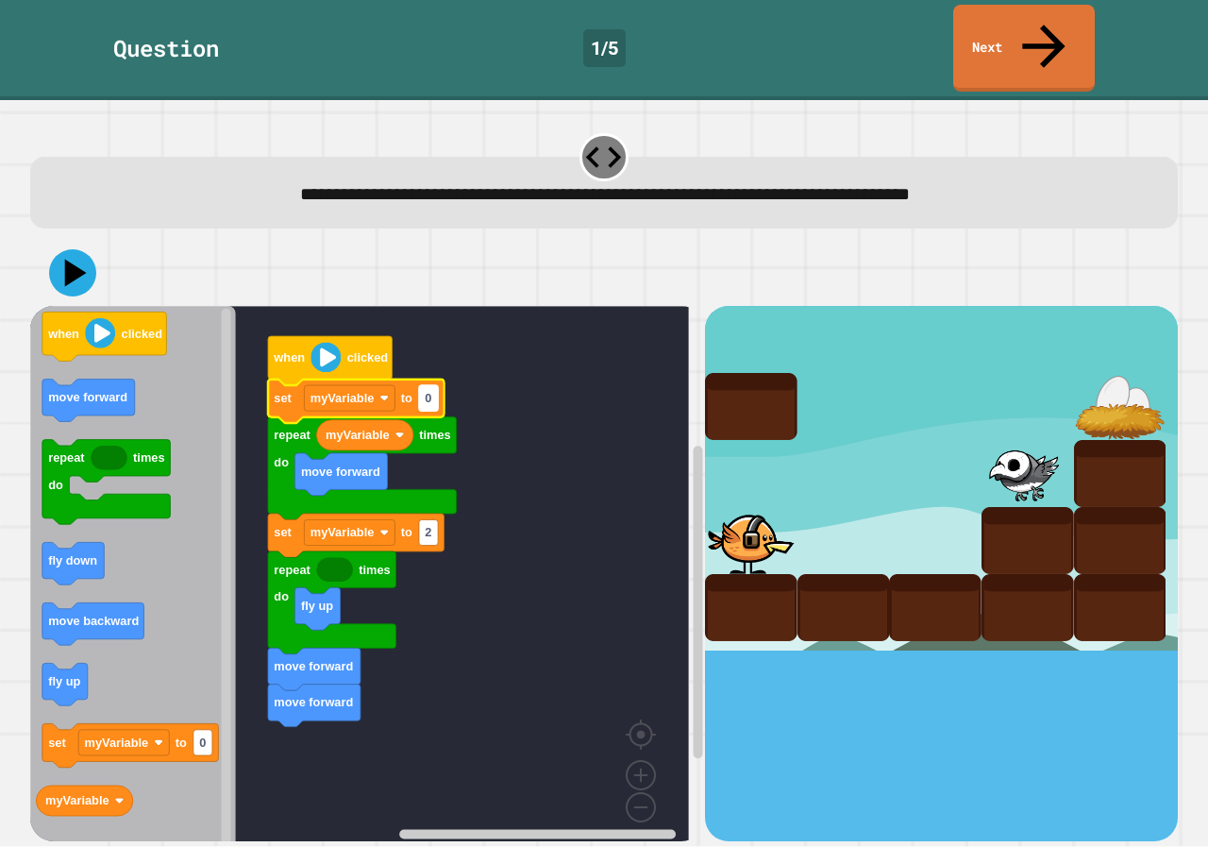
click at [430, 392] on text "0" at bounding box center [428, 399] width 7 height 14
type input "*"
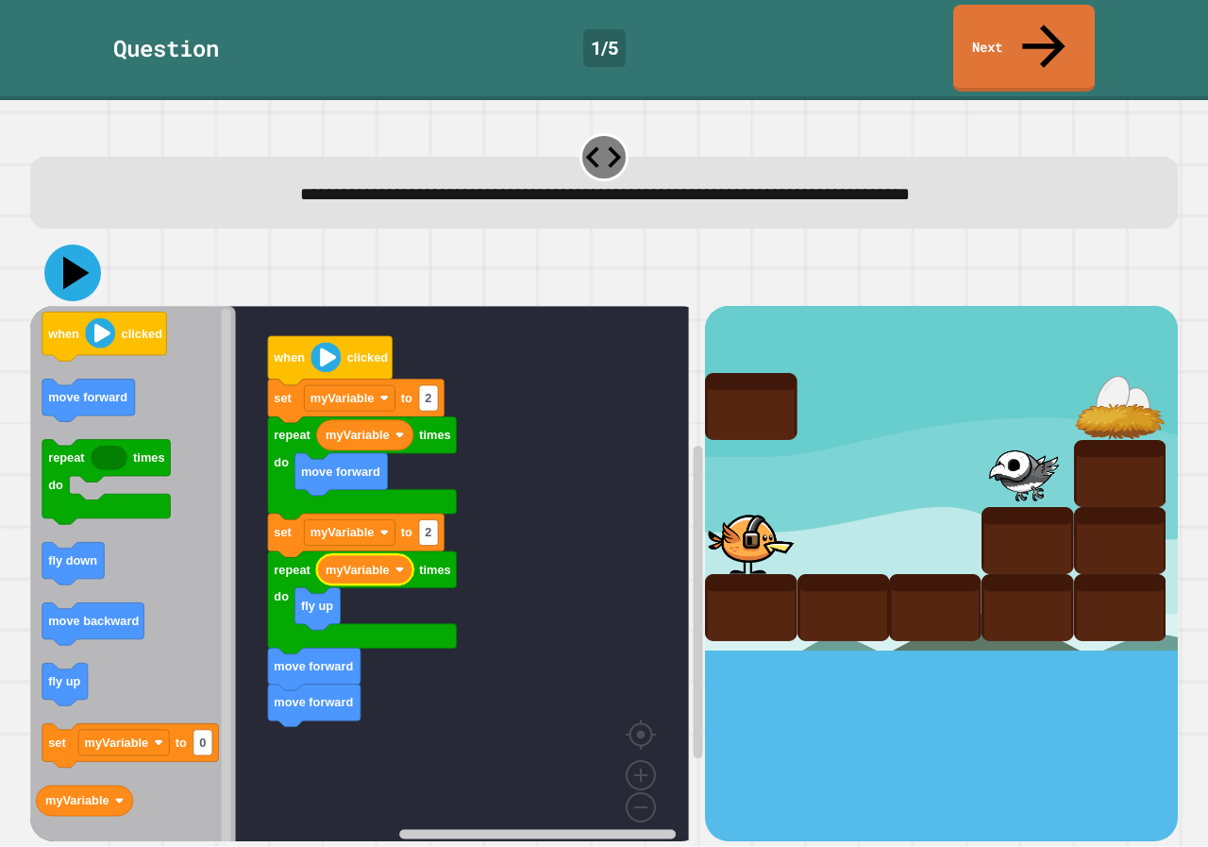
click at [64, 244] on icon at bounding box center [72, 272] width 57 height 57
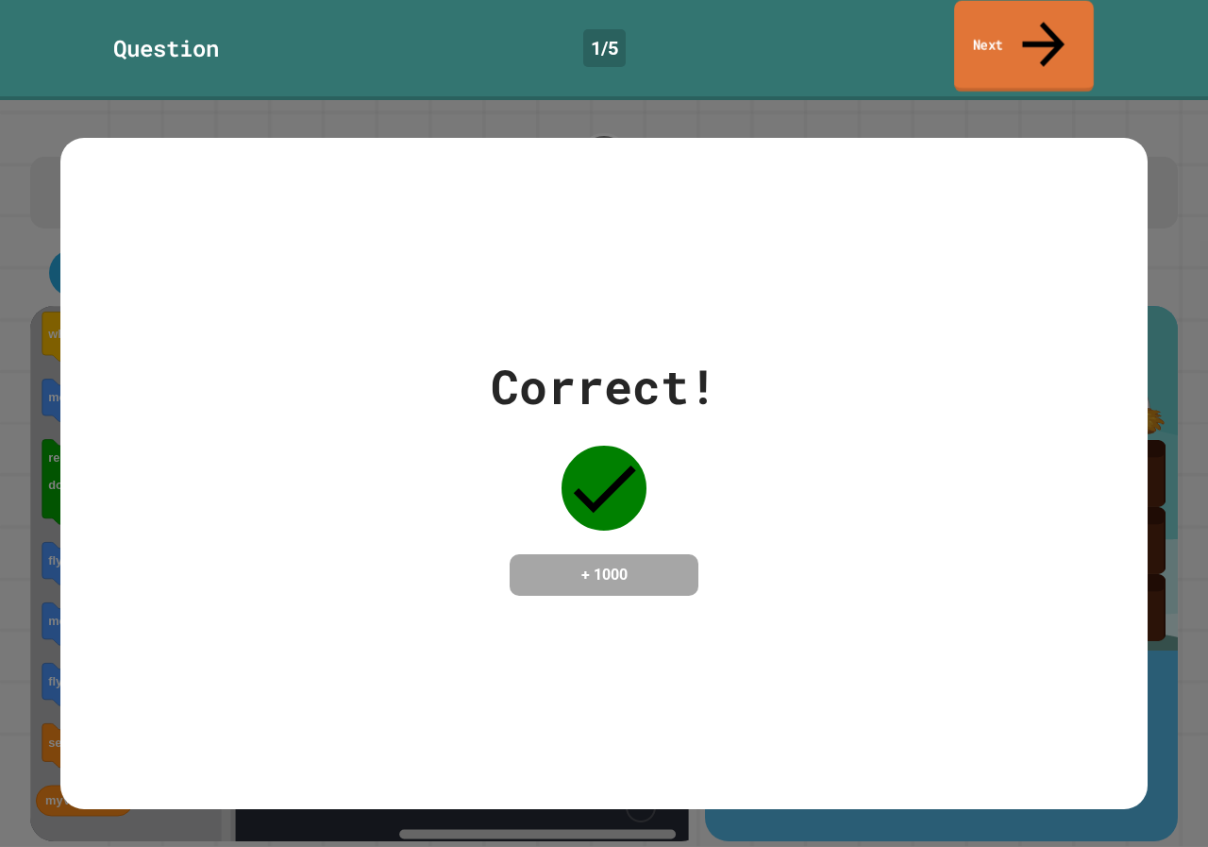
click at [1029, 5] on link "Next" at bounding box center [1024, 47] width 140 height 92
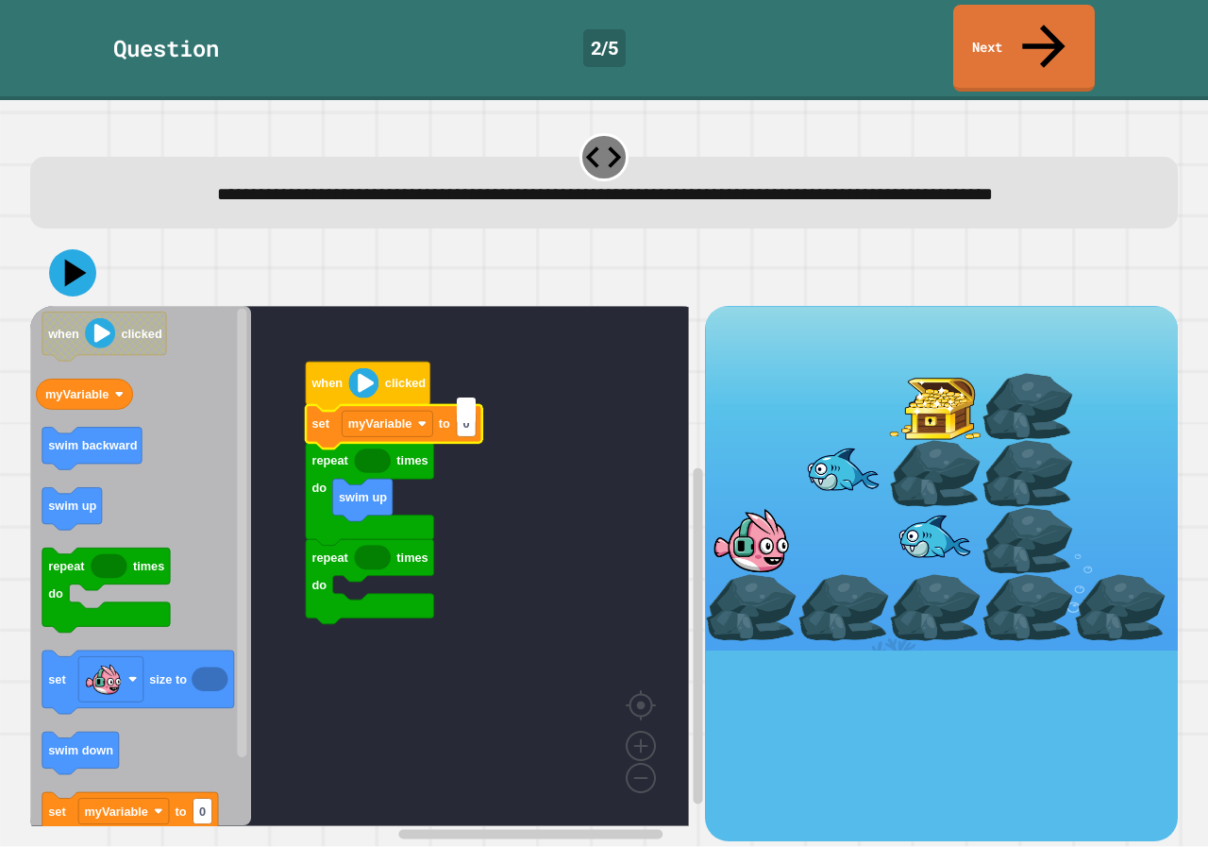
type input "*"
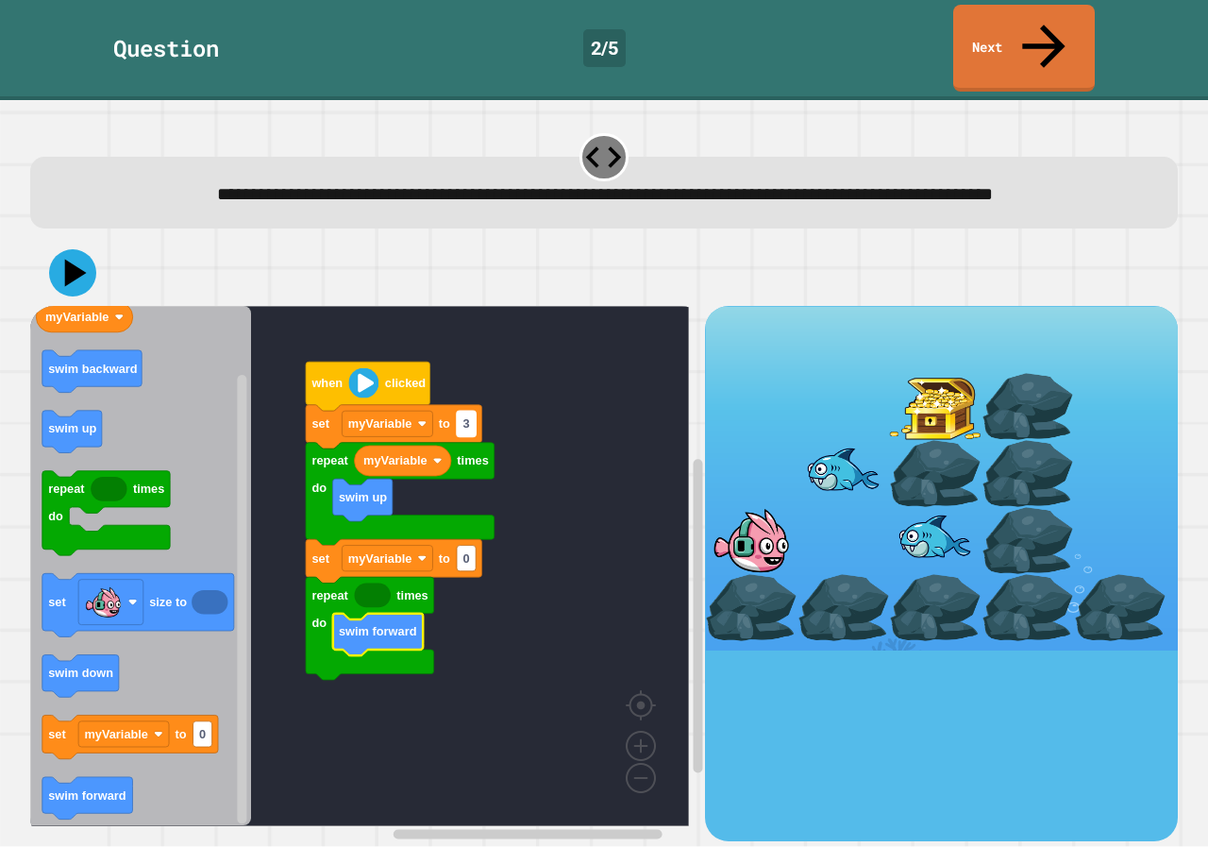
click at [472, 411] on rect "Blockly Workspace" at bounding box center [466, 423] width 19 height 25
type input "*"
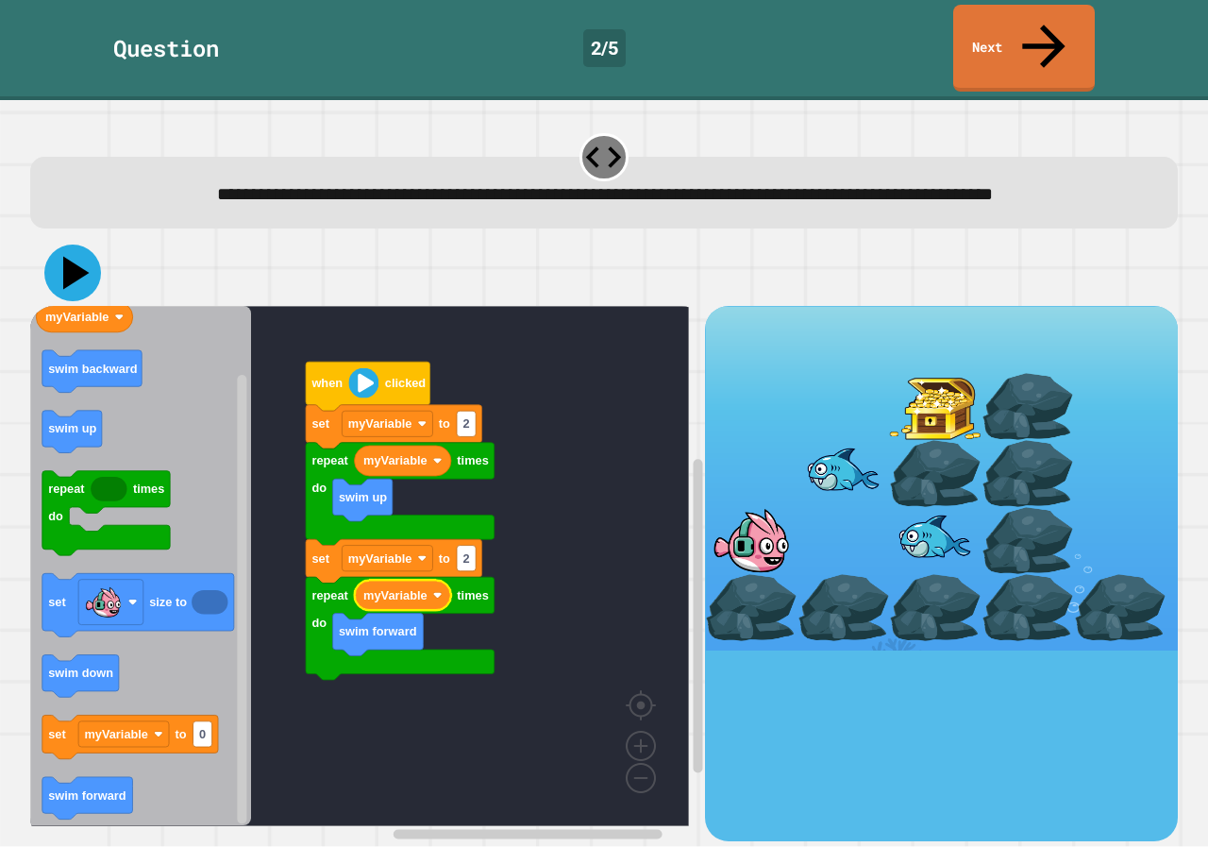
click at [76, 263] on icon at bounding box center [76, 273] width 26 height 33
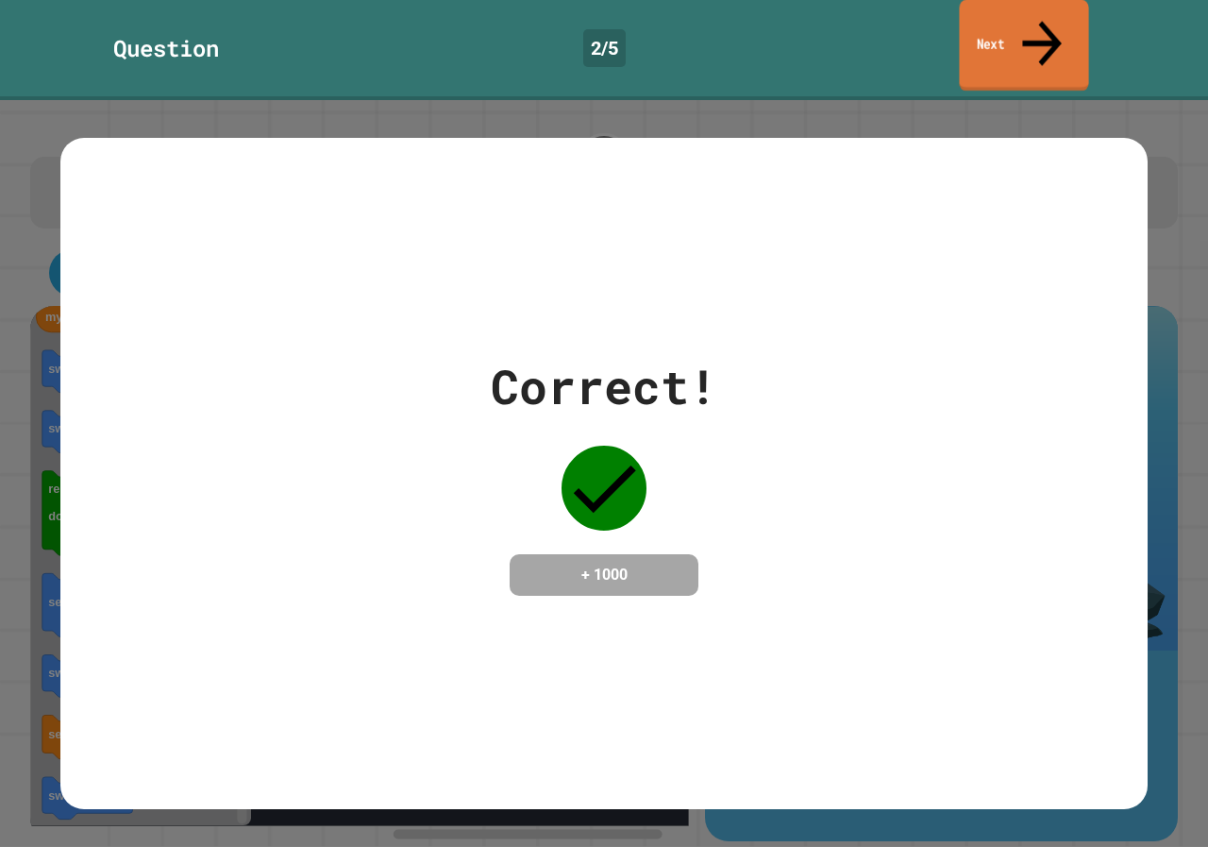
click at [1009, 24] on link "Next" at bounding box center [1023, 46] width 129 height 92
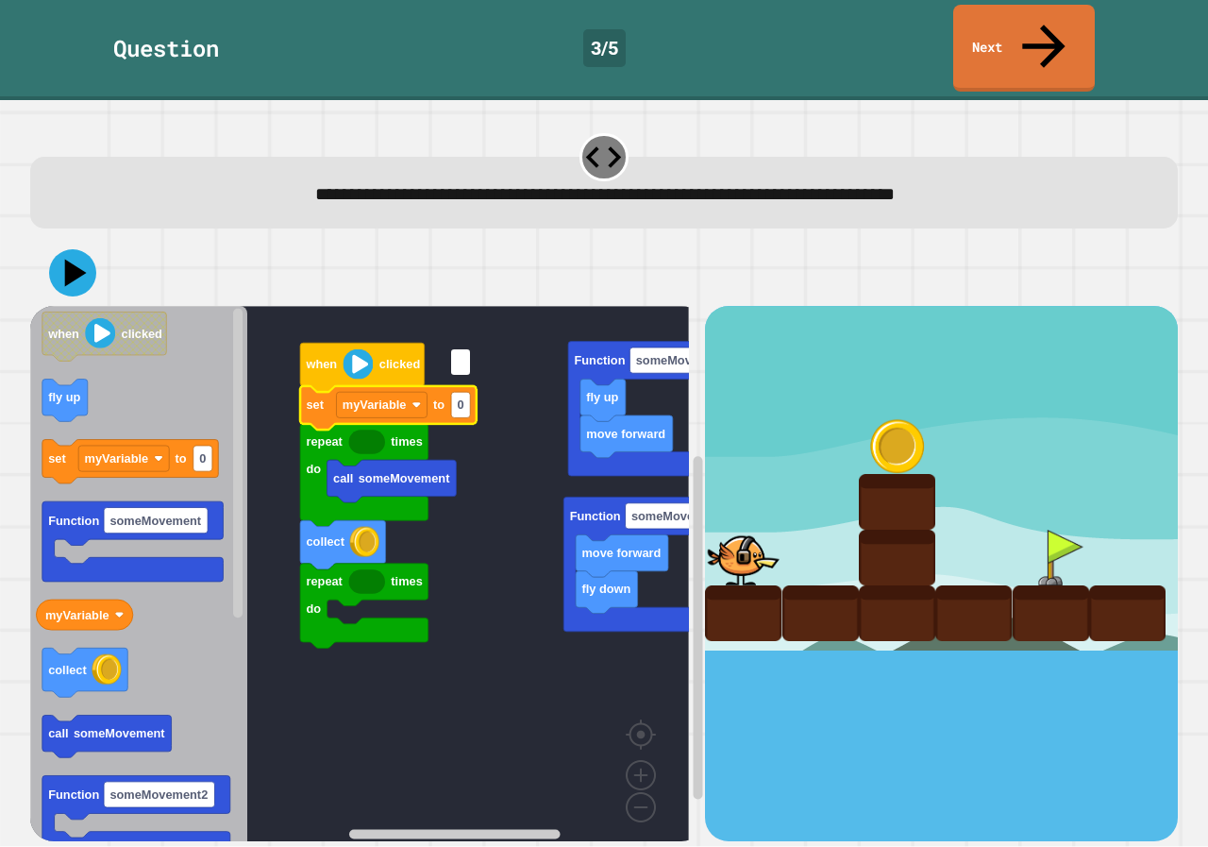
type input "*"
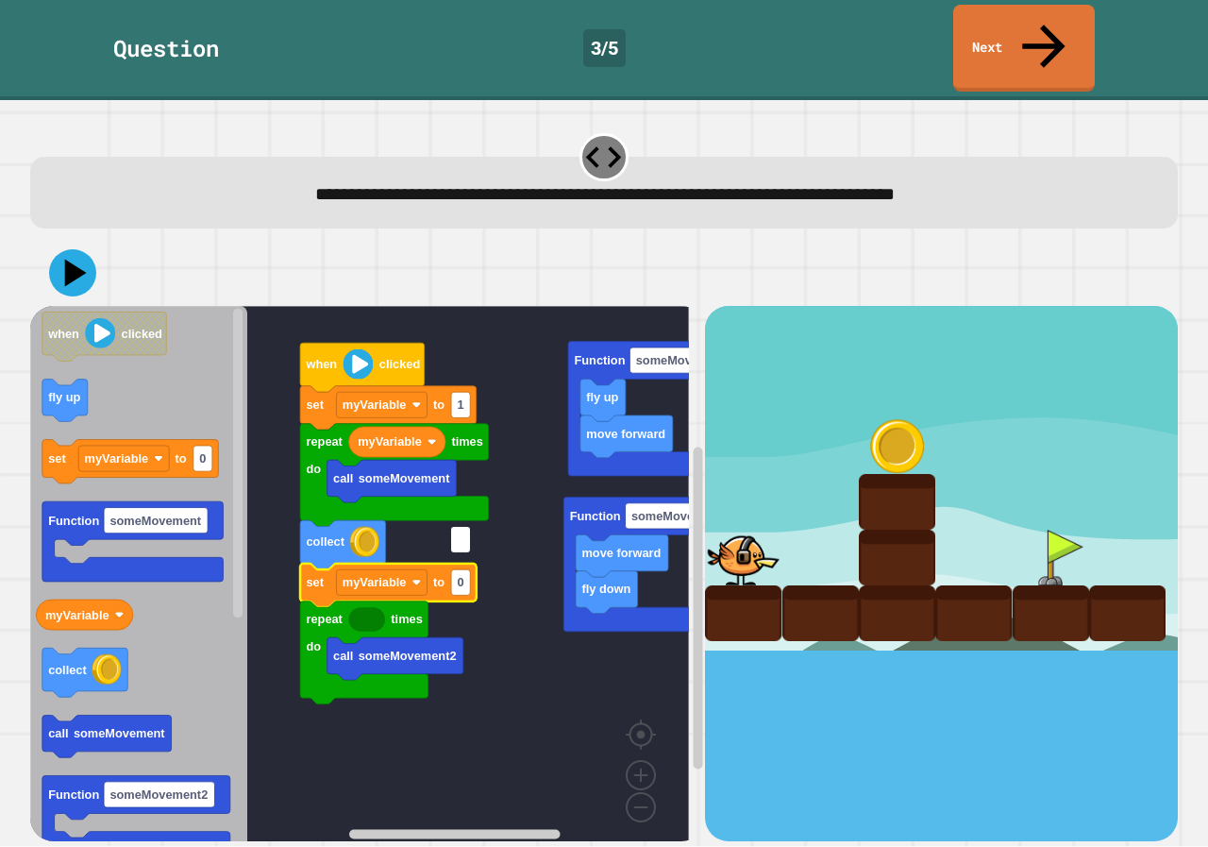
type input "*"
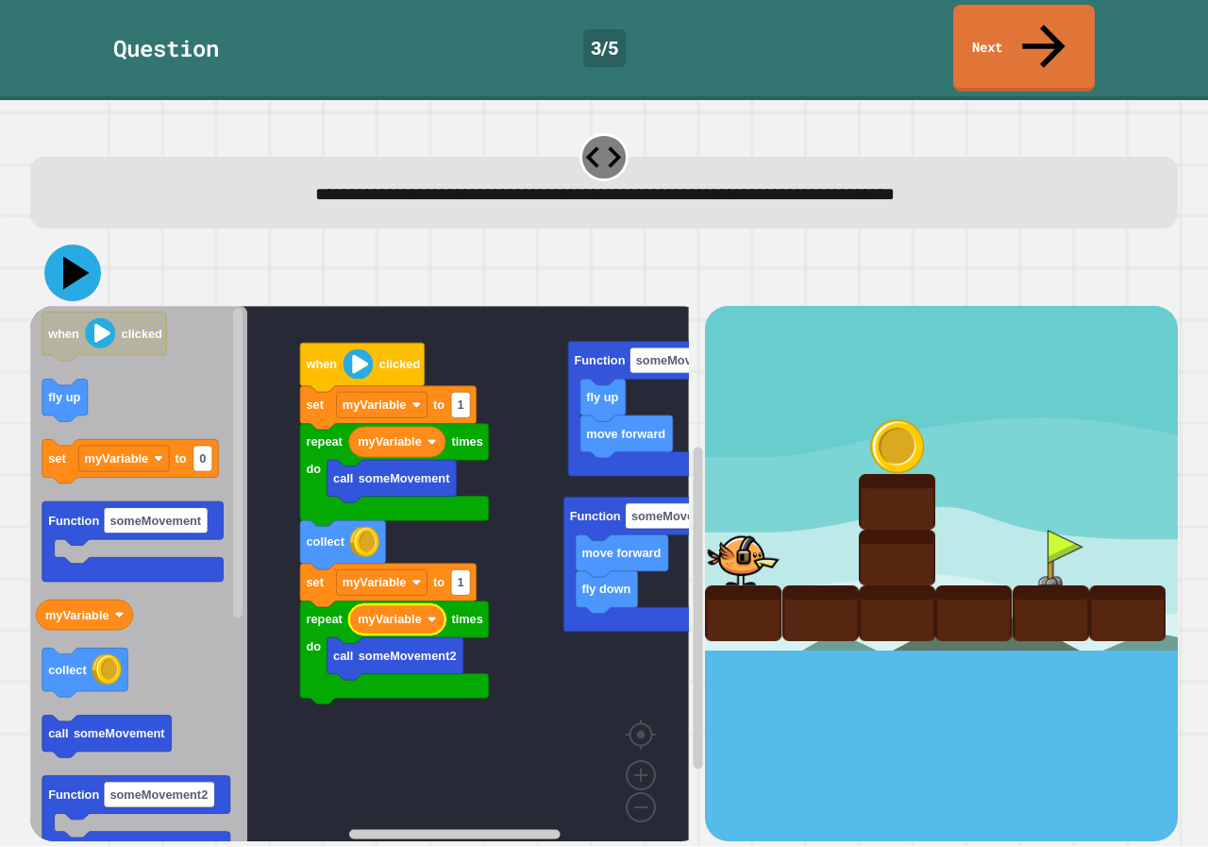
click at [73, 257] on icon at bounding box center [76, 273] width 26 height 33
click at [466, 393] on rect "Blockly Workspace" at bounding box center [460, 405] width 19 height 25
type input "*"
click at [63, 244] on icon at bounding box center [72, 272] width 57 height 57
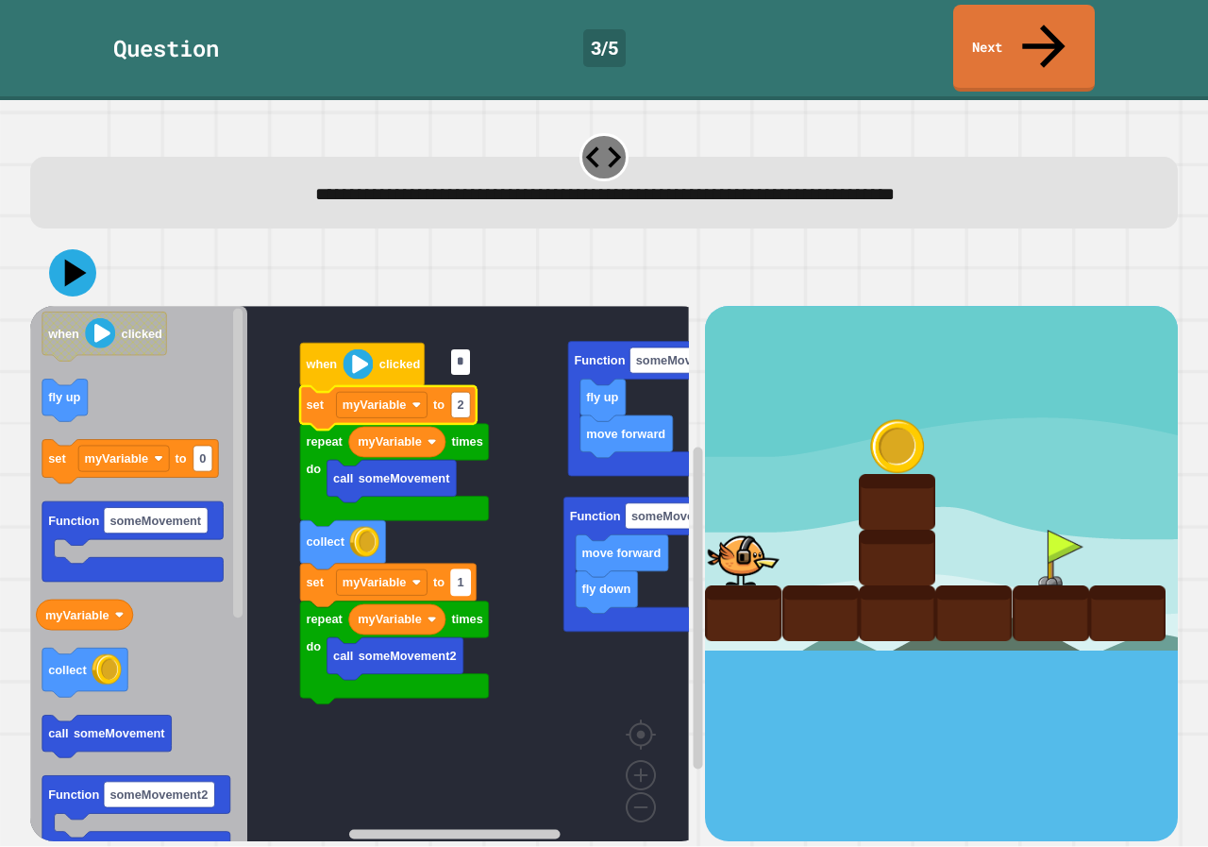
click at [463, 576] on text "1" at bounding box center [460, 583] width 7 height 14
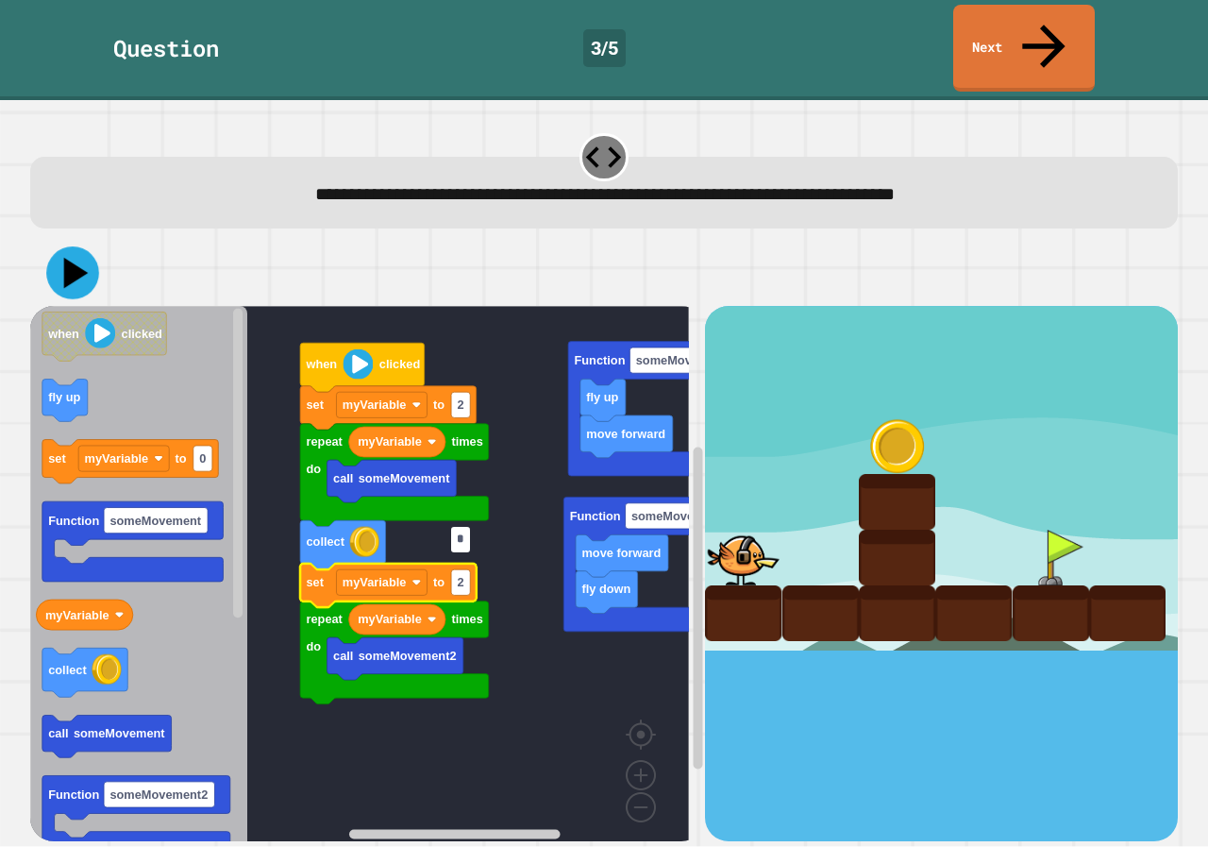
type input "*"
click at [80, 257] on icon at bounding box center [76, 273] width 26 height 33
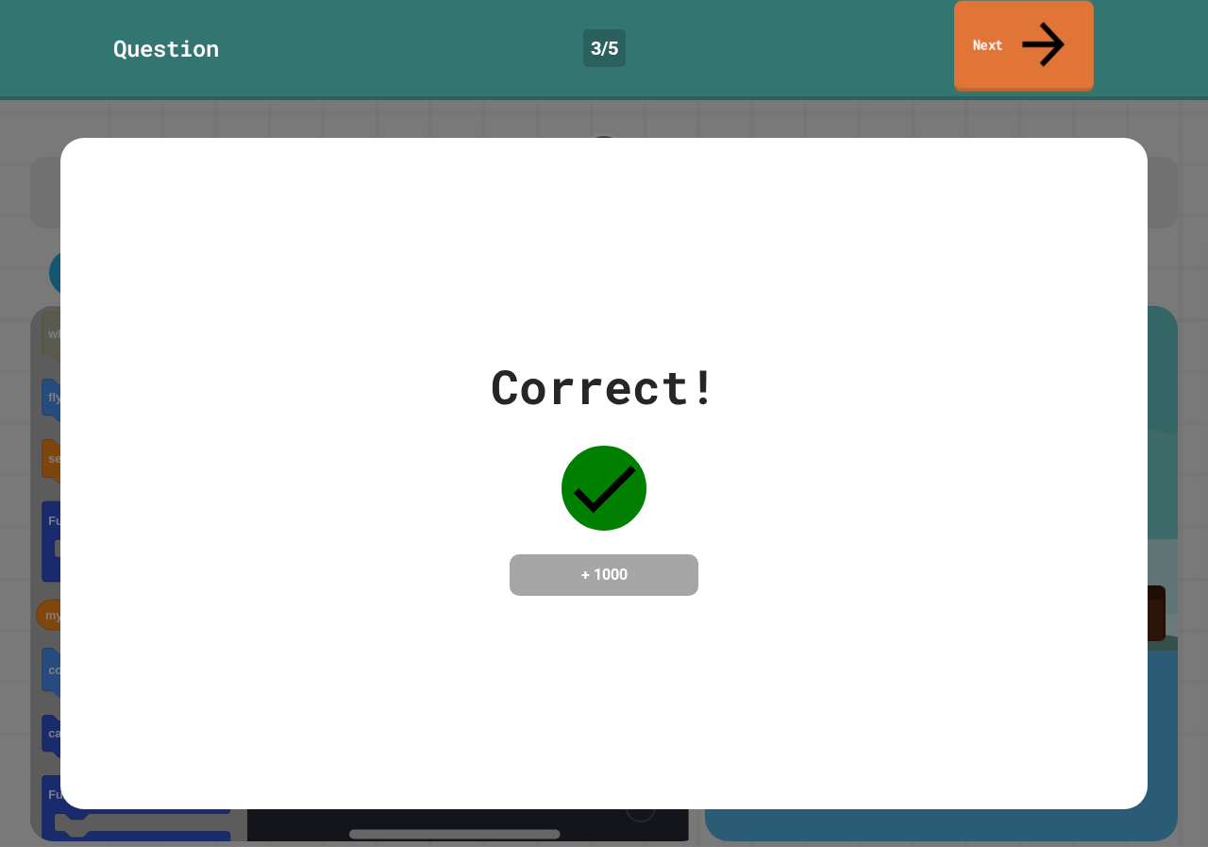
click at [1000, 25] on link "Next" at bounding box center [1024, 47] width 140 height 92
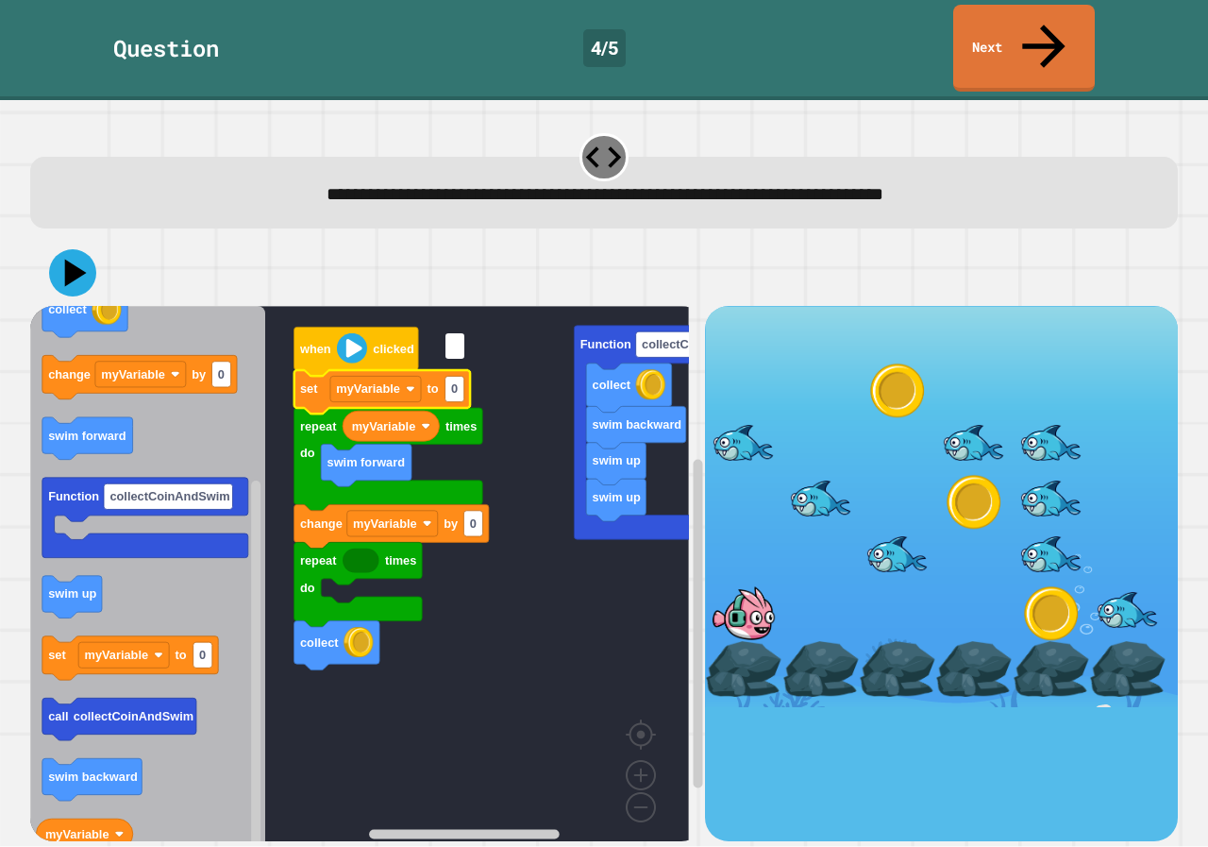
type input "*"
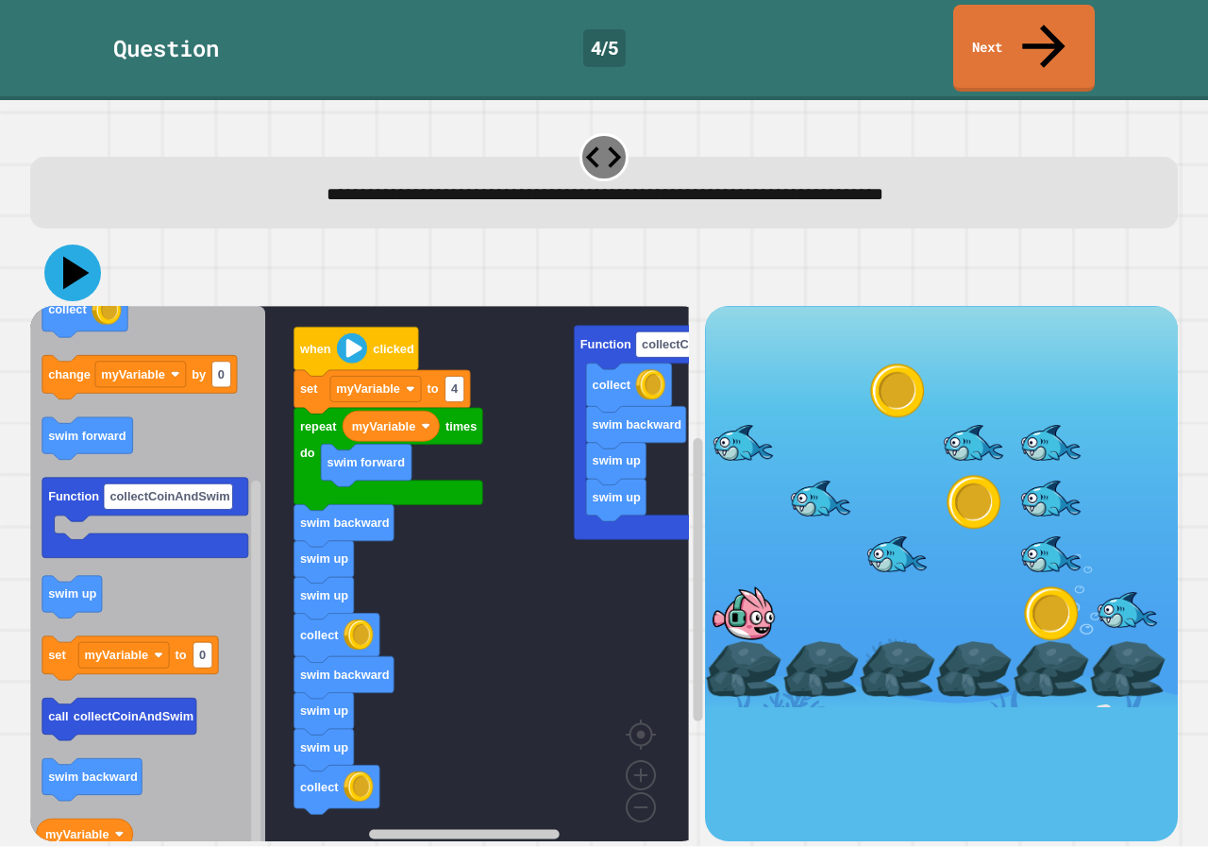
click at [76, 257] on icon at bounding box center [76, 273] width 26 height 33
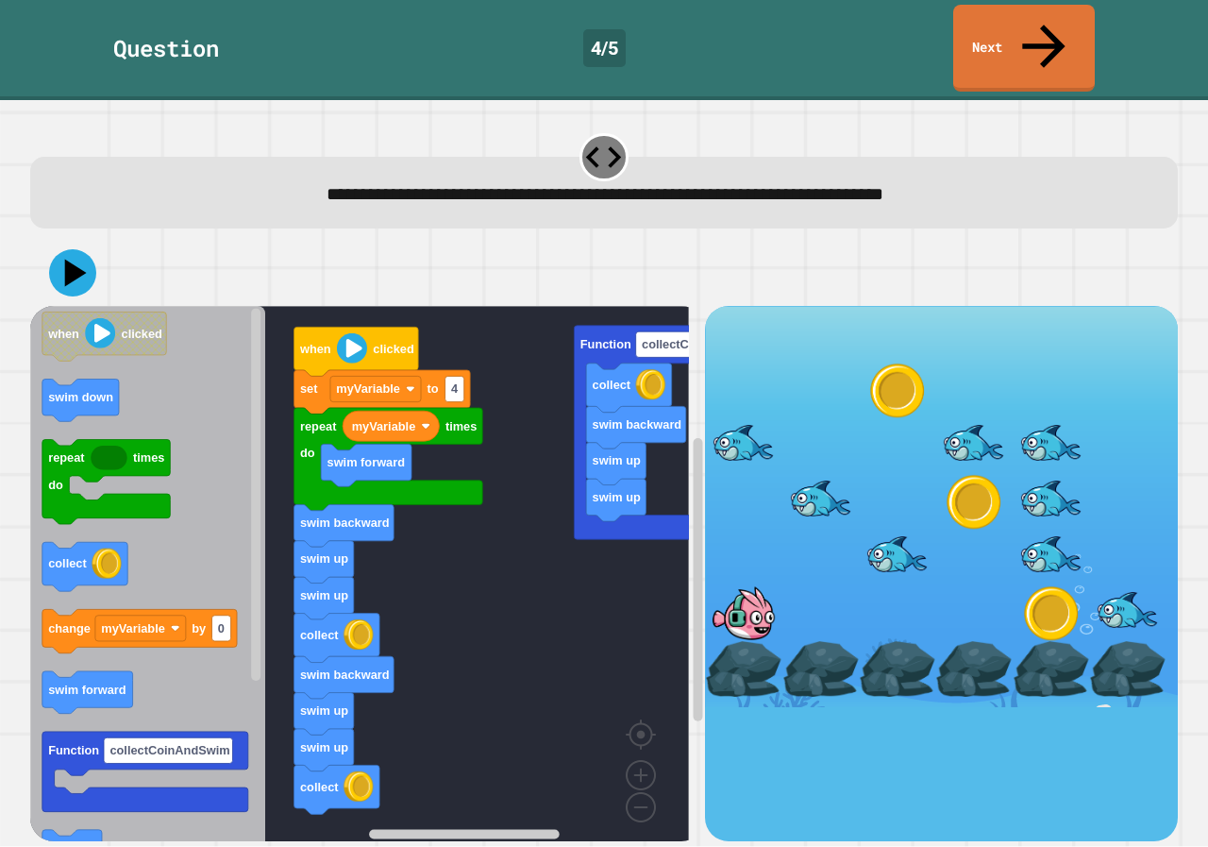
click at [245, 537] on icon "when clicked swim down repeat times do collect change myVariable by 0 swim forw…" at bounding box center [147, 580] width 235 height 549
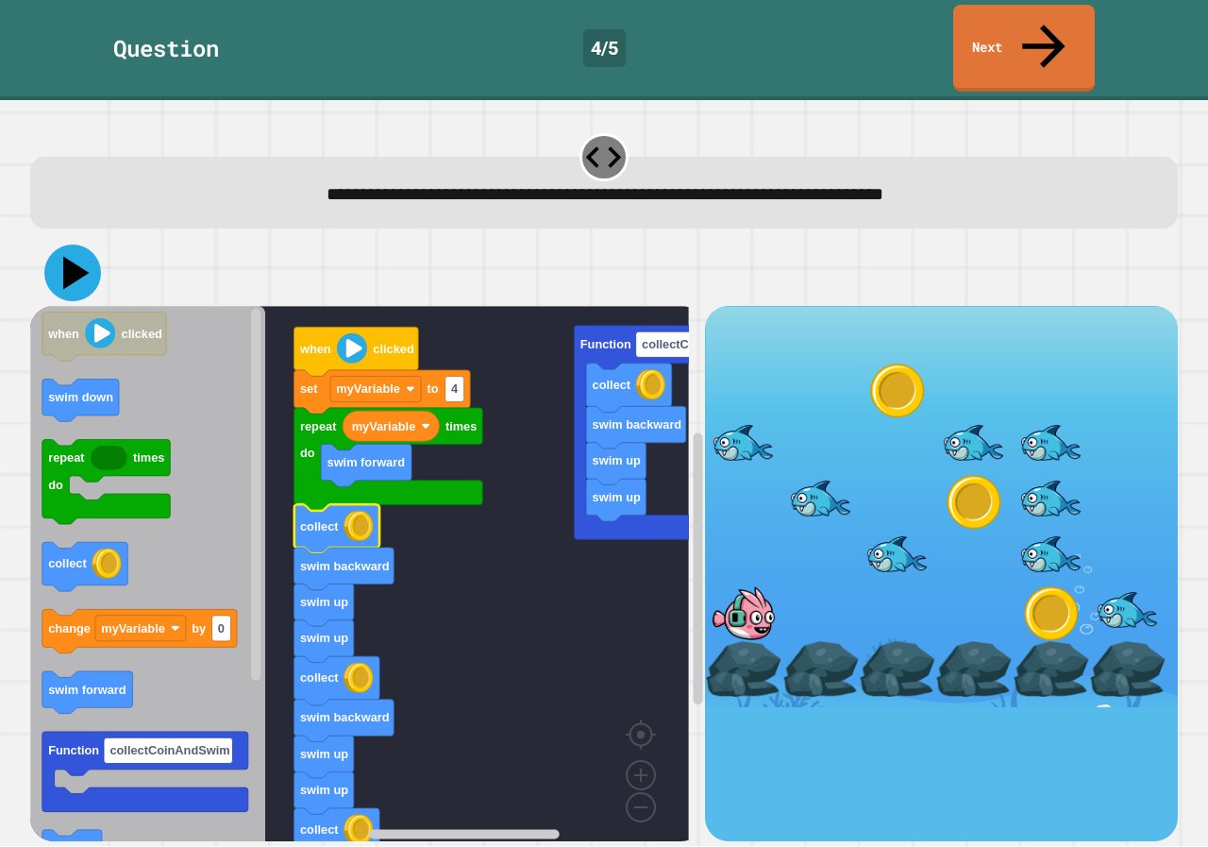
drag, startPoint x: 65, startPoint y: 227, endPoint x: 90, endPoint y: 220, distance: 25.7
click at [67, 244] on icon at bounding box center [72, 272] width 57 height 57
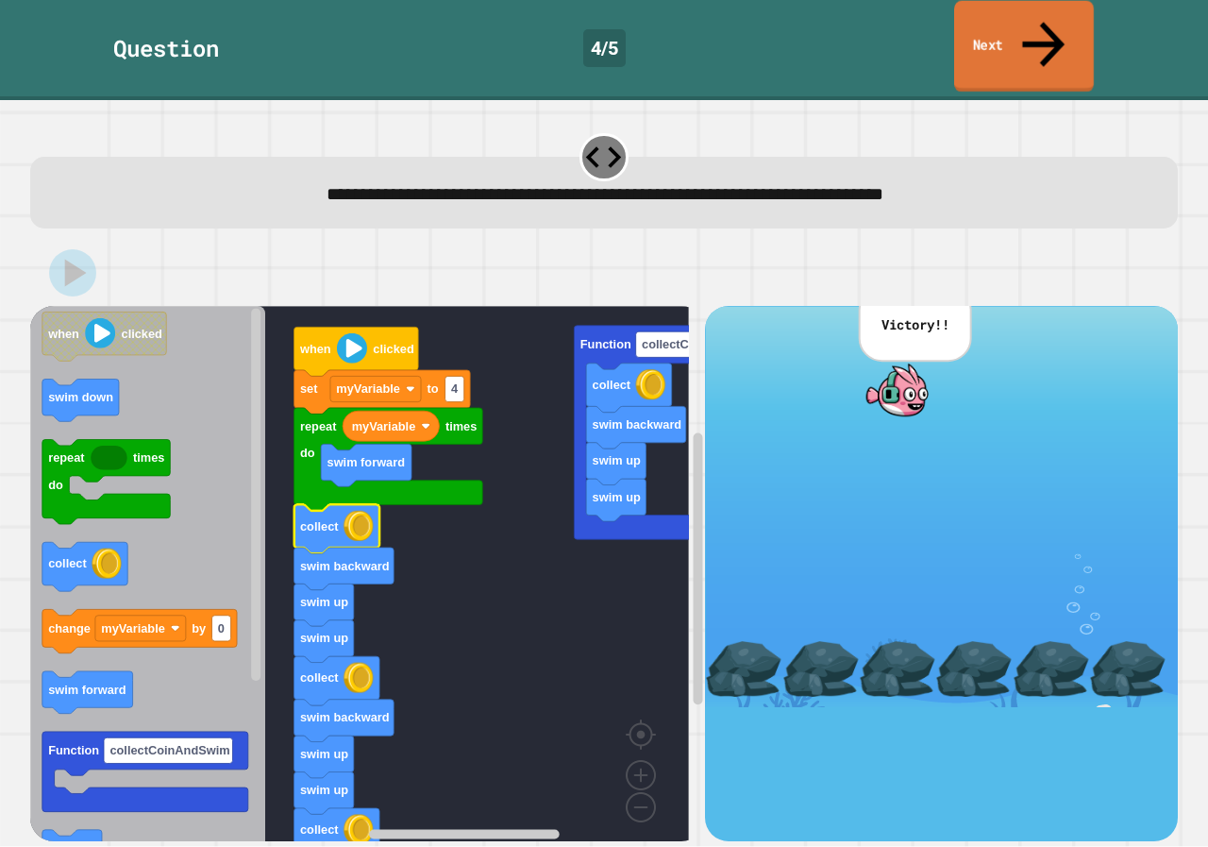
click at [986, 25] on link "Next" at bounding box center [1024, 47] width 140 height 92
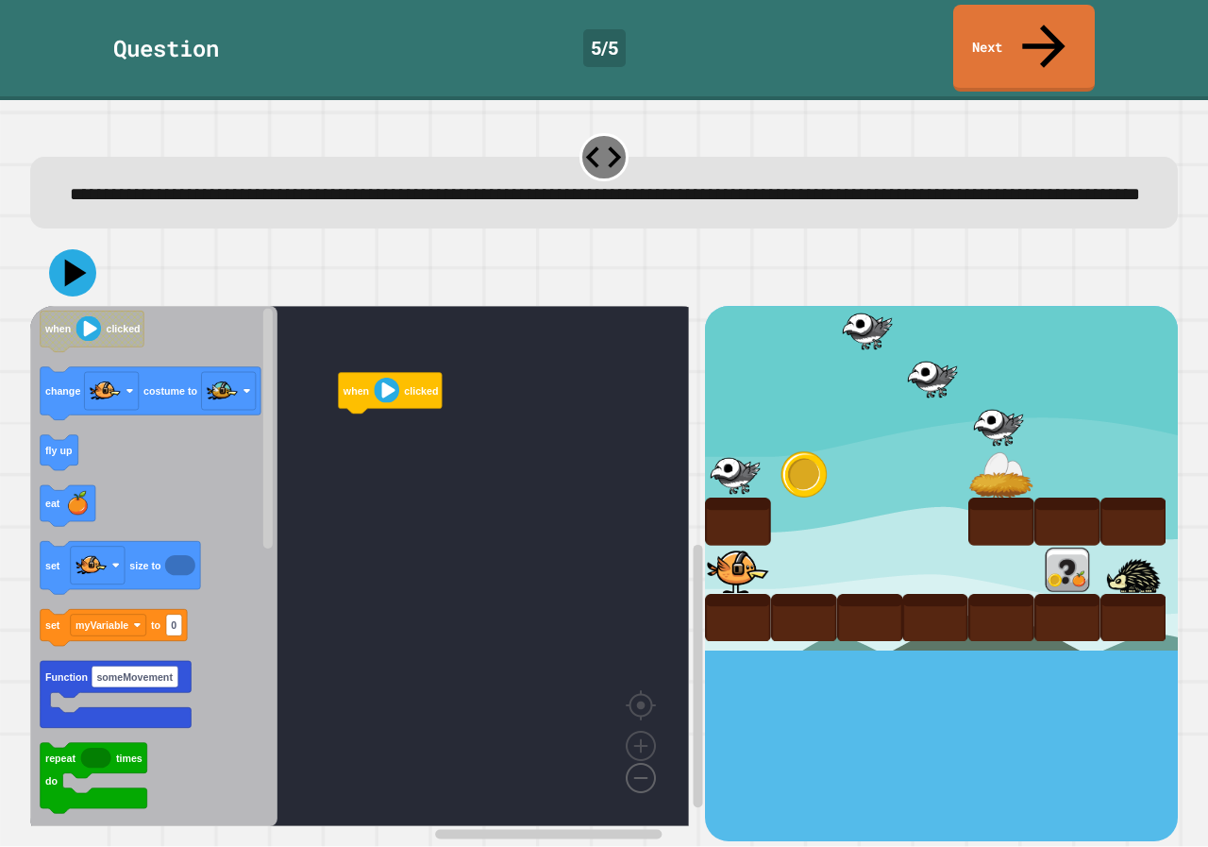
click at [631, 757] on image "Blockly Workspace" at bounding box center [610, 734] width 91 height 117
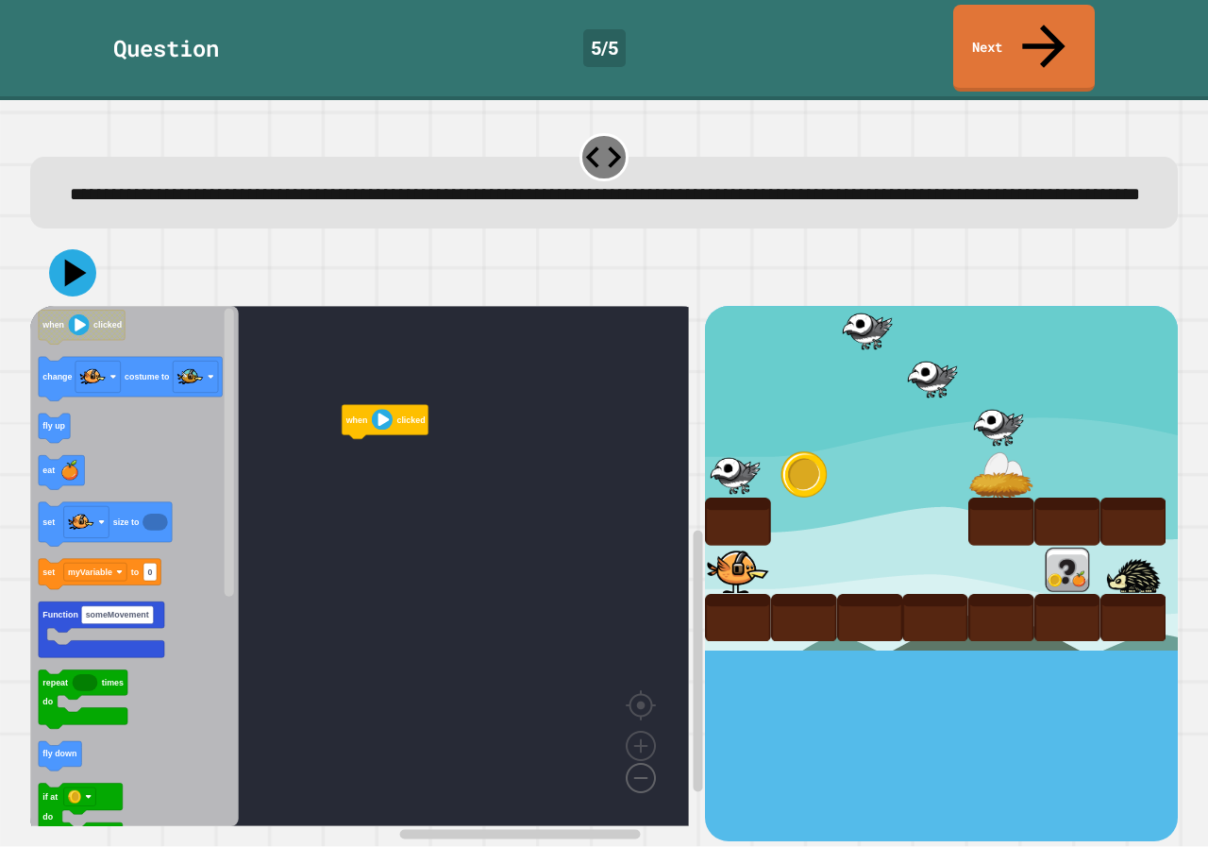
click at [631, 757] on image "Blockly Workspace" at bounding box center [610, 734] width 91 height 117
click at [633, 758] on image "Blockly Workspace" at bounding box center [610, 734] width 91 height 117
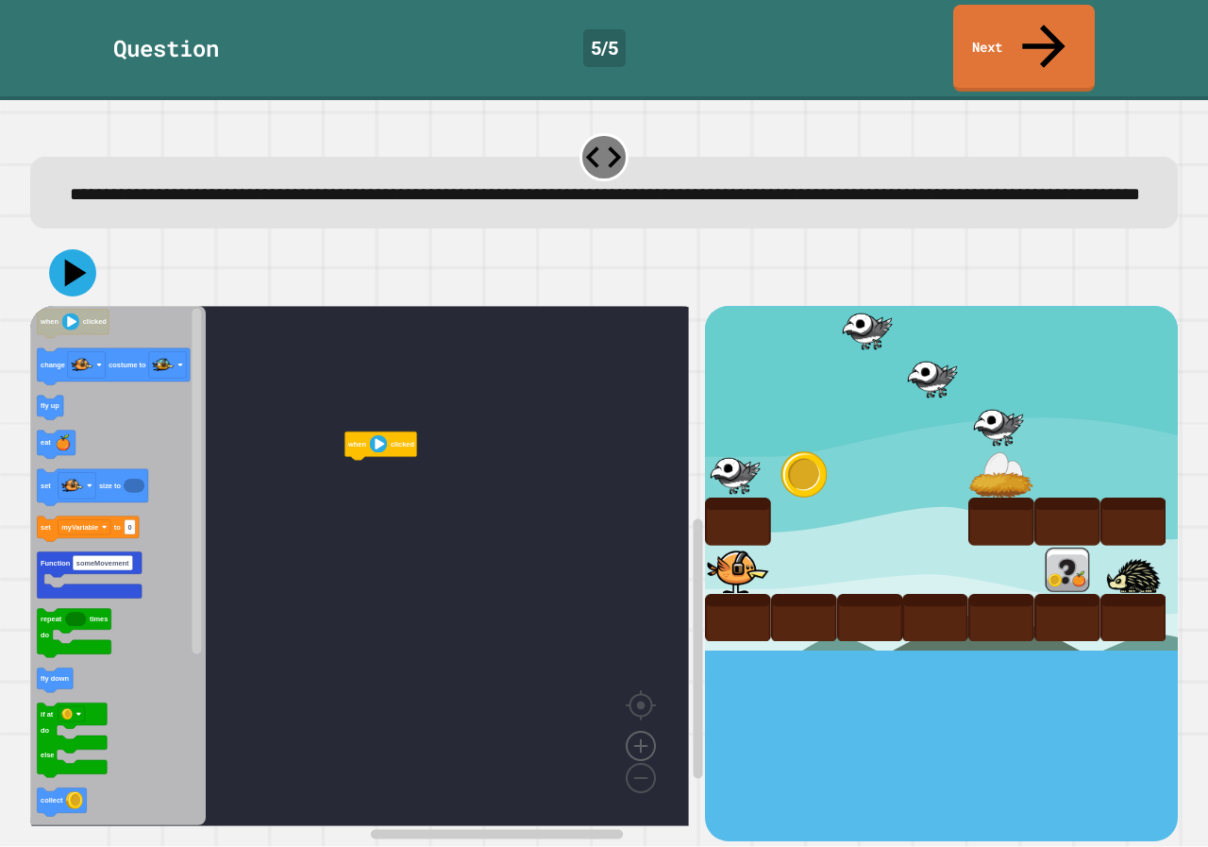
click at [640, 721] on image "Blockly Workspace" at bounding box center [641, 702] width 91 height 117
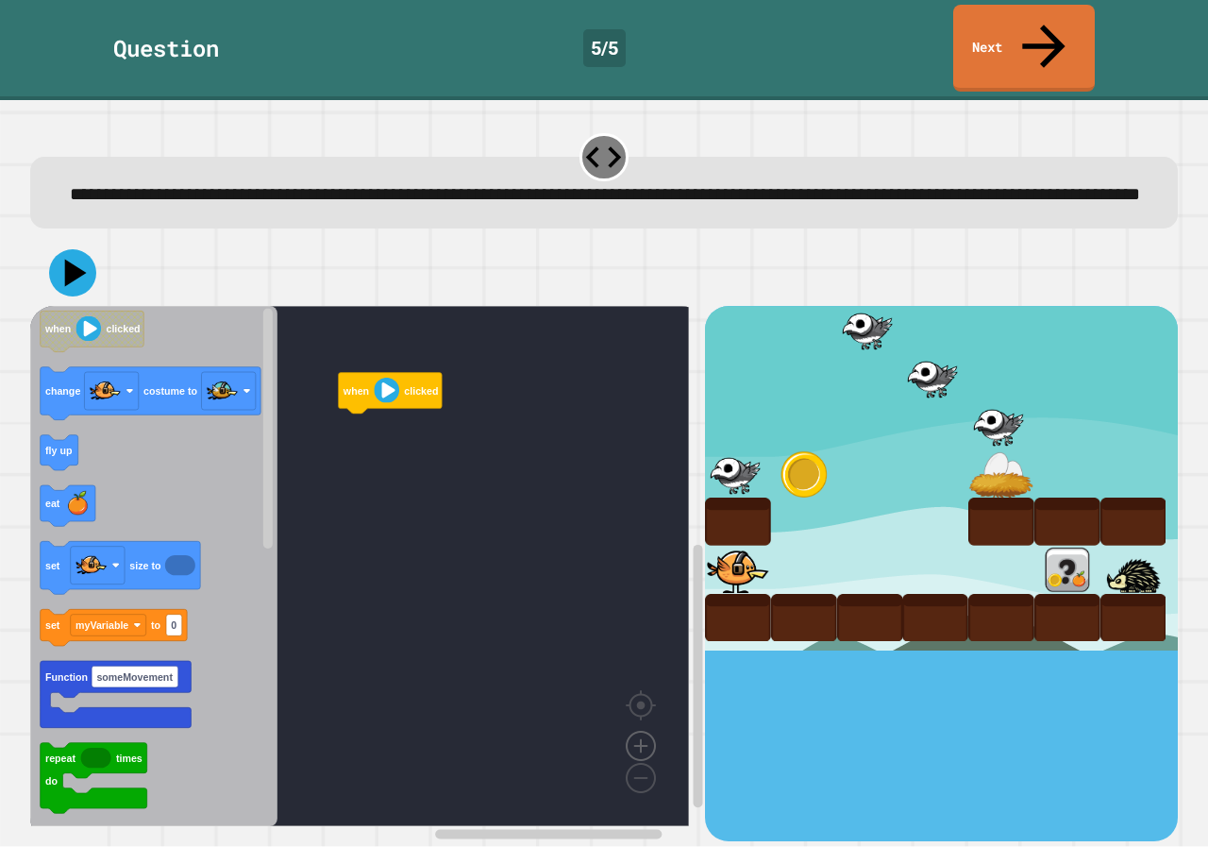
click at [640, 721] on image "Blockly Workspace" at bounding box center [641, 702] width 91 height 117
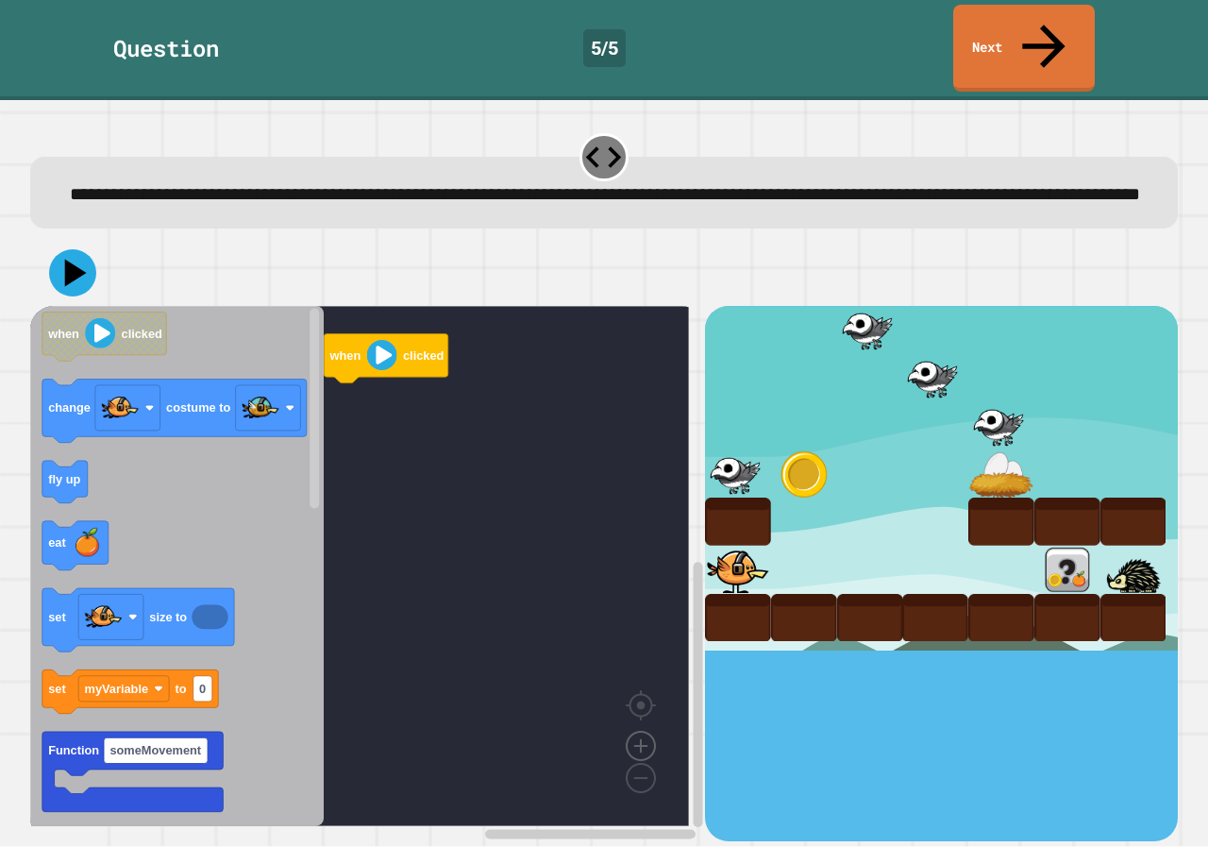
click at [640, 746] on image "Blockly Workspace" at bounding box center [641, 702] width 91 height 117
click at [638, 761] on image "Blockly Workspace" at bounding box center [610, 734] width 91 height 117
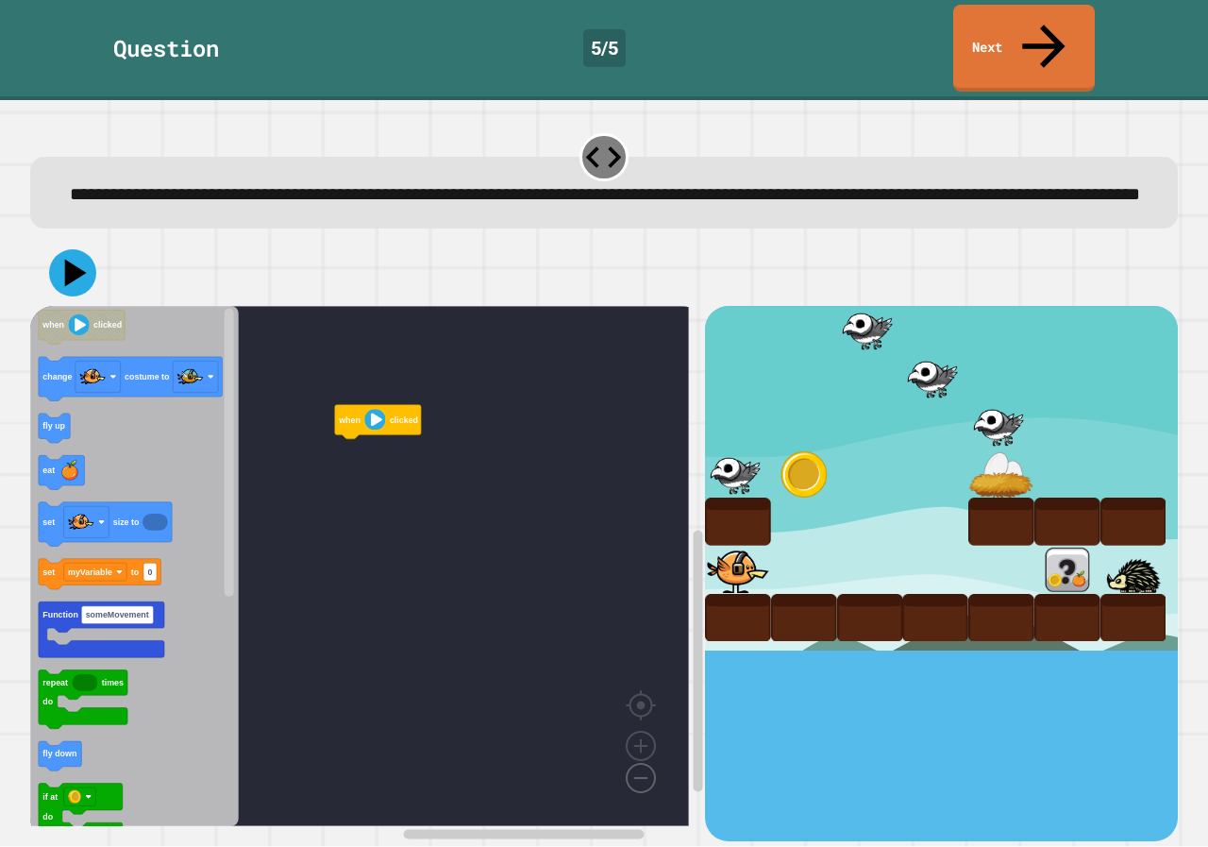
click at [638, 761] on image "Blockly Workspace" at bounding box center [610, 734] width 91 height 117
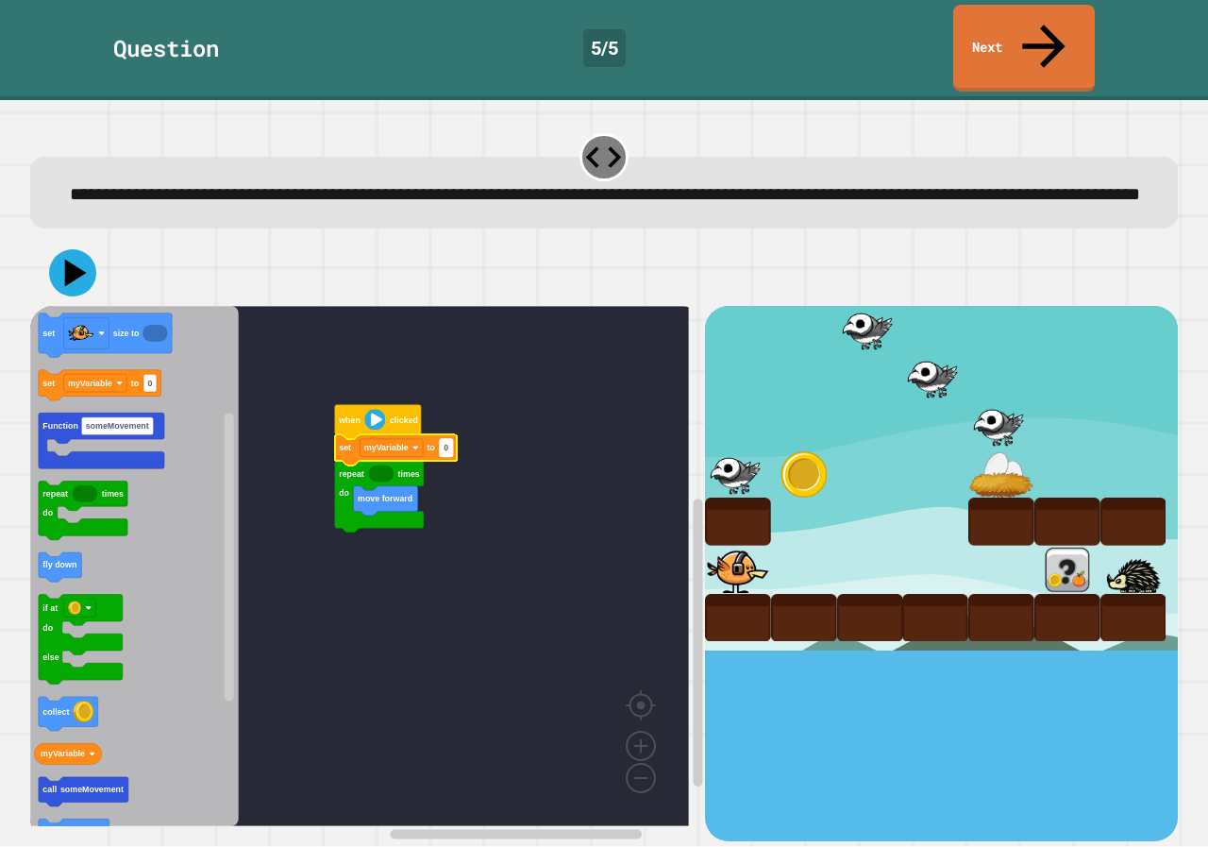
click at [451, 439] on rect "Blockly Workspace" at bounding box center [446, 448] width 13 height 18
type input "*"
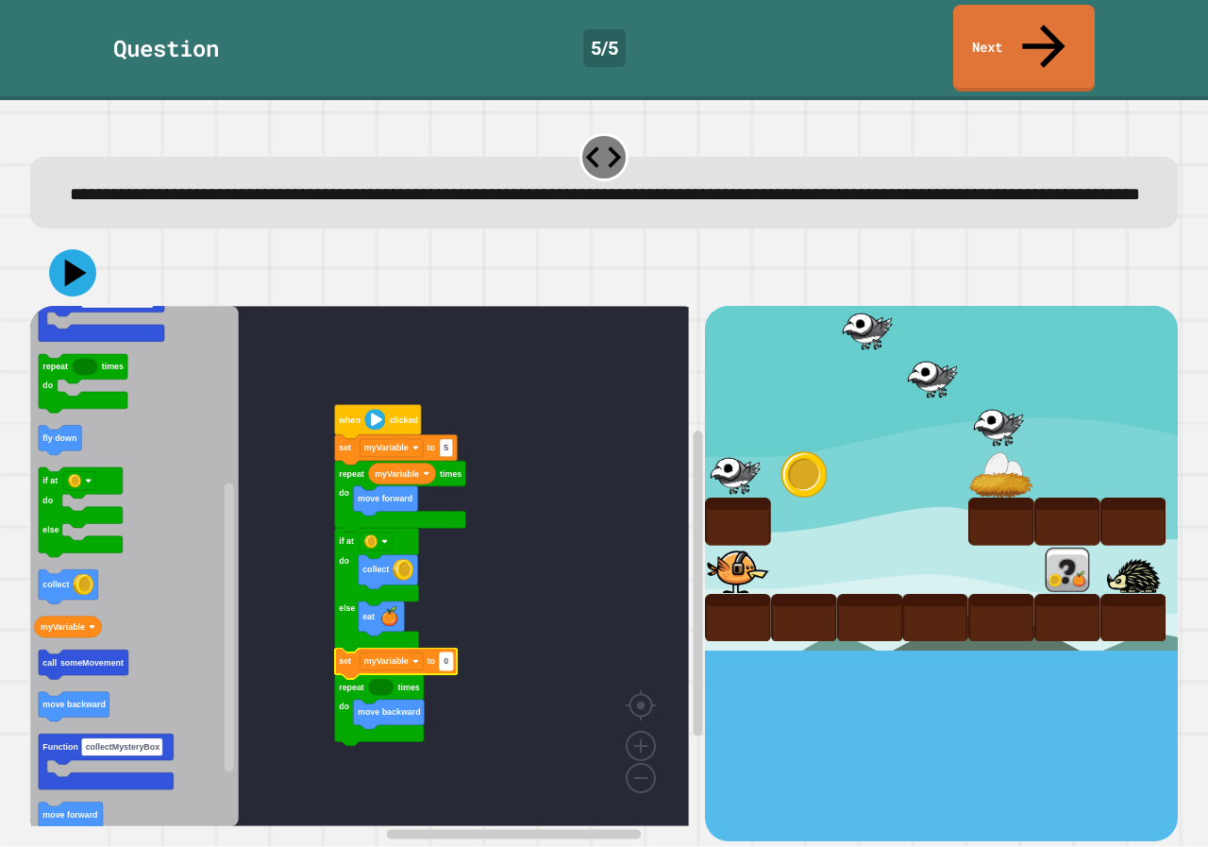
click at [449, 652] on rect "Blockly Workspace" at bounding box center [446, 661] width 13 height 18
type input "*"
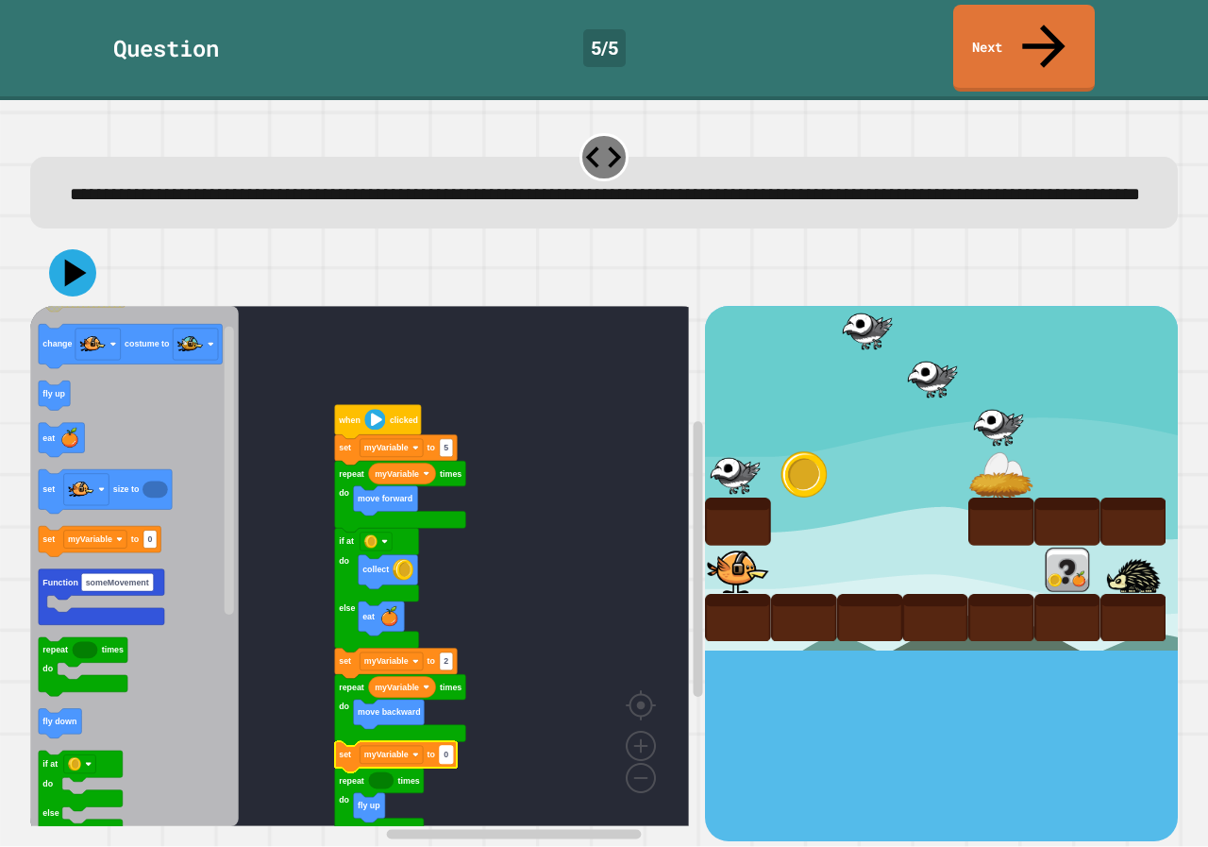
click at [452, 746] on rect "Blockly Workspace" at bounding box center [446, 755] width 13 height 18
type input "*"
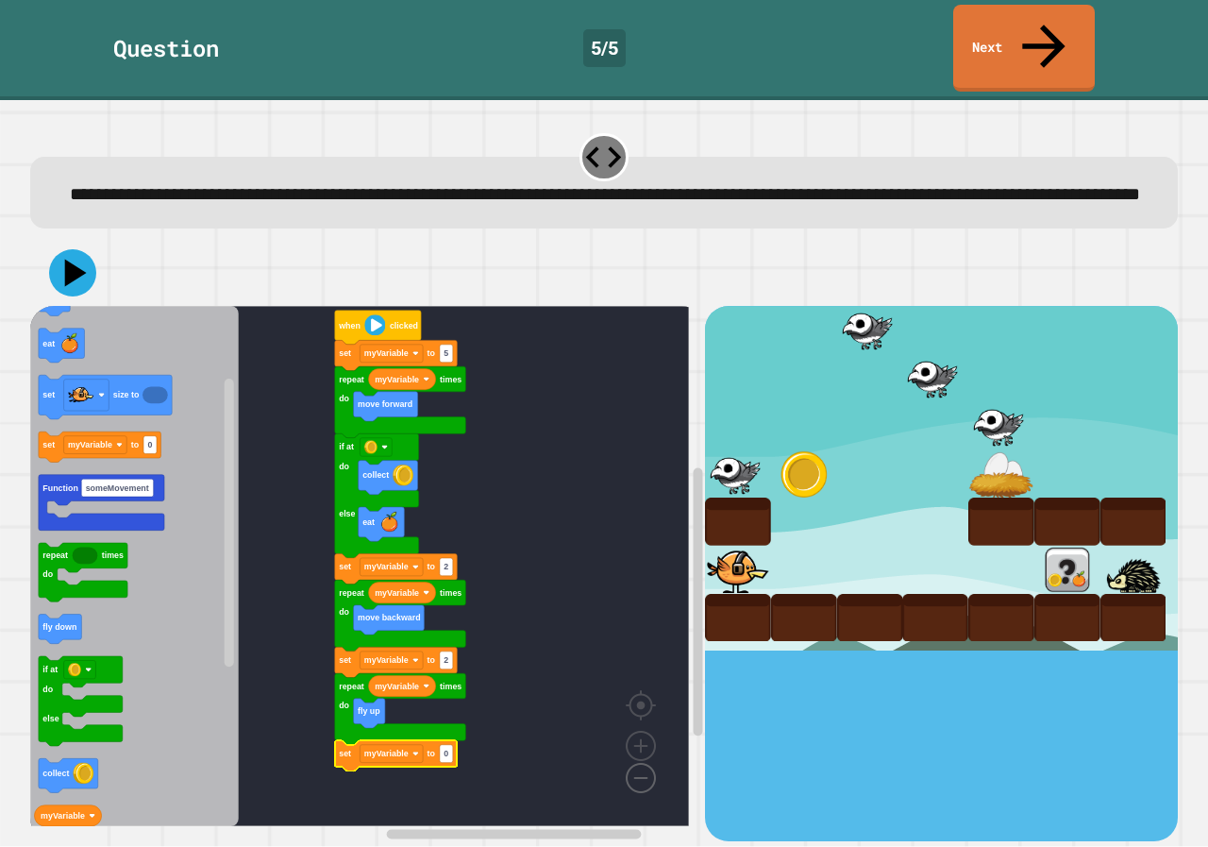
click at [635, 760] on image "Blockly Workspace" at bounding box center [610, 734] width 91 height 117
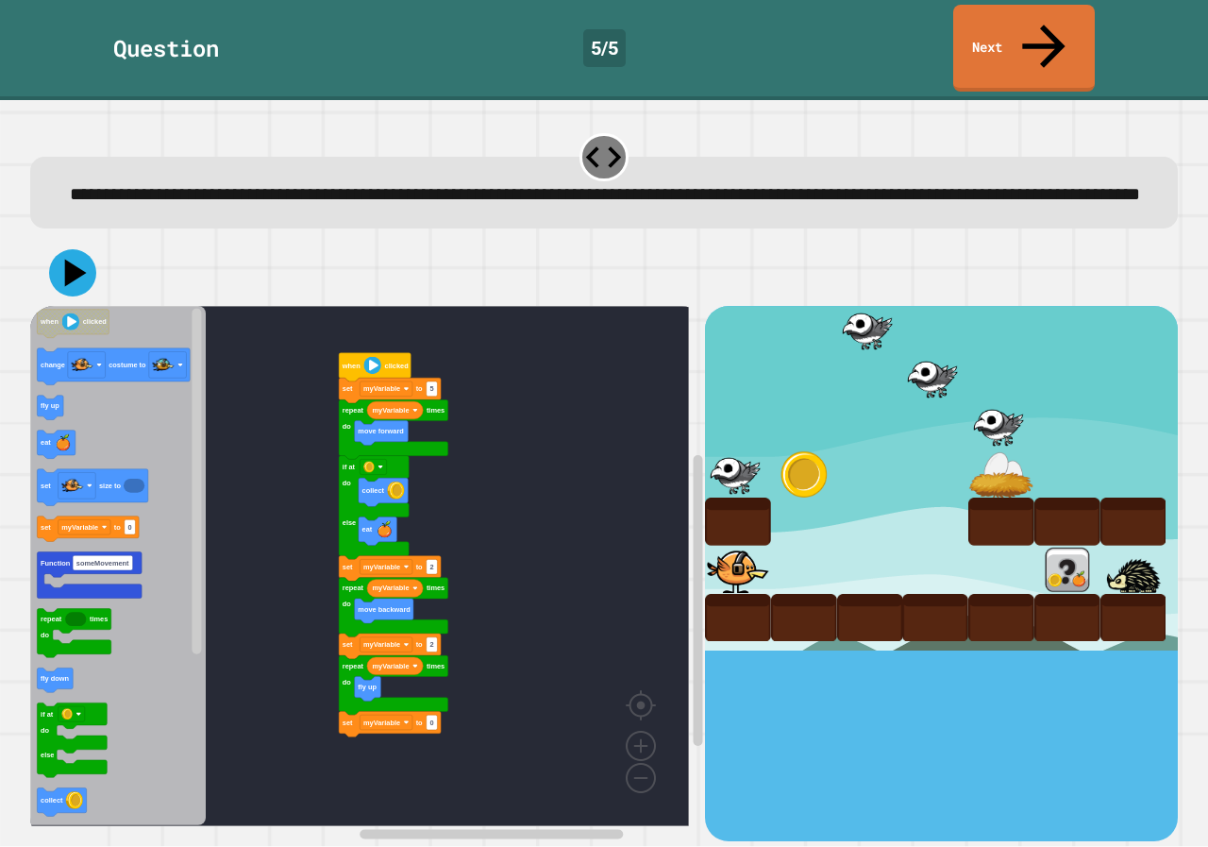
click at [136, 643] on icon "when clicked change costume to fly up eat set size to set myVariable to 0 Funct…" at bounding box center [118, 566] width 176 height 520
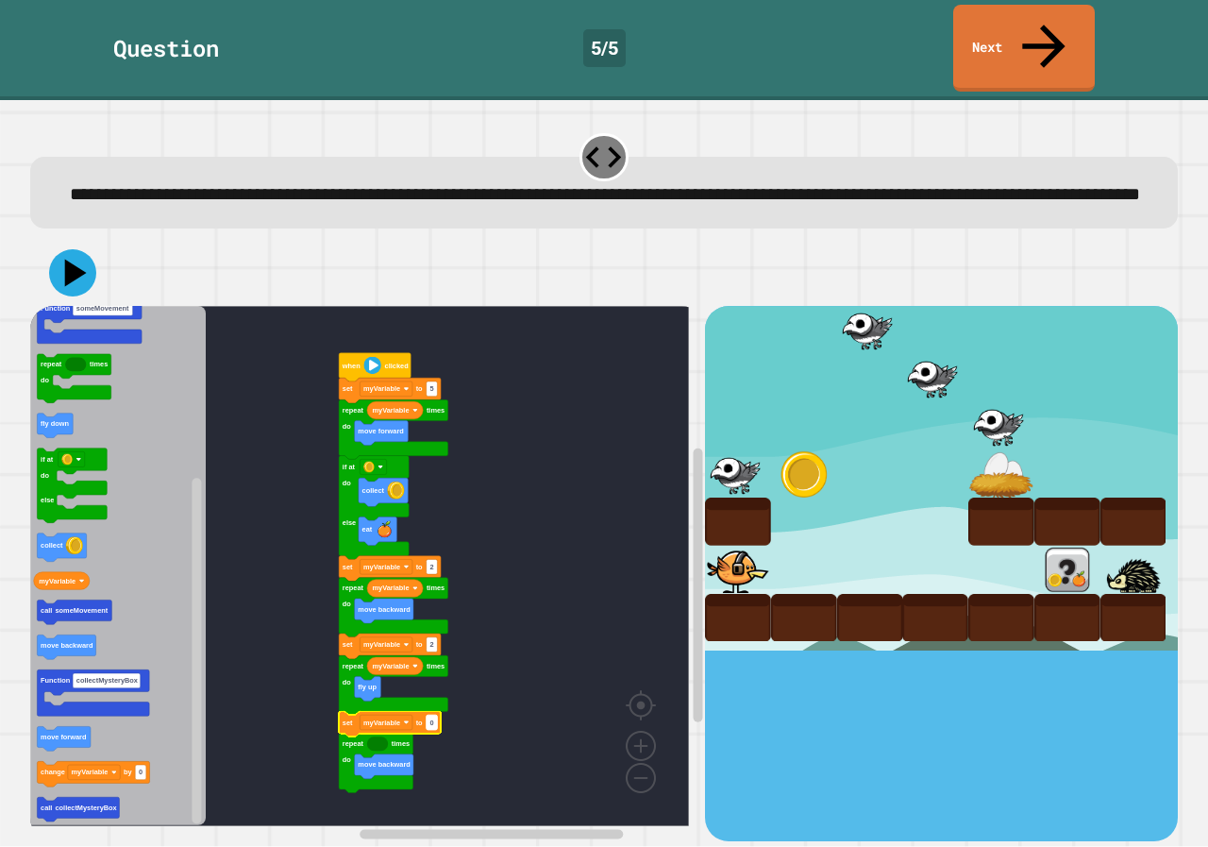
click at [432, 715] on rect "Blockly Workspace" at bounding box center [432, 722] width 11 height 15
type input "*"
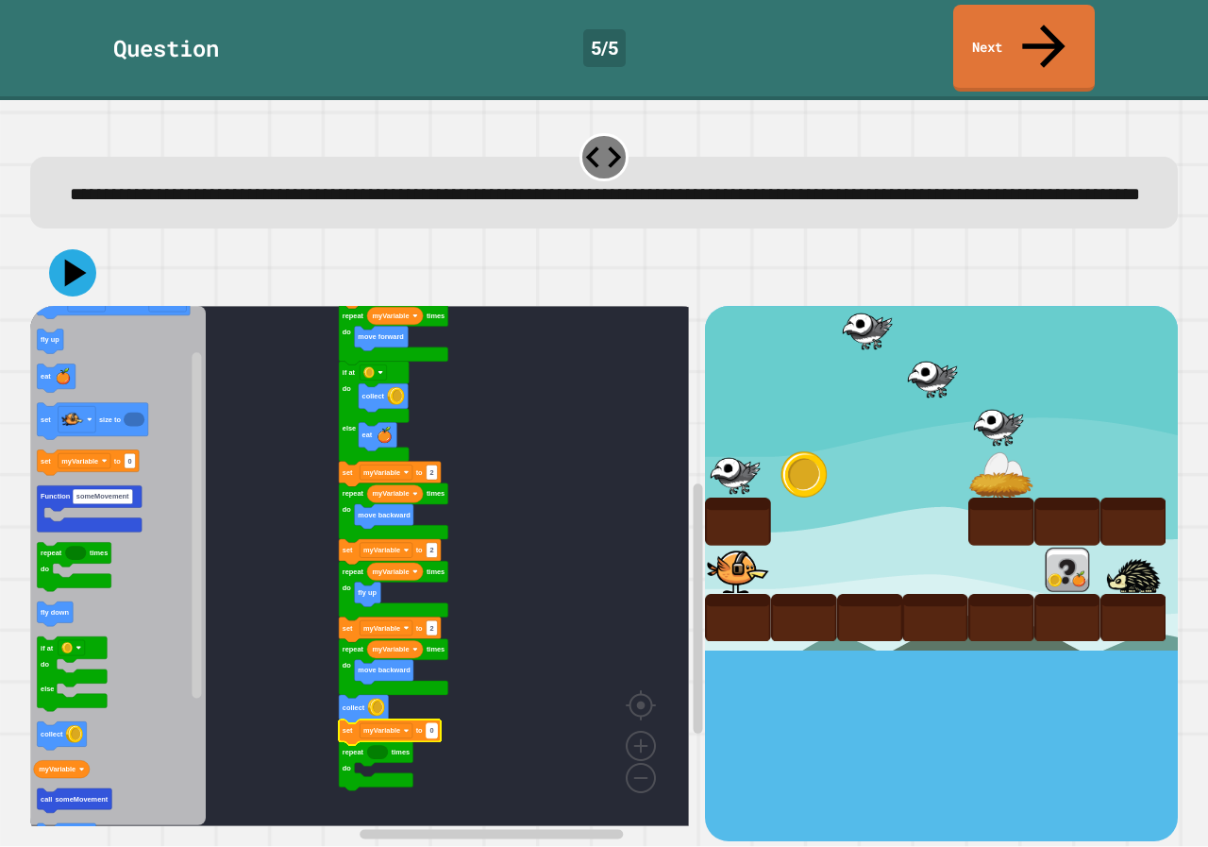
click at [433, 727] on text "0" at bounding box center [431, 731] width 4 height 8
type input "*"
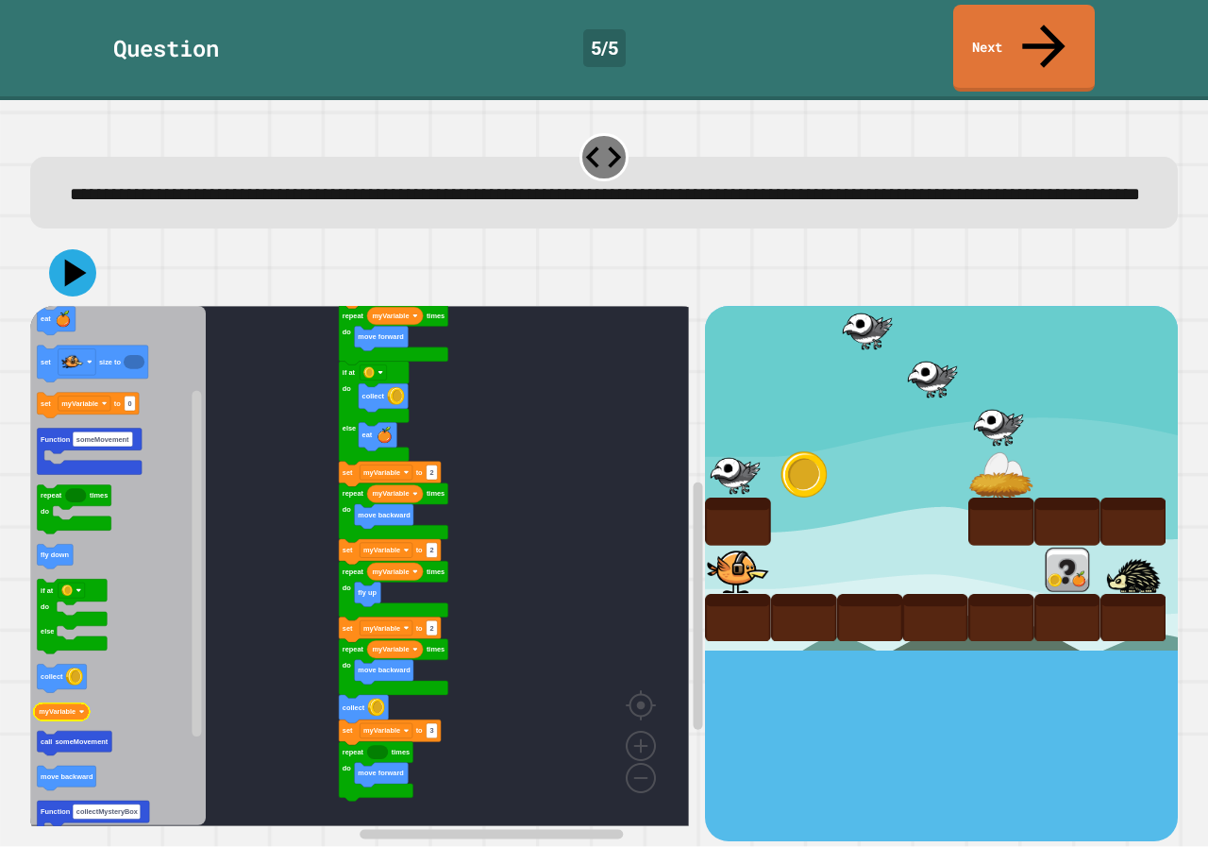
click at [240, 687] on div "when clicked set myVariable to 5 repeat times do move forward myVariable if at …" at bounding box center [367, 573] width 675 height 534
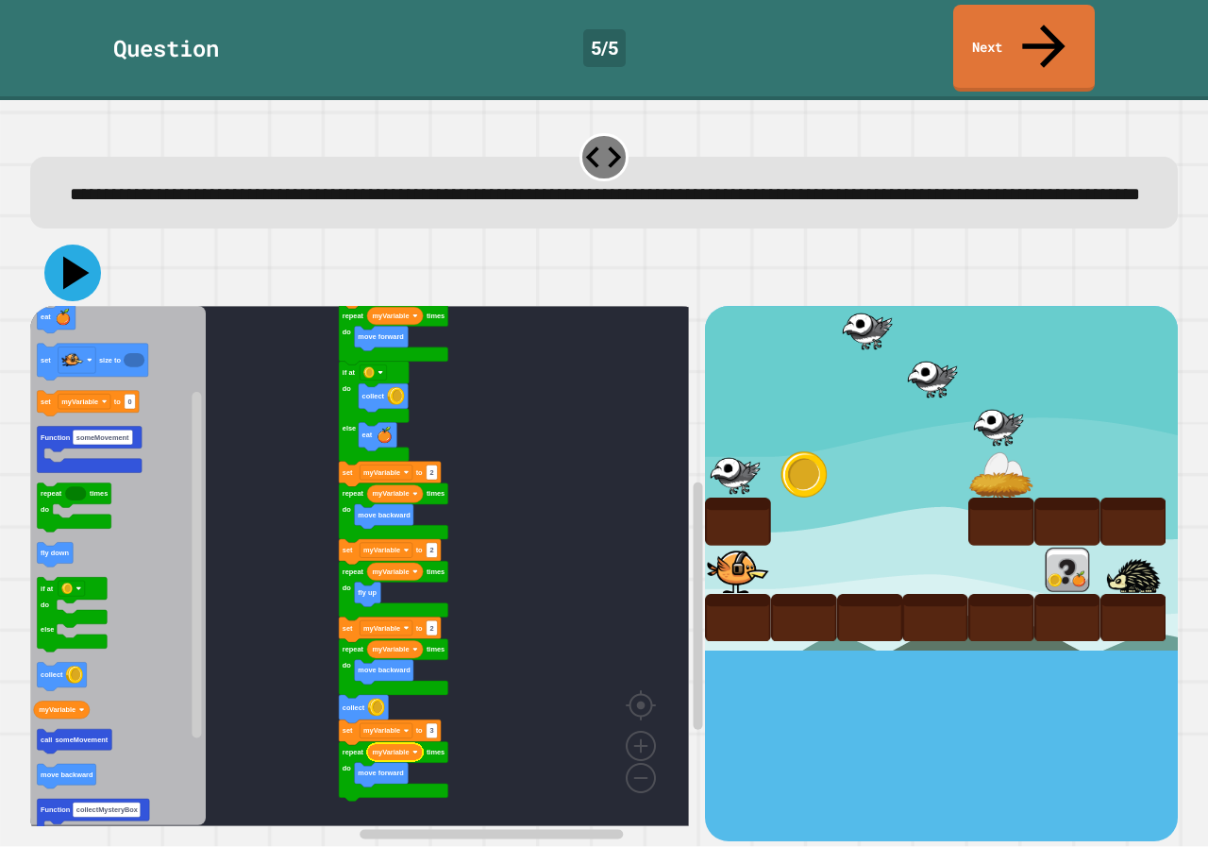
click at [79, 254] on icon at bounding box center [72, 272] width 57 height 57
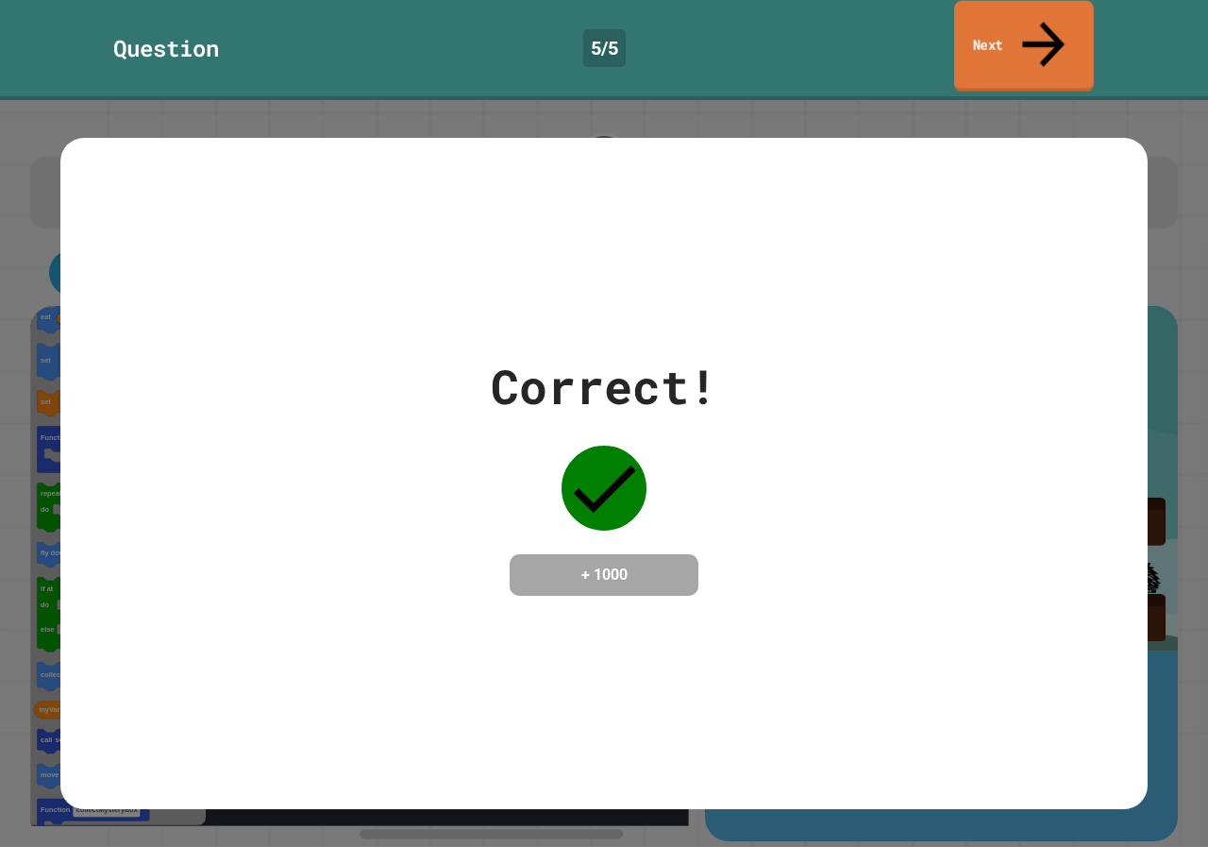
click at [981, 14] on link "Next" at bounding box center [1024, 47] width 140 height 92
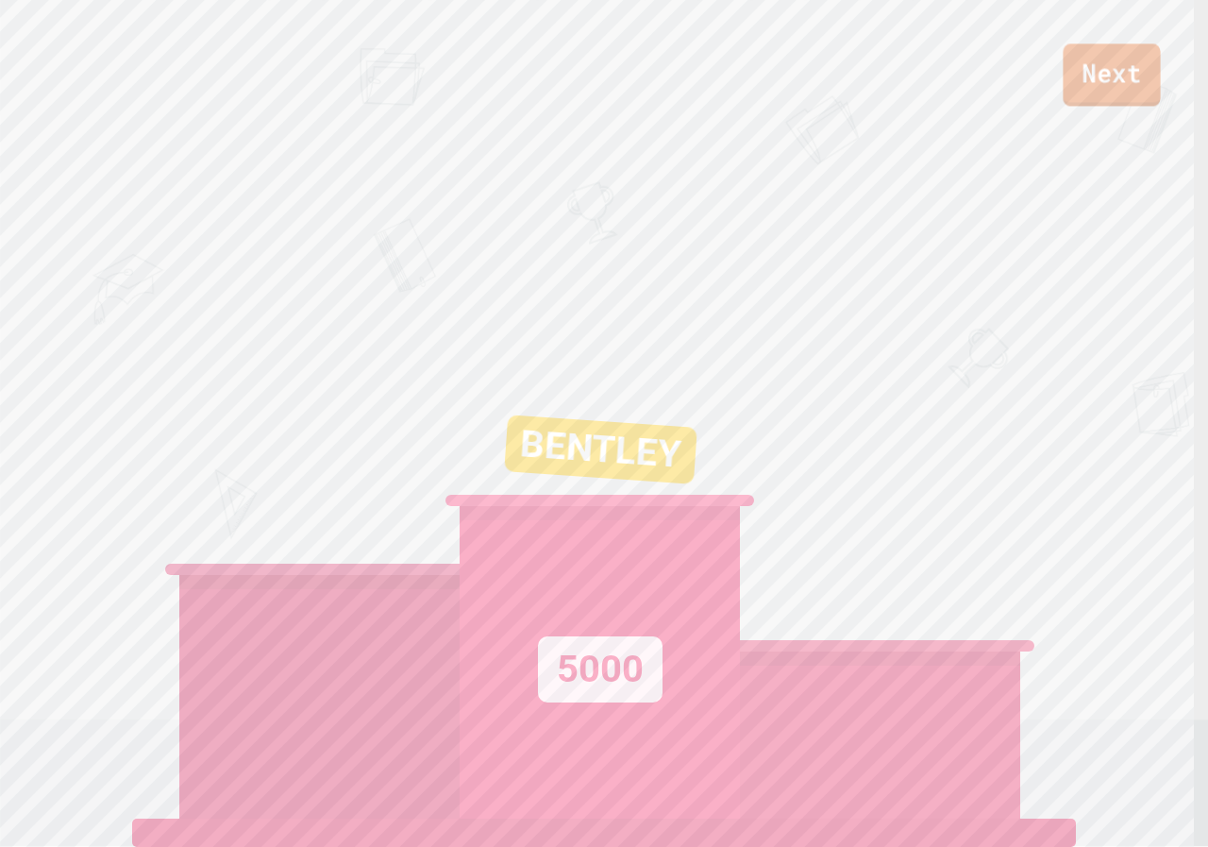
click at [1127, 74] on link "Next" at bounding box center [1111, 74] width 97 height 62
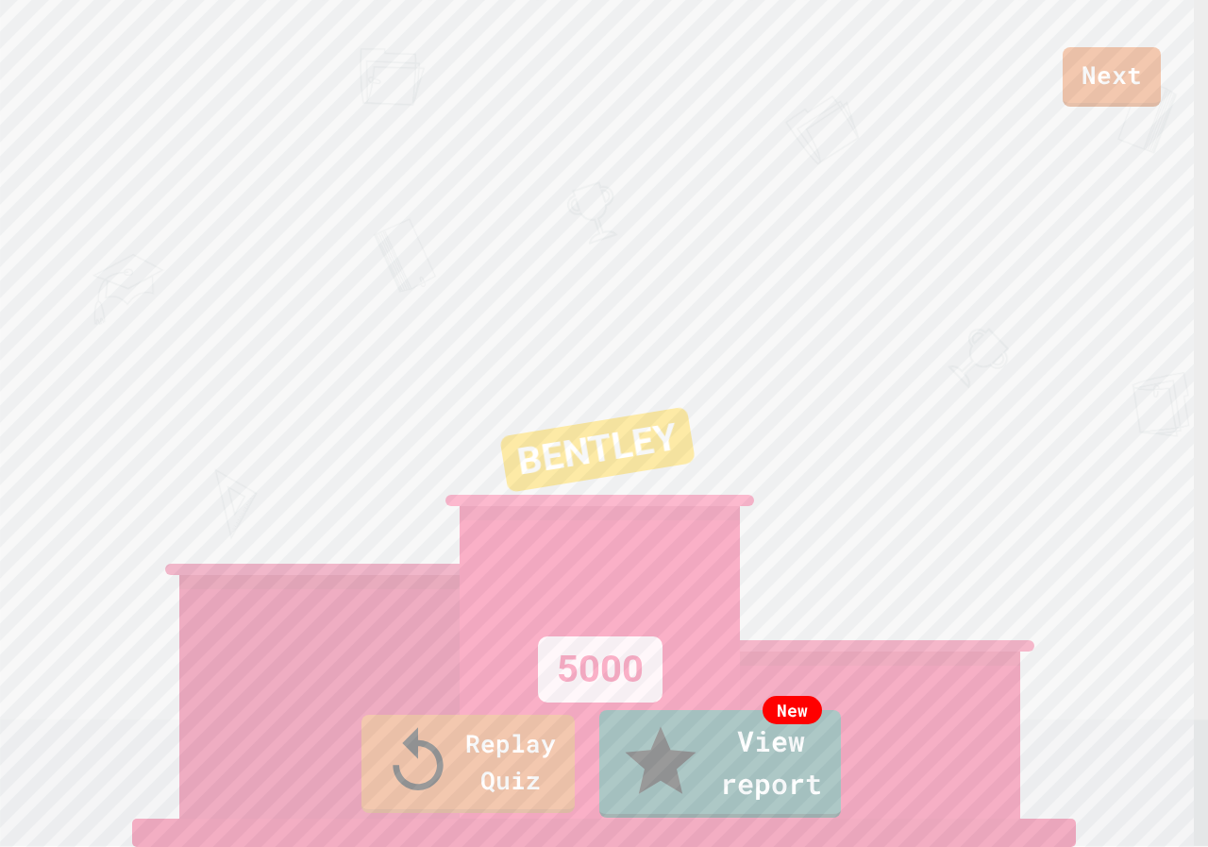
drag, startPoint x: 1089, startPoint y: 50, endPoint x: 1083, endPoint y: 65, distance: 16.1
